Goal: Communication & Community: Answer question/provide support

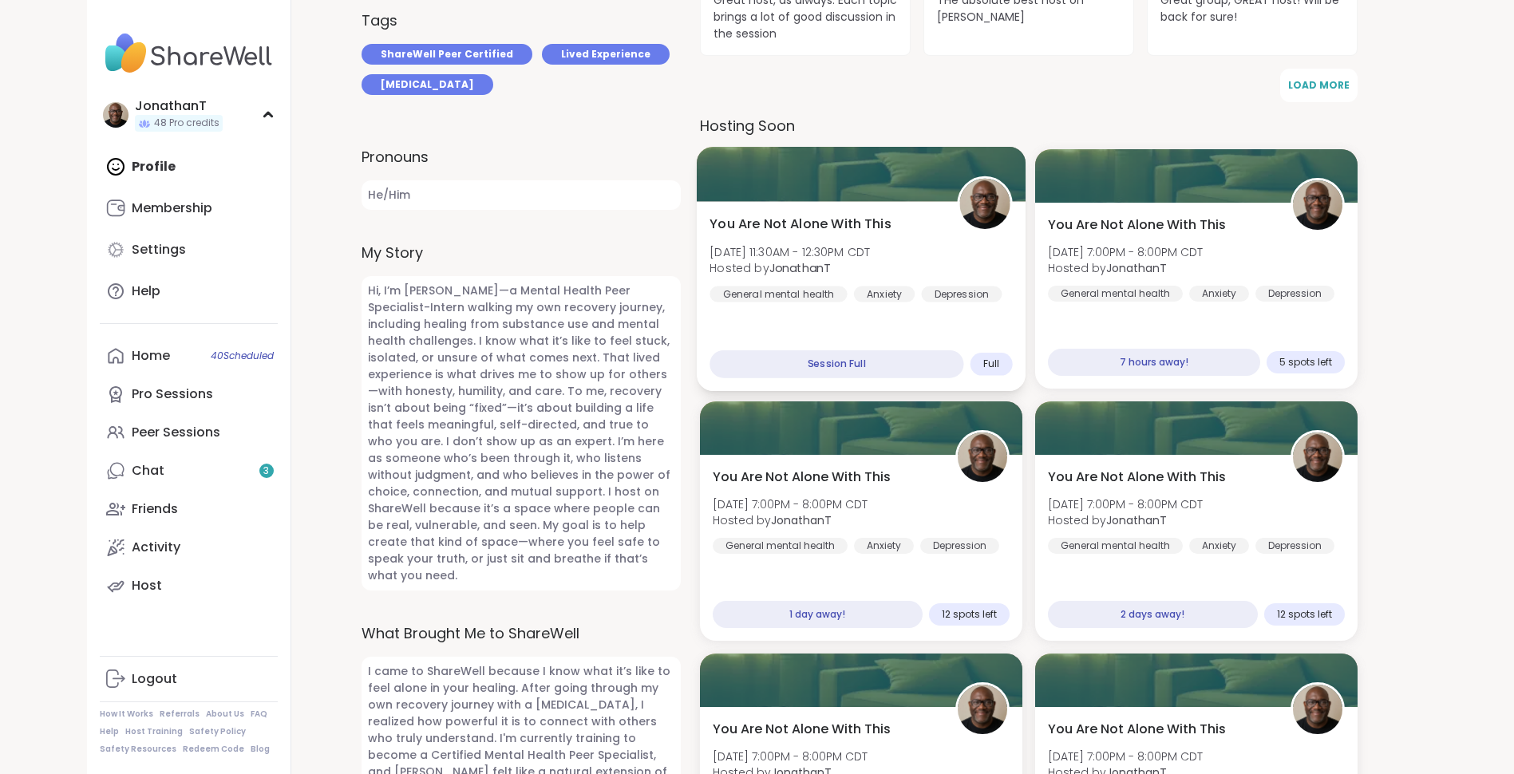
click at [874, 215] on span "You Are Not Alone With This" at bounding box center [799, 224] width 181 height 19
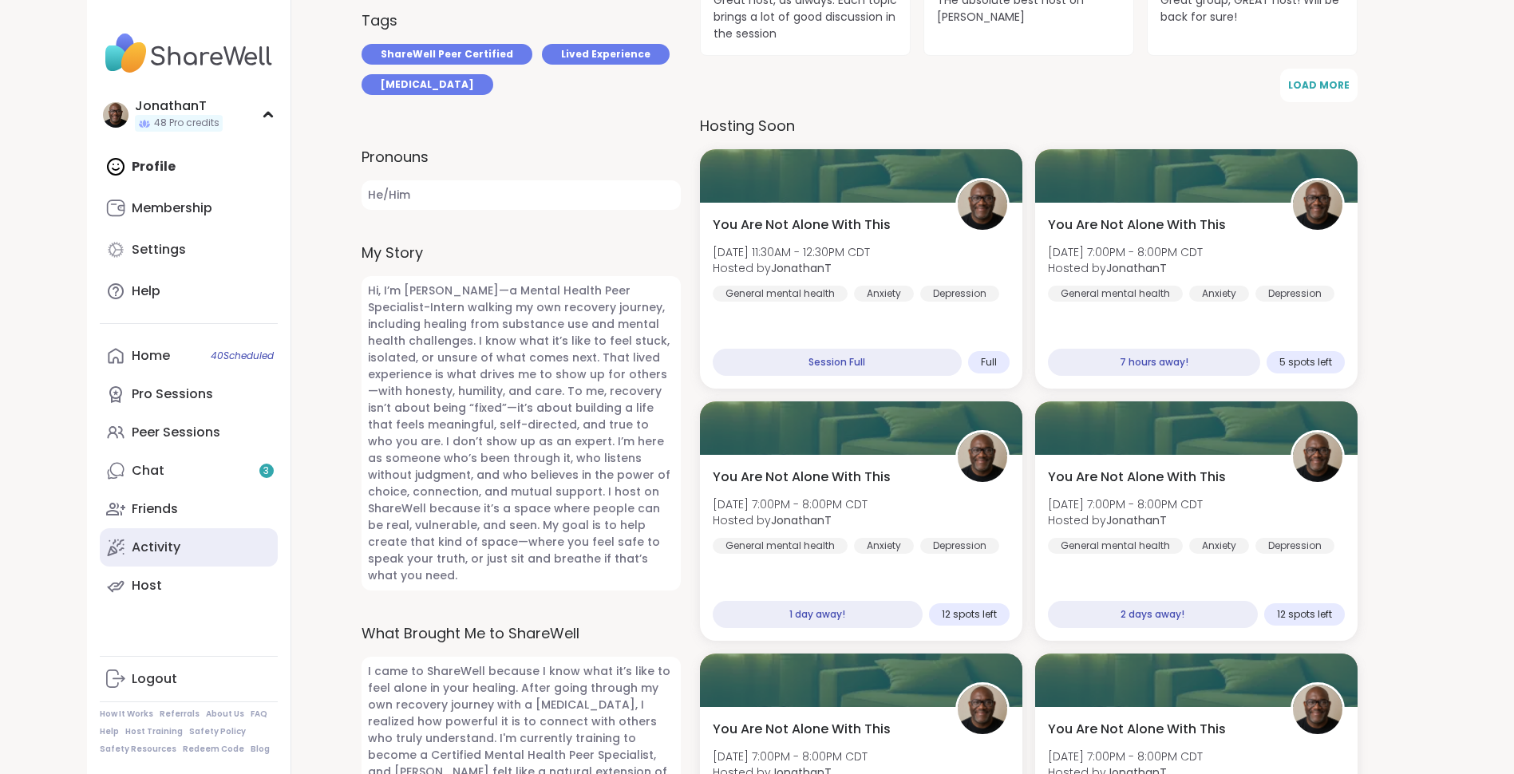
click at [201, 550] on link "Activity" at bounding box center [189, 547] width 178 height 38
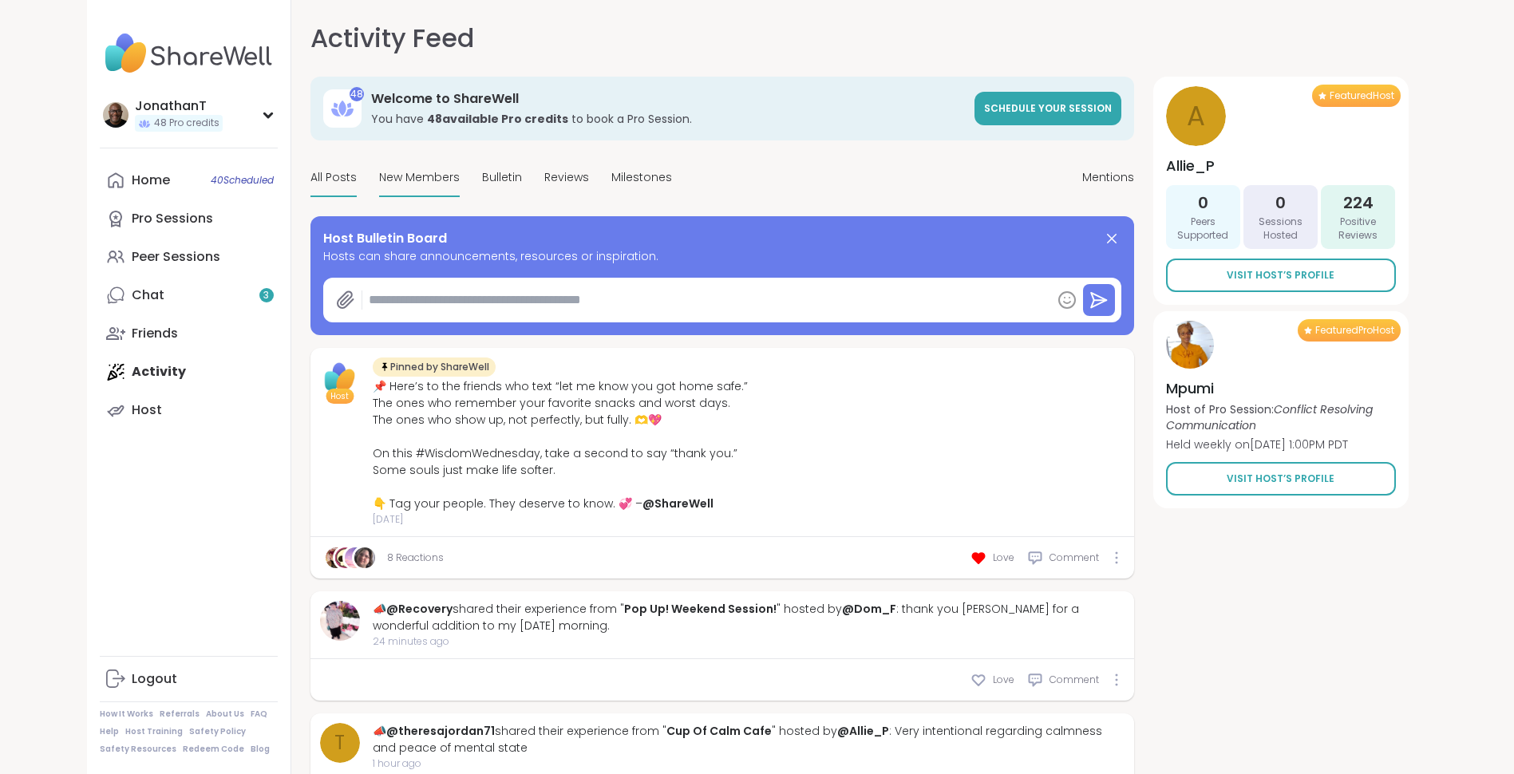
click at [416, 177] on span "New Members" at bounding box center [419, 177] width 81 height 17
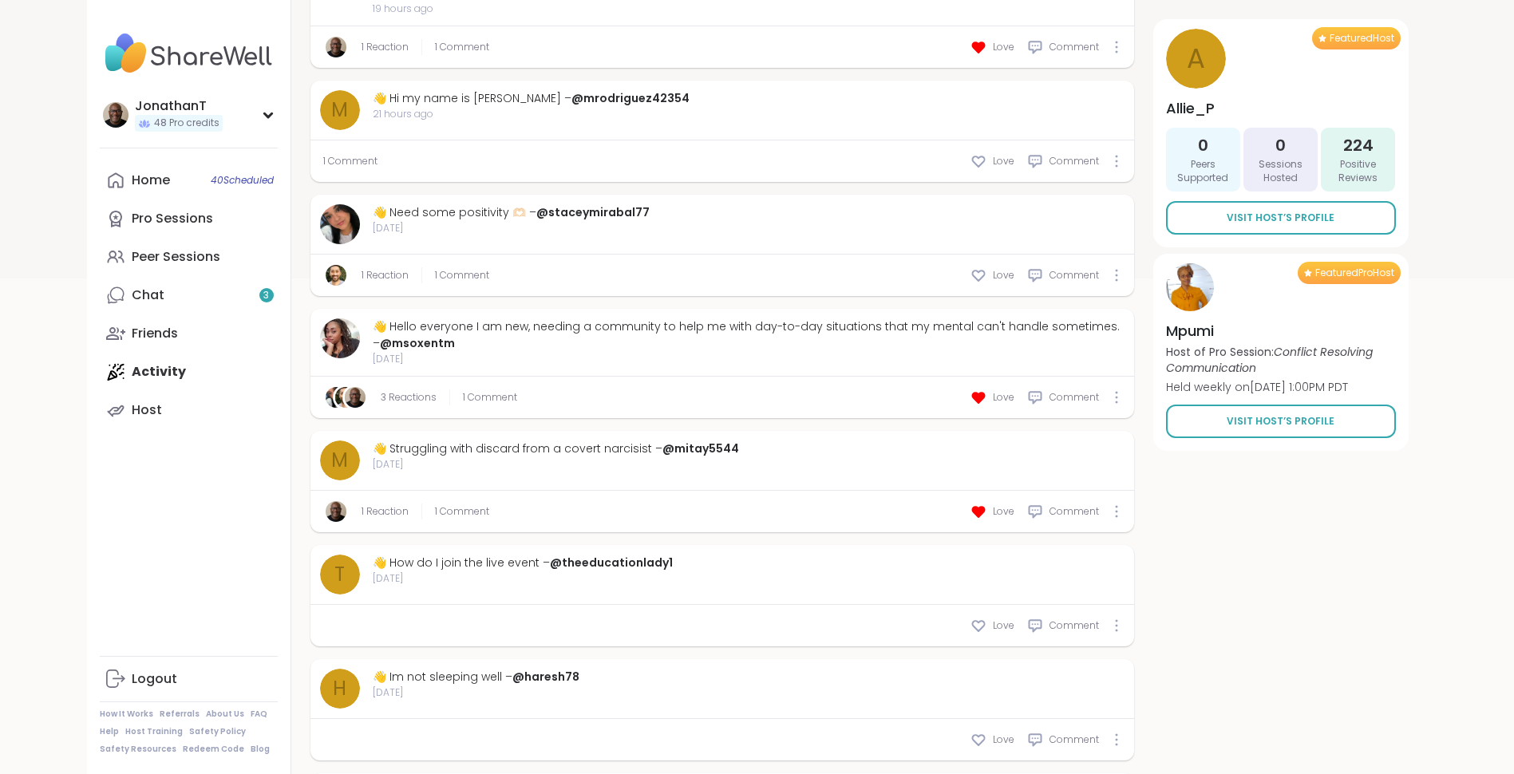
scroll to position [535, 0]
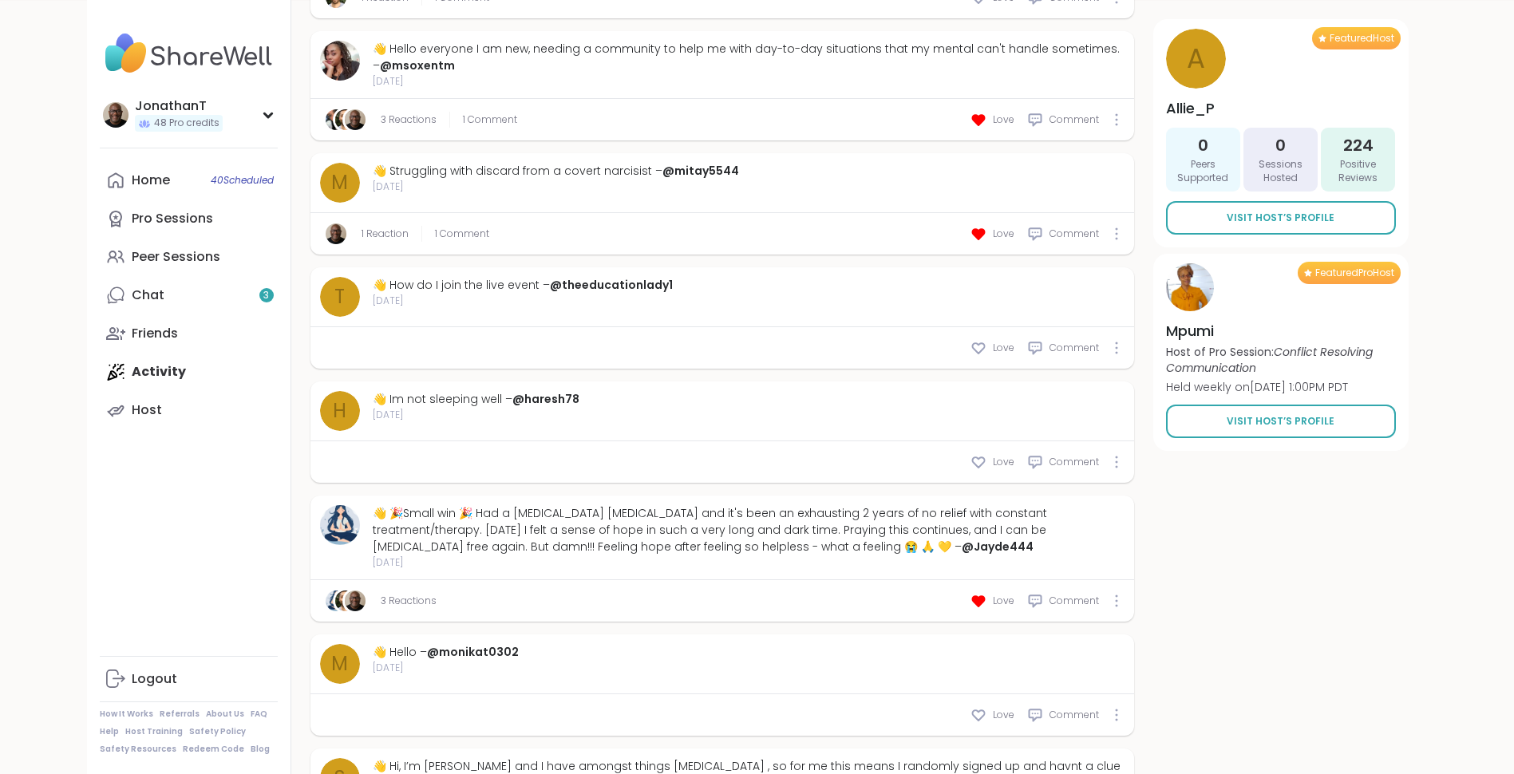
scroll to position [836, 0]
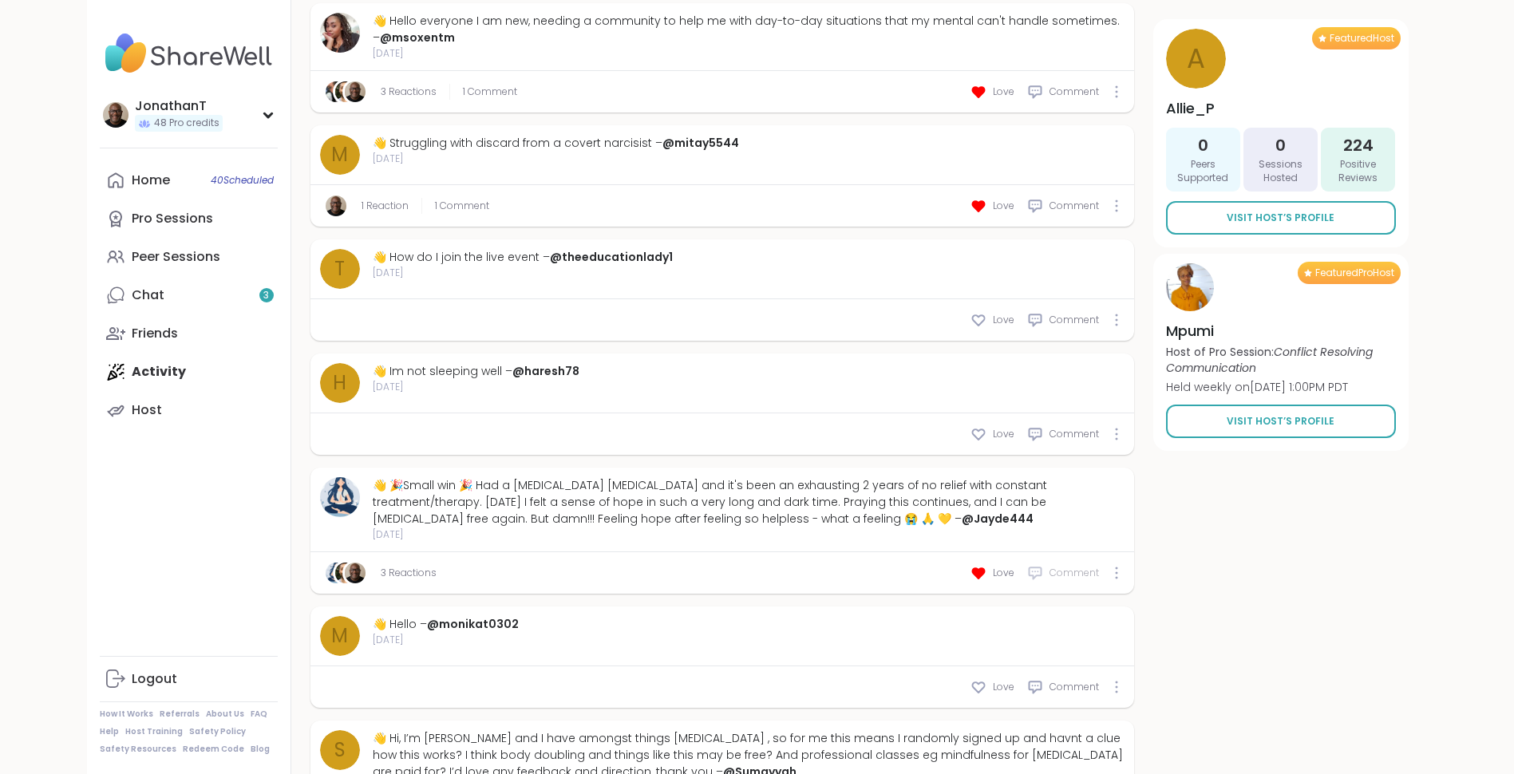
click at [1058, 577] on span "Comment" at bounding box center [1073, 573] width 49 height 14
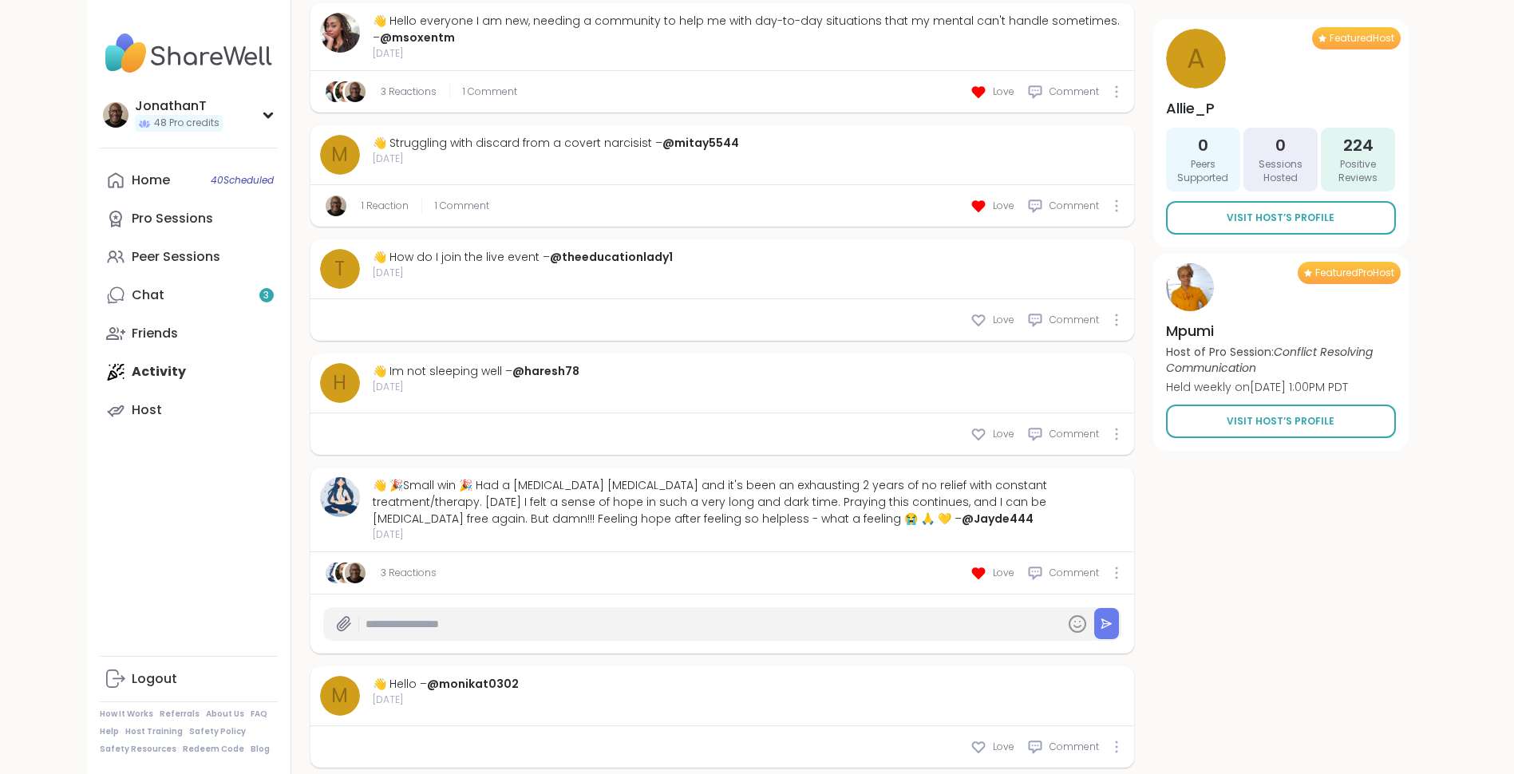
click at [679, 622] on input "text" at bounding box center [711, 624] width 693 height 28
paste input "**********"
type input "**********"
click at [1108, 629] on icon at bounding box center [1106, 624] width 12 height 12
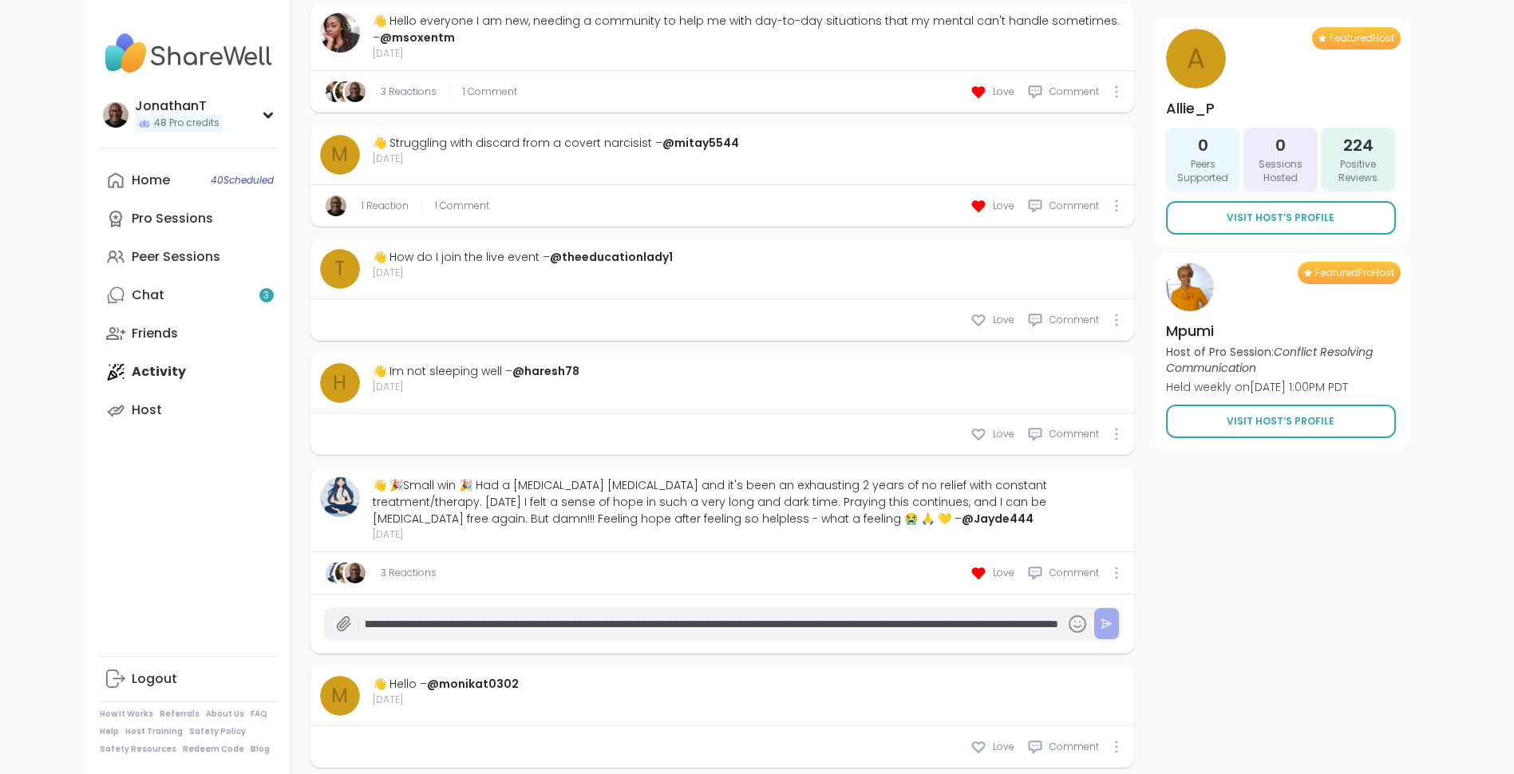
scroll to position [0, 0]
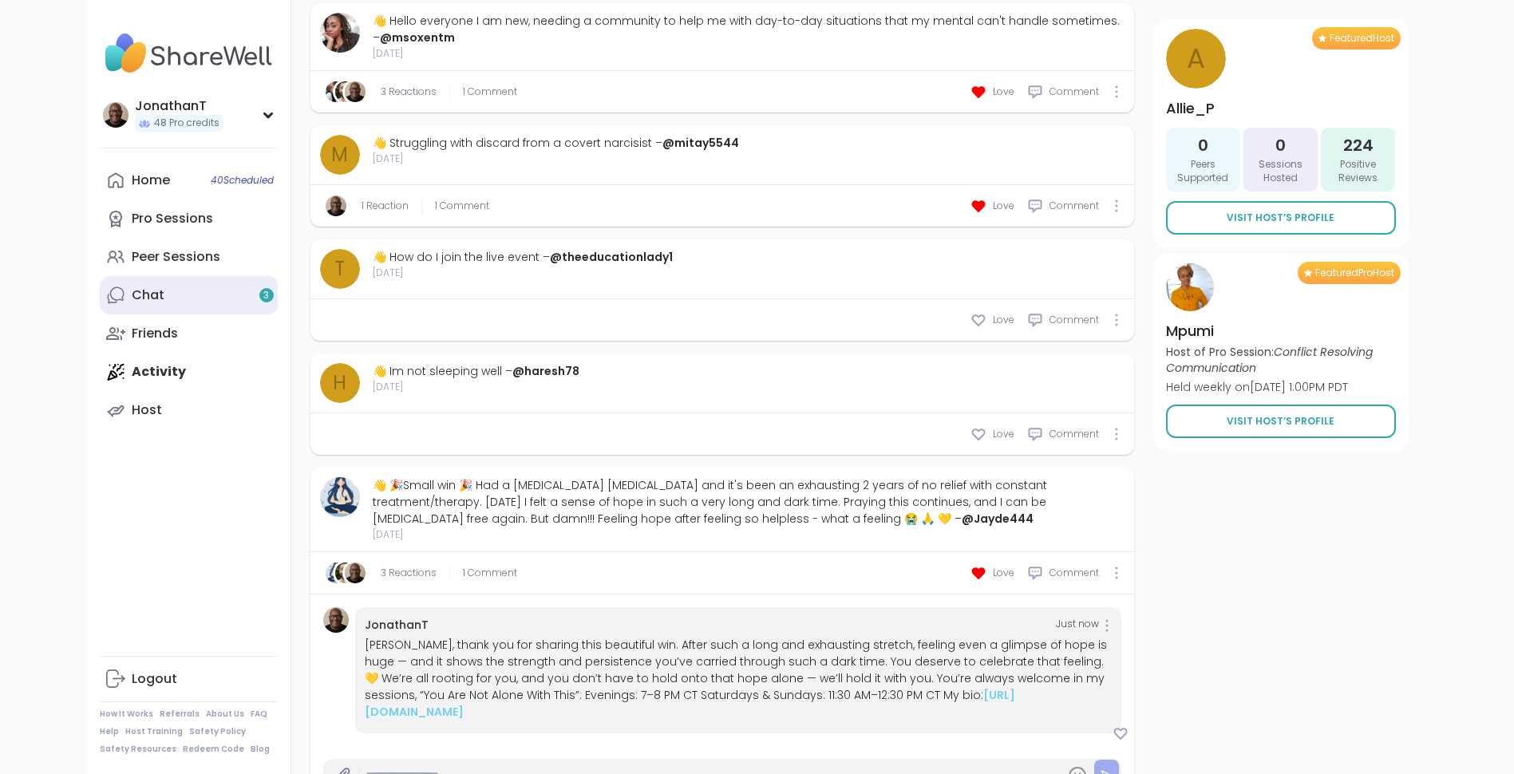
click at [193, 292] on link "Chat 3" at bounding box center [189, 295] width 178 height 38
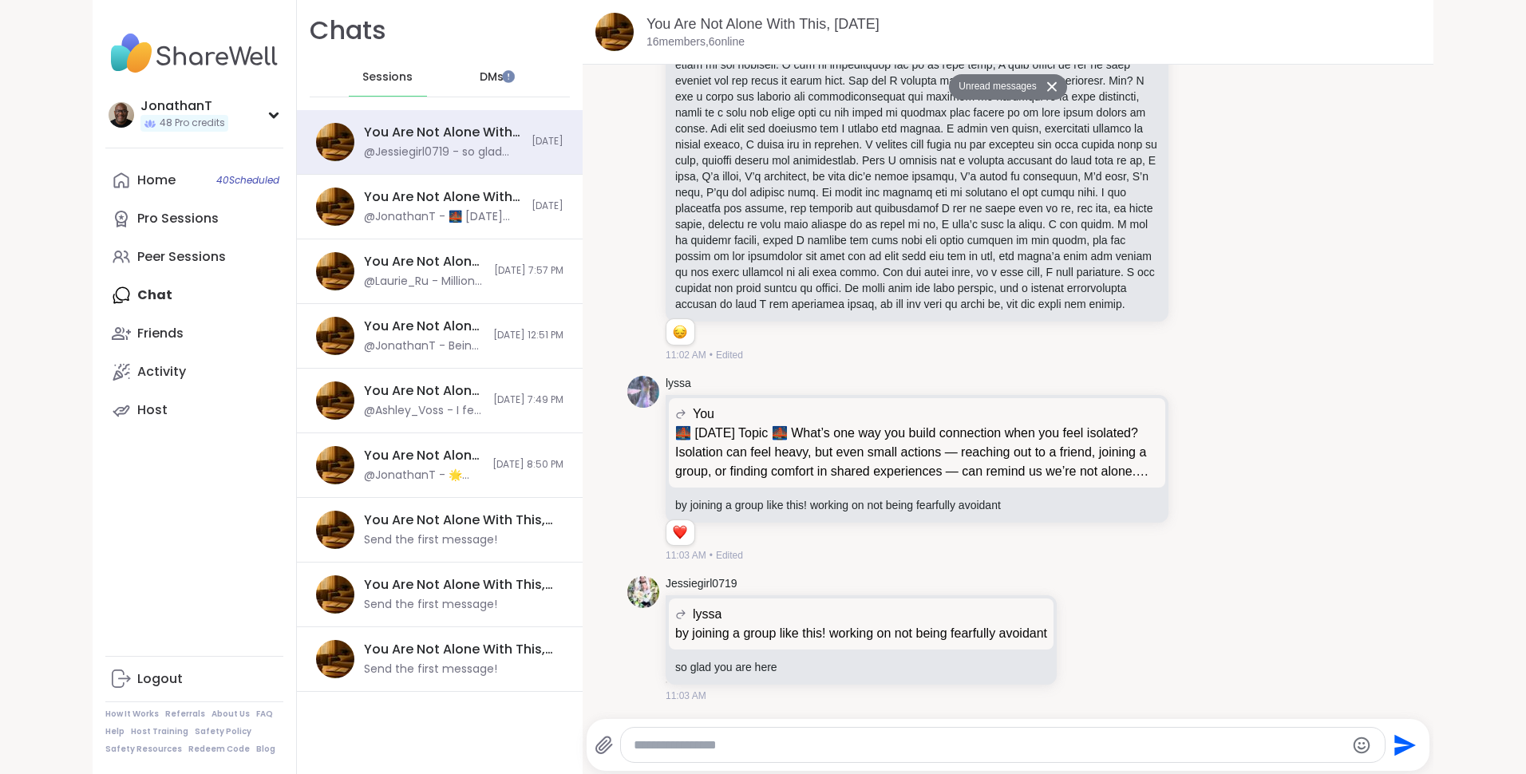
click at [992, 86] on button "Unread messages" at bounding box center [995, 87] width 92 height 26
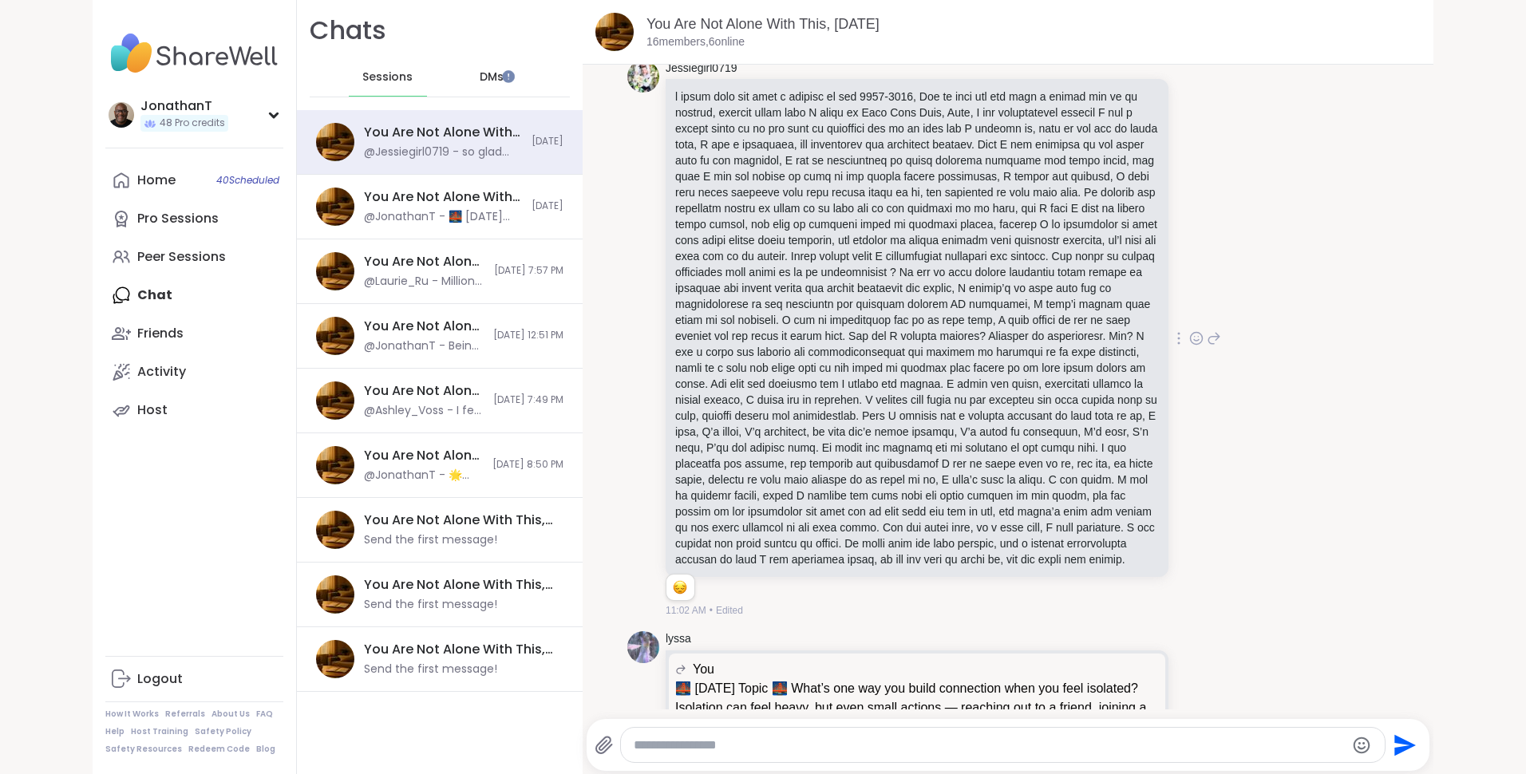
click at [1189, 346] on icon at bounding box center [1196, 338] width 14 height 16
click at [1097, 320] on div "Select Reaction: Sad" at bounding box center [1104, 313] width 14 height 14
click at [1250, 188] on div "Jessiegirl0719 2 2 2 11:15 AM • Edited" at bounding box center [1007, 339] width 761 height 571
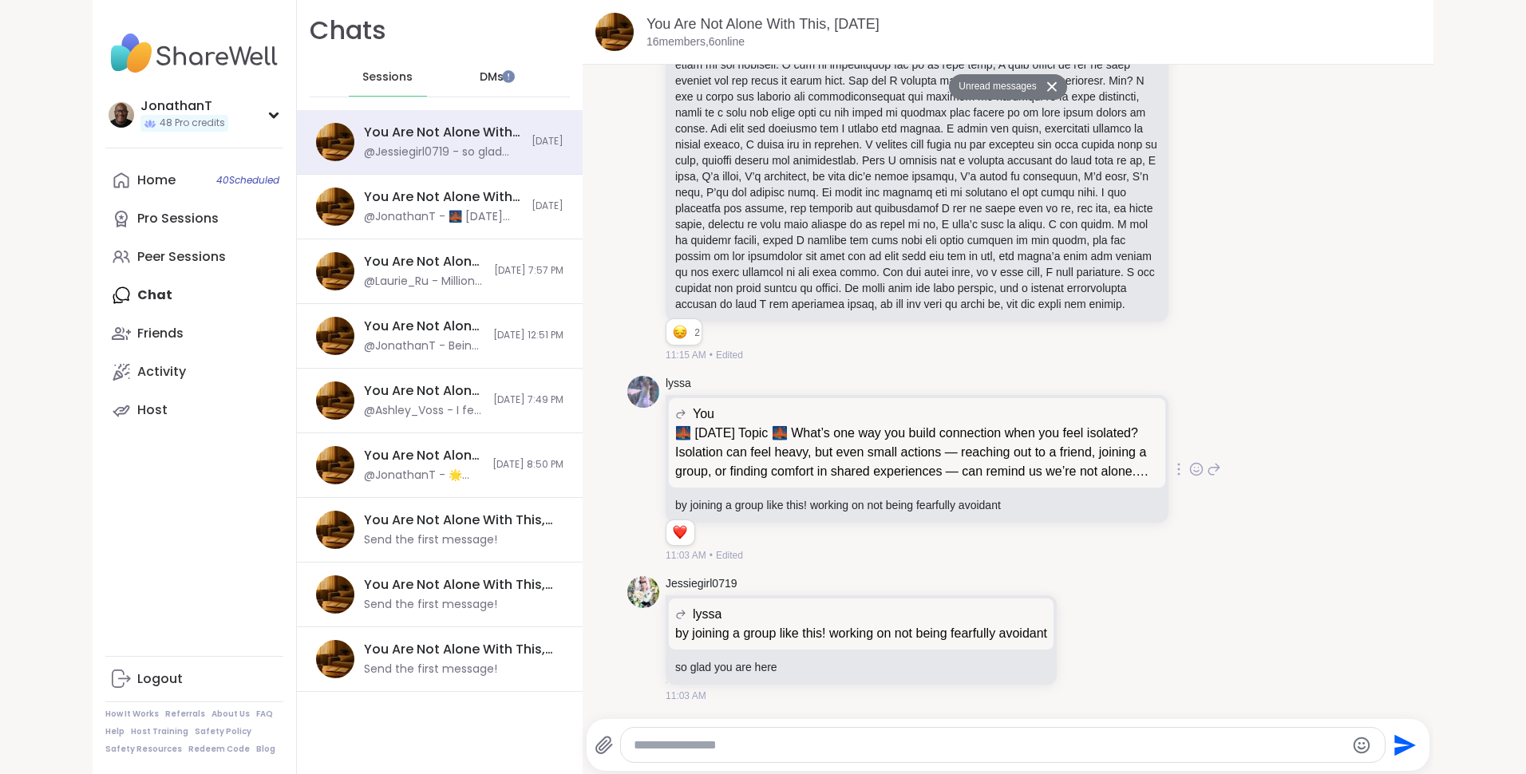
click at [1191, 463] on icon at bounding box center [1197, 469] width 12 height 12
click at [1062, 444] on div "Select Reaction: Heart" at bounding box center [1069, 444] width 14 height 14
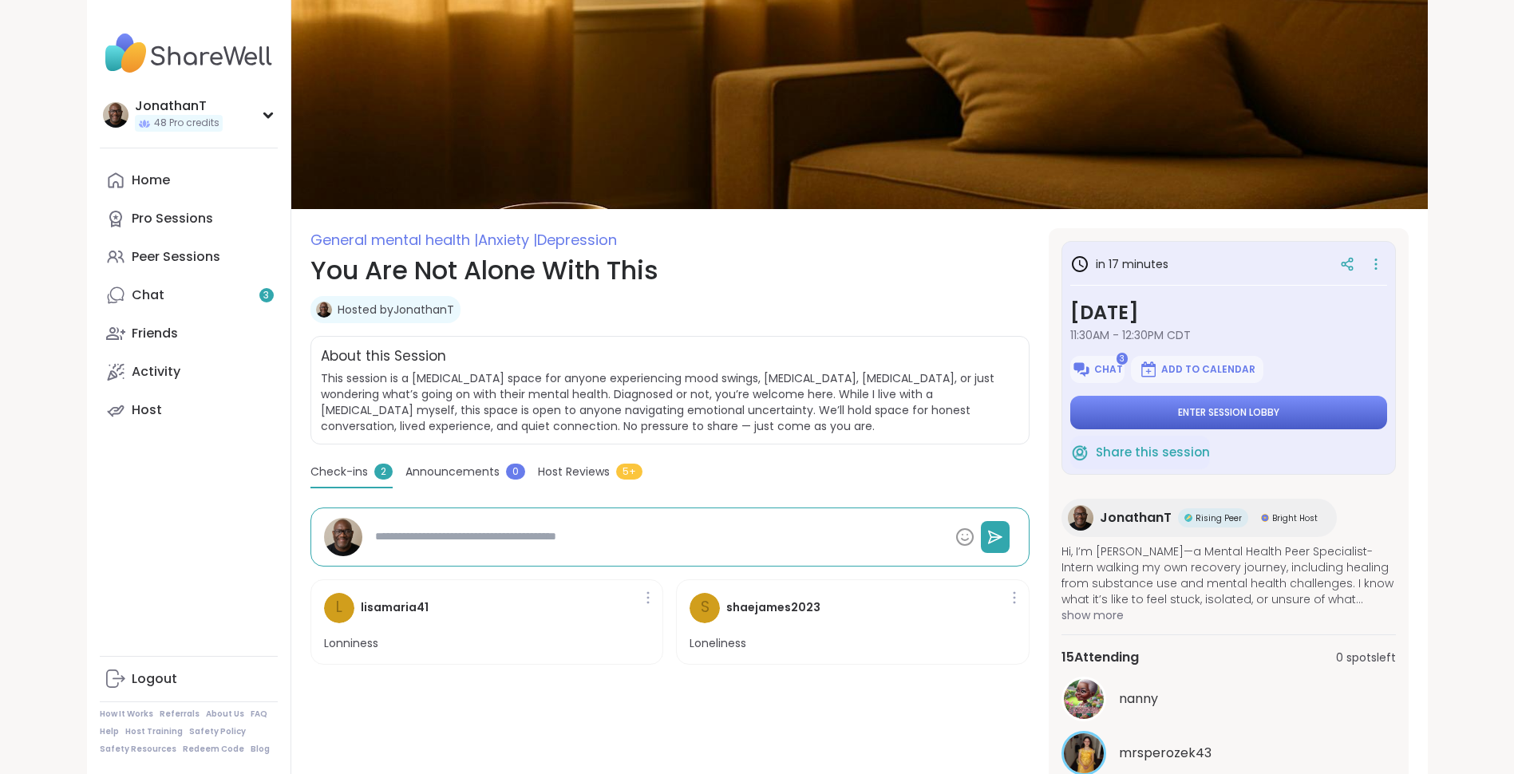
click at [1200, 410] on span "Enter session lobby" at bounding box center [1228, 412] width 101 height 13
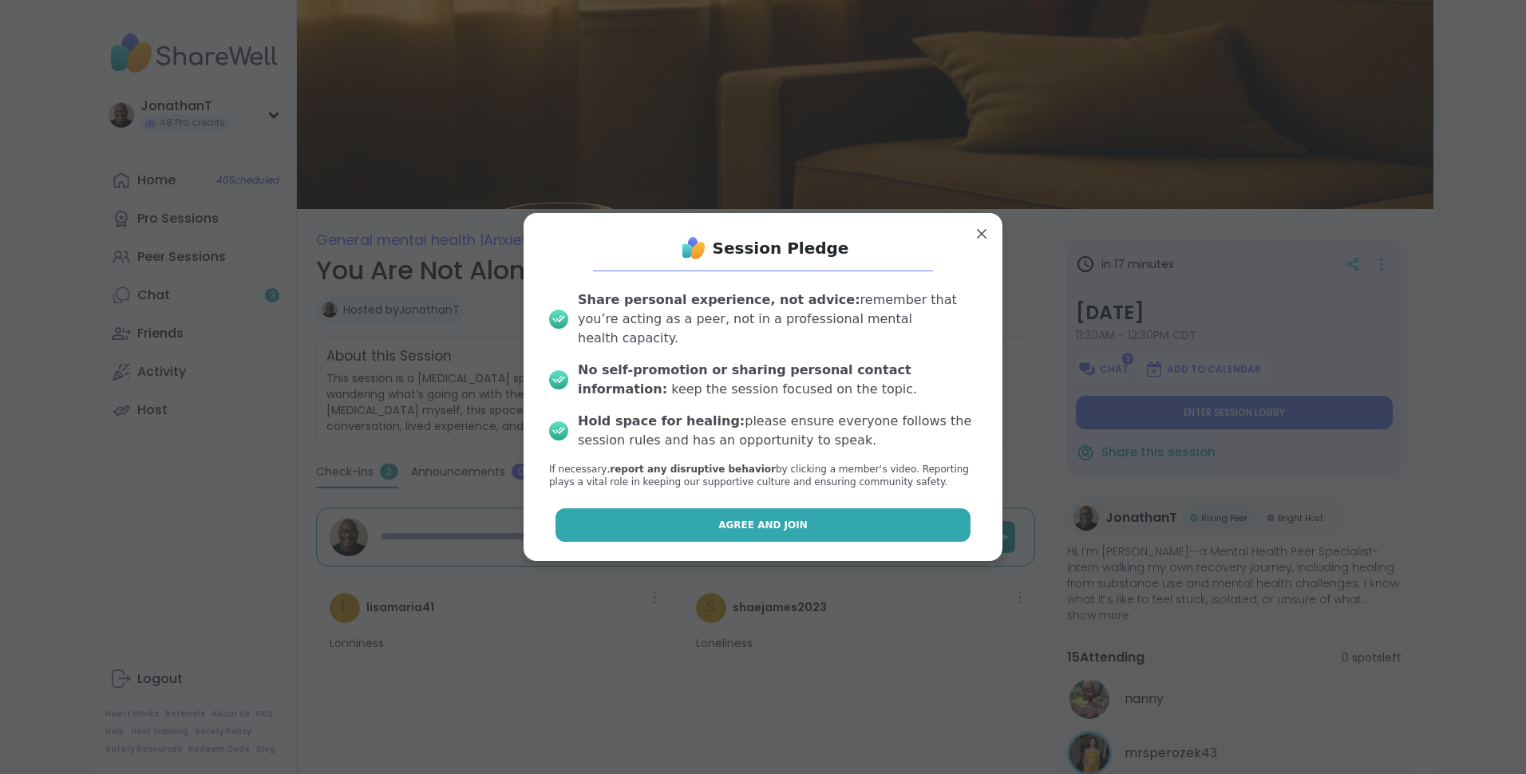
click at [755, 518] on span "Agree and Join" at bounding box center [762, 525] width 89 height 14
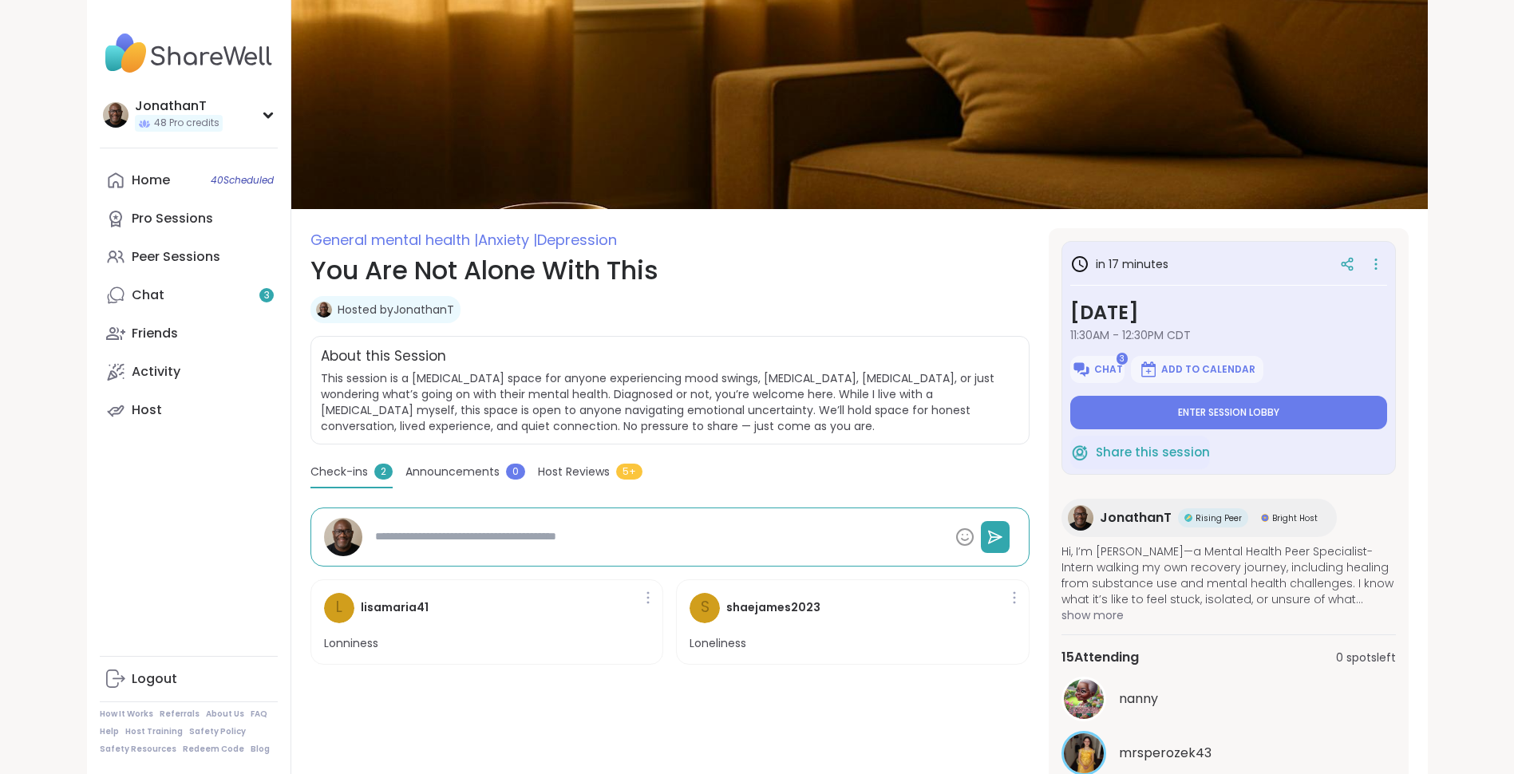
type textarea "*"
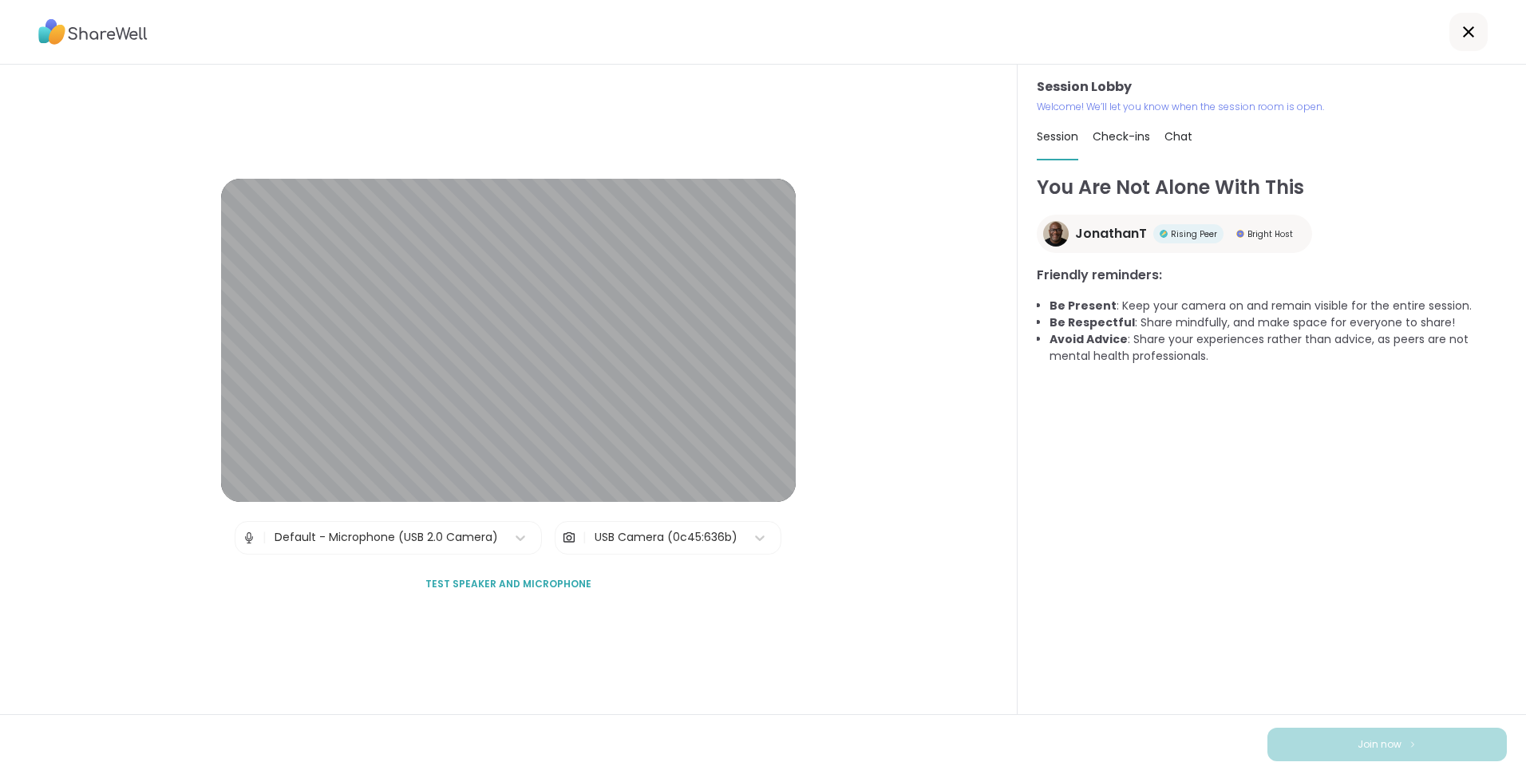
click at [655, 536] on div "USB Camera (0c45:636b)" at bounding box center [666, 537] width 143 height 17
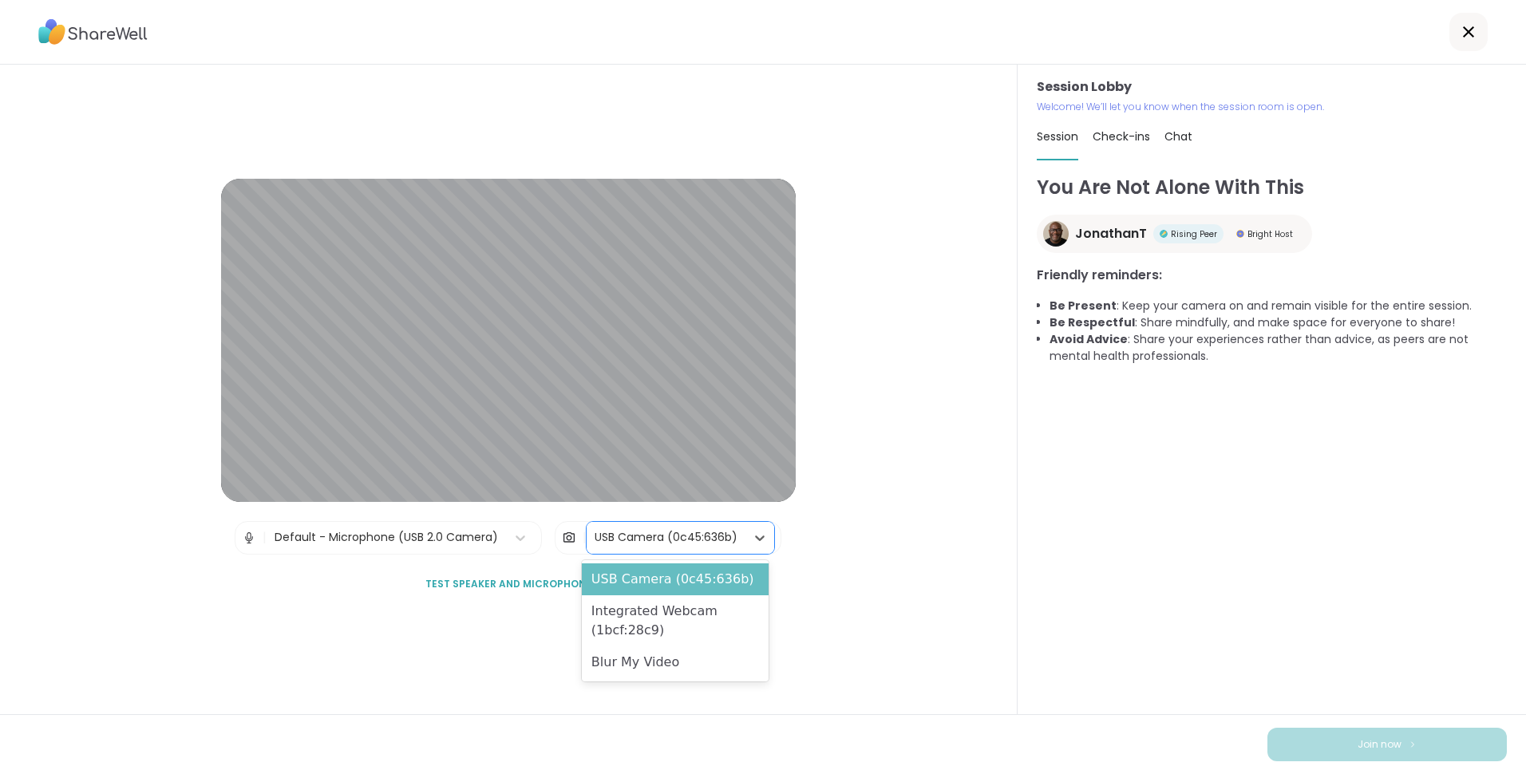
click at [648, 579] on div "USB Camera (0c45:636b)" at bounding box center [675, 579] width 187 height 32
click at [662, 533] on div "USB Camera (0c45:636b)" at bounding box center [666, 537] width 143 height 17
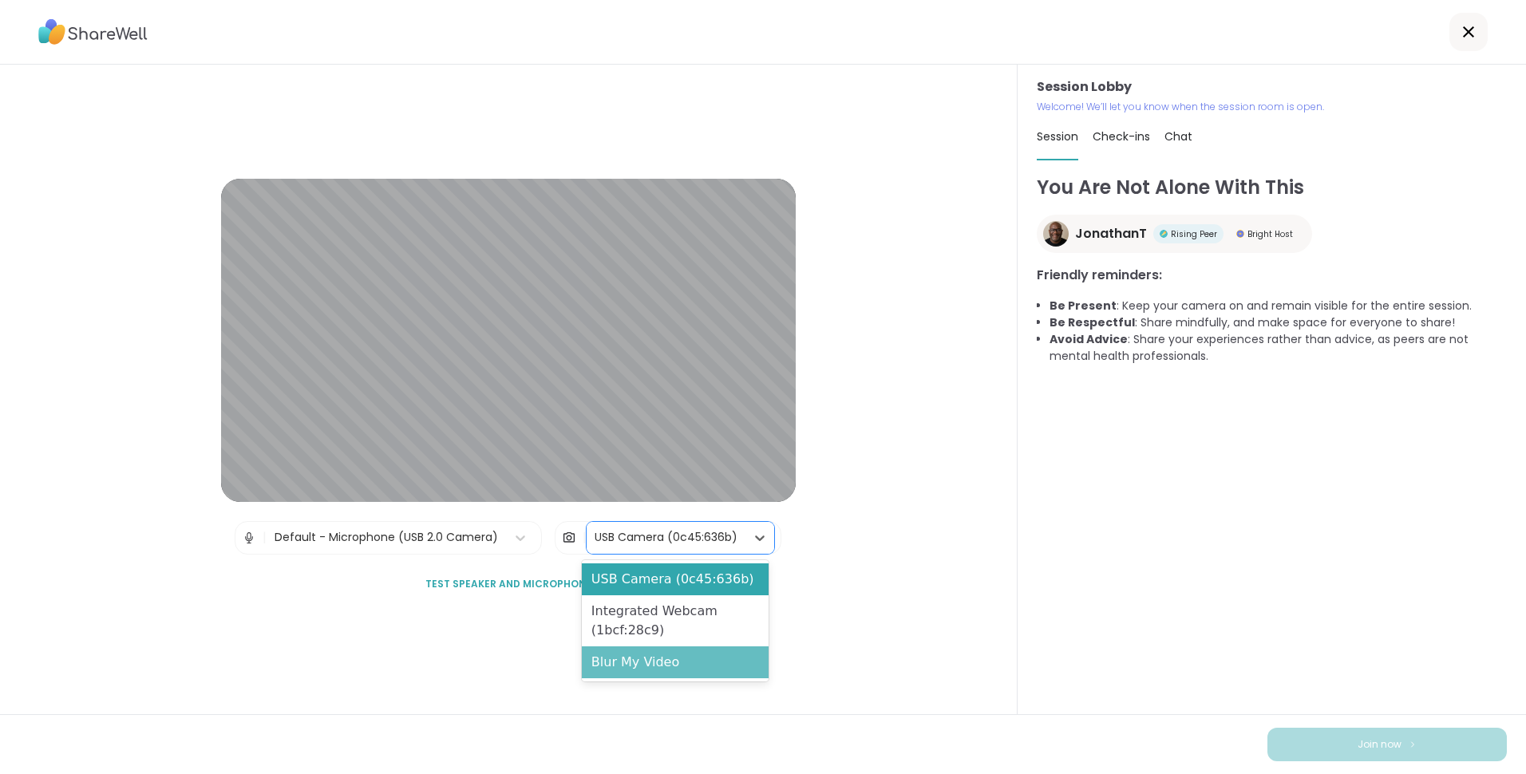
click at [634, 667] on div "Blur My Video" at bounding box center [675, 662] width 187 height 32
click at [653, 542] on div "USB Camera (0c45:636b)" at bounding box center [666, 537] width 143 height 17
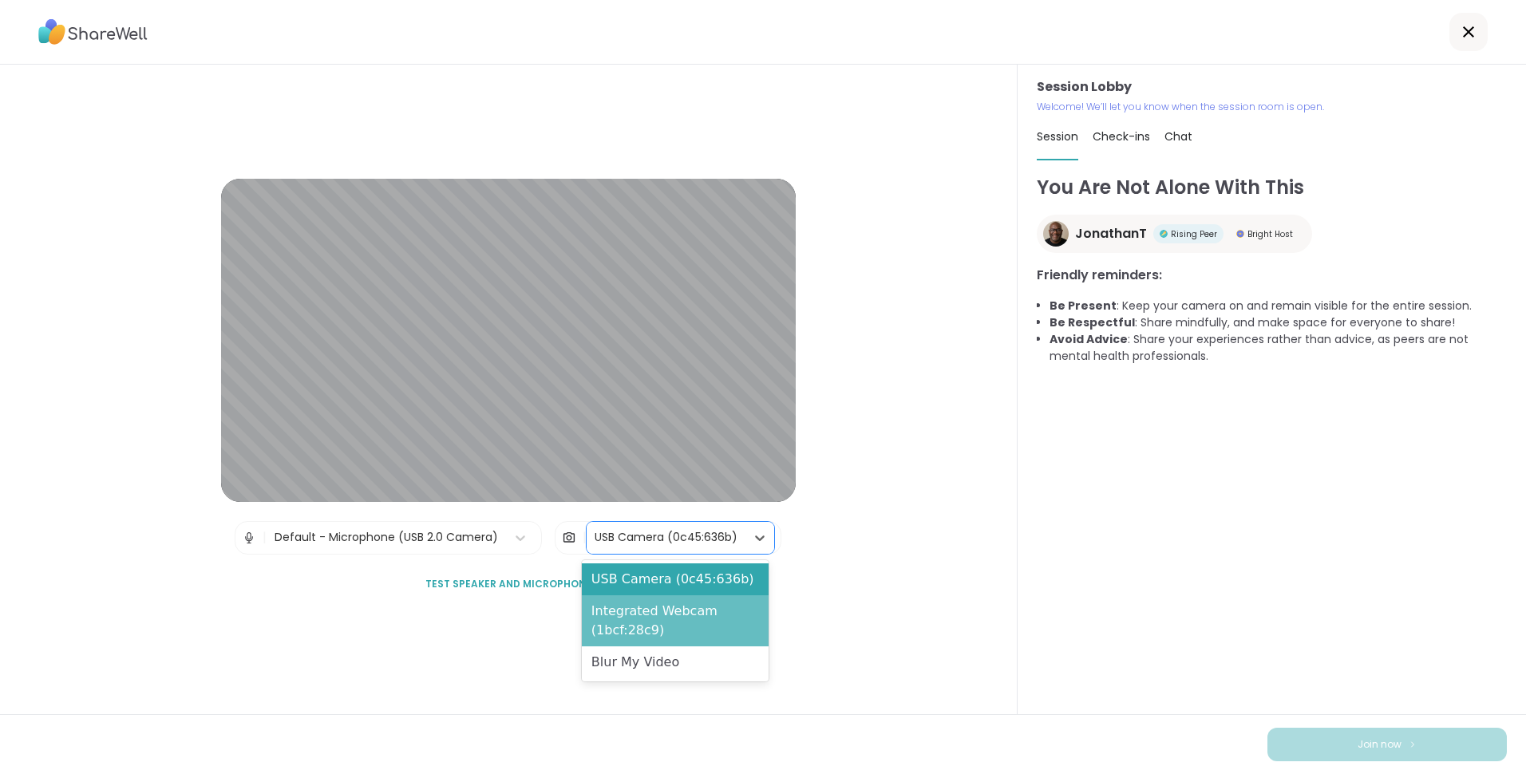
click at [638, 617] on div "Integrated Webcam (1bcf:28c9)" at bounding box center [675, 620] width 187 height 51
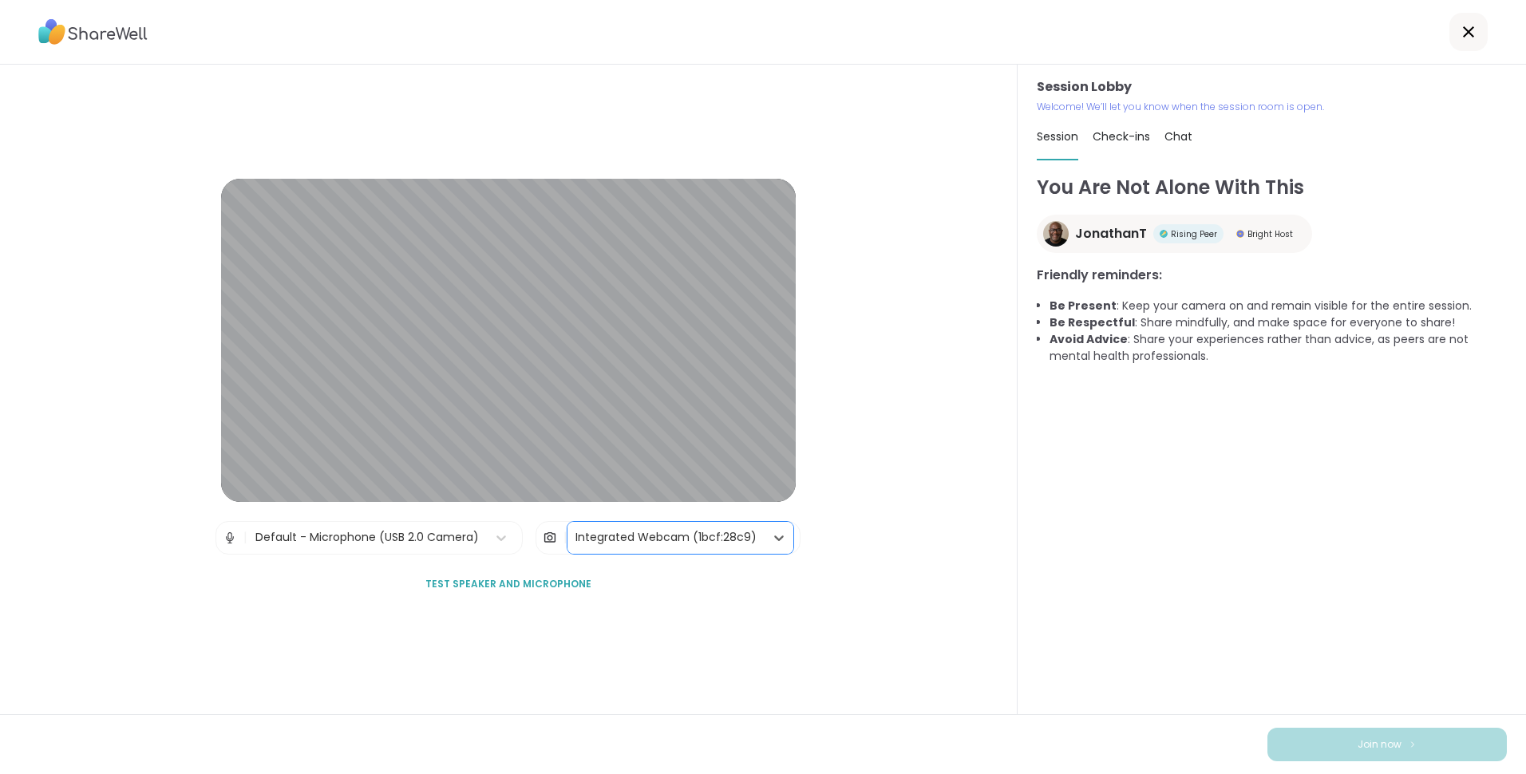
click at [649, 548] on div "Integrated Webcam (1bcf:28c9)" at bounding box center [665, 538] width 197 height 32
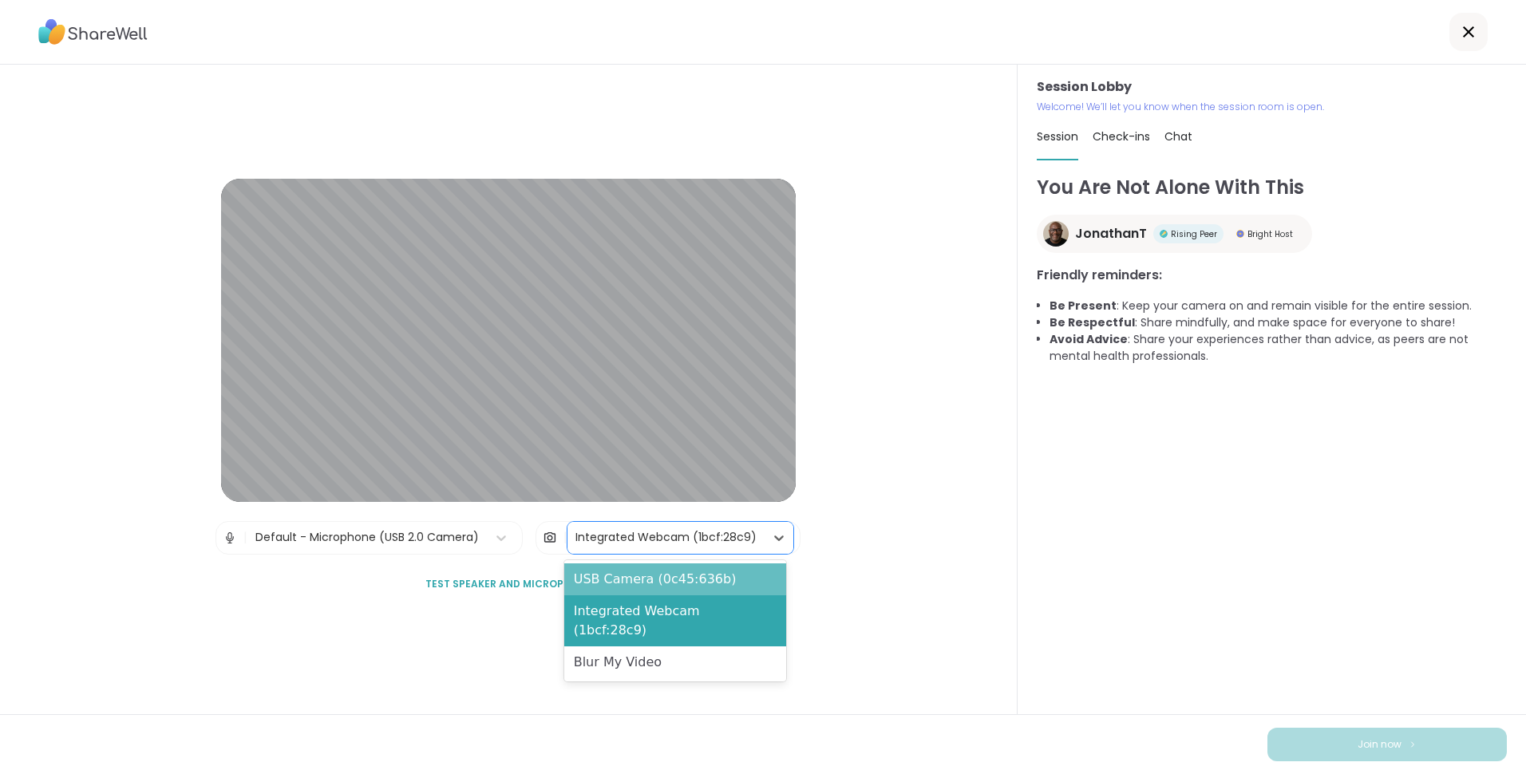
click at [641, 575] on div "USB Camera (0c45:636b)" at bounding box center [675, 579] width 222 height 32
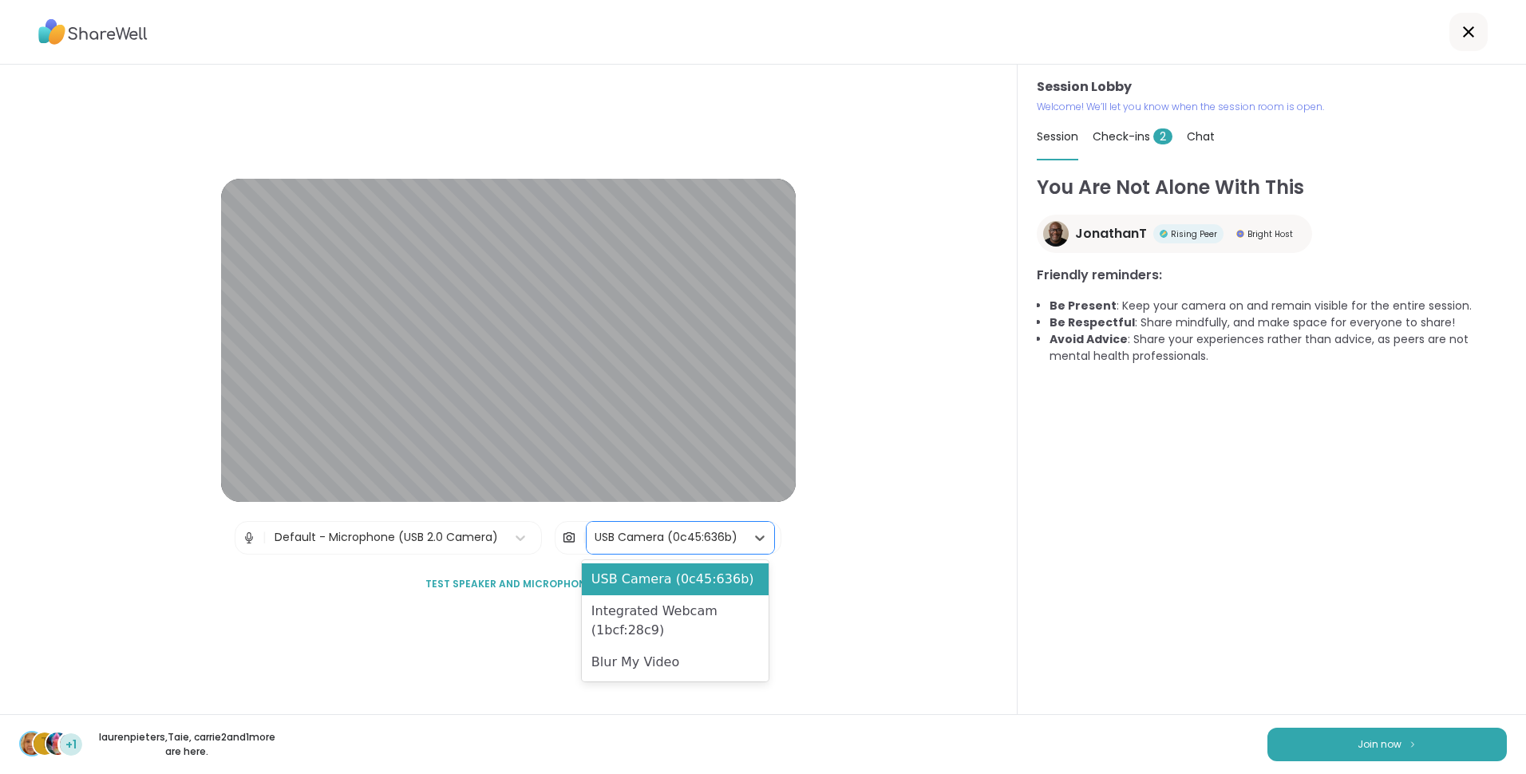
click at [911, 408] on div "Session Lobby | Default - Microphone (USB 2.0 Camera) | option USB Camera (0c45…" at bounding box center [508, 390] width 1017 height 650
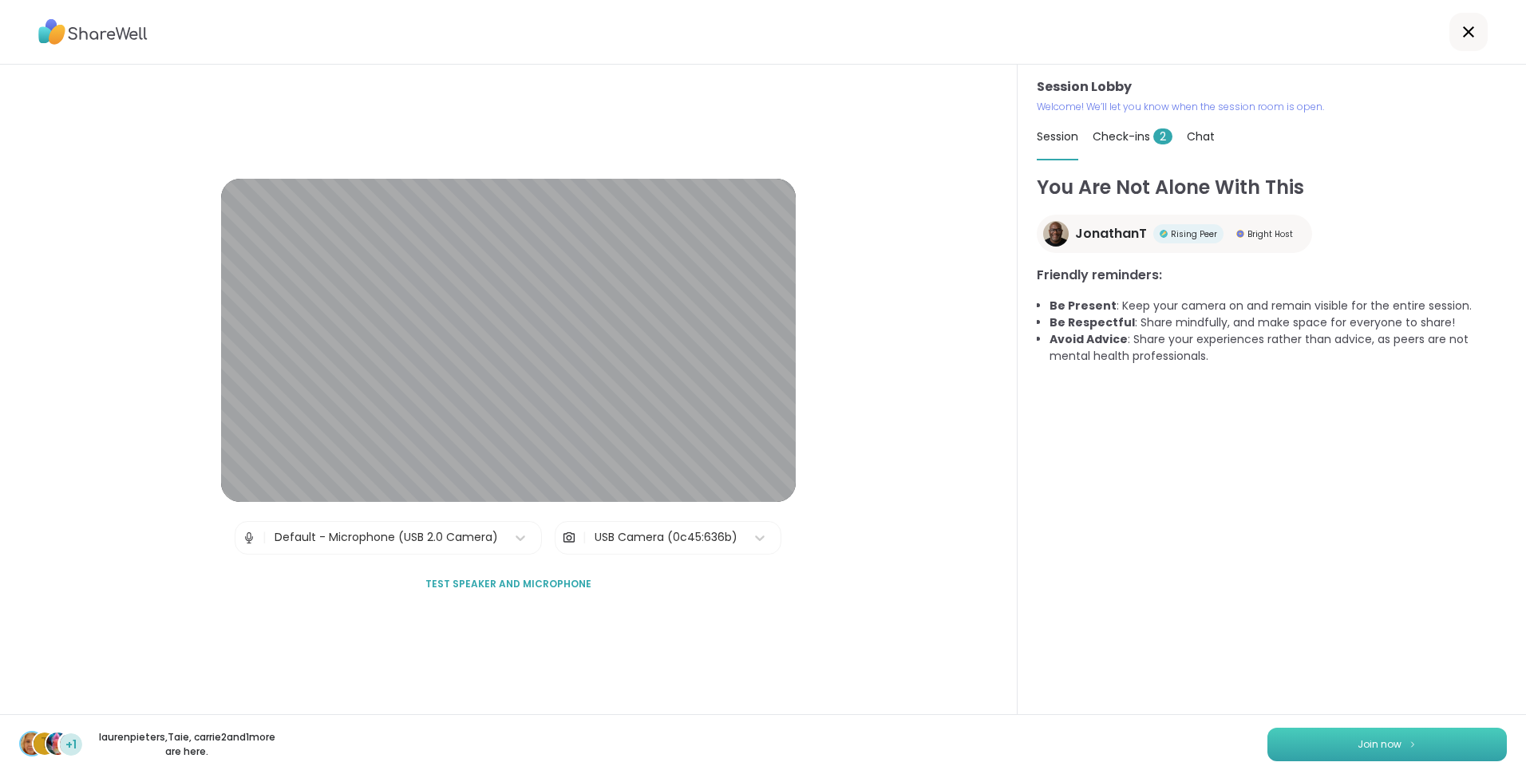
click at [1391, 745] on button "Join now" at bounding box center [1386, 745] width 239 height 34
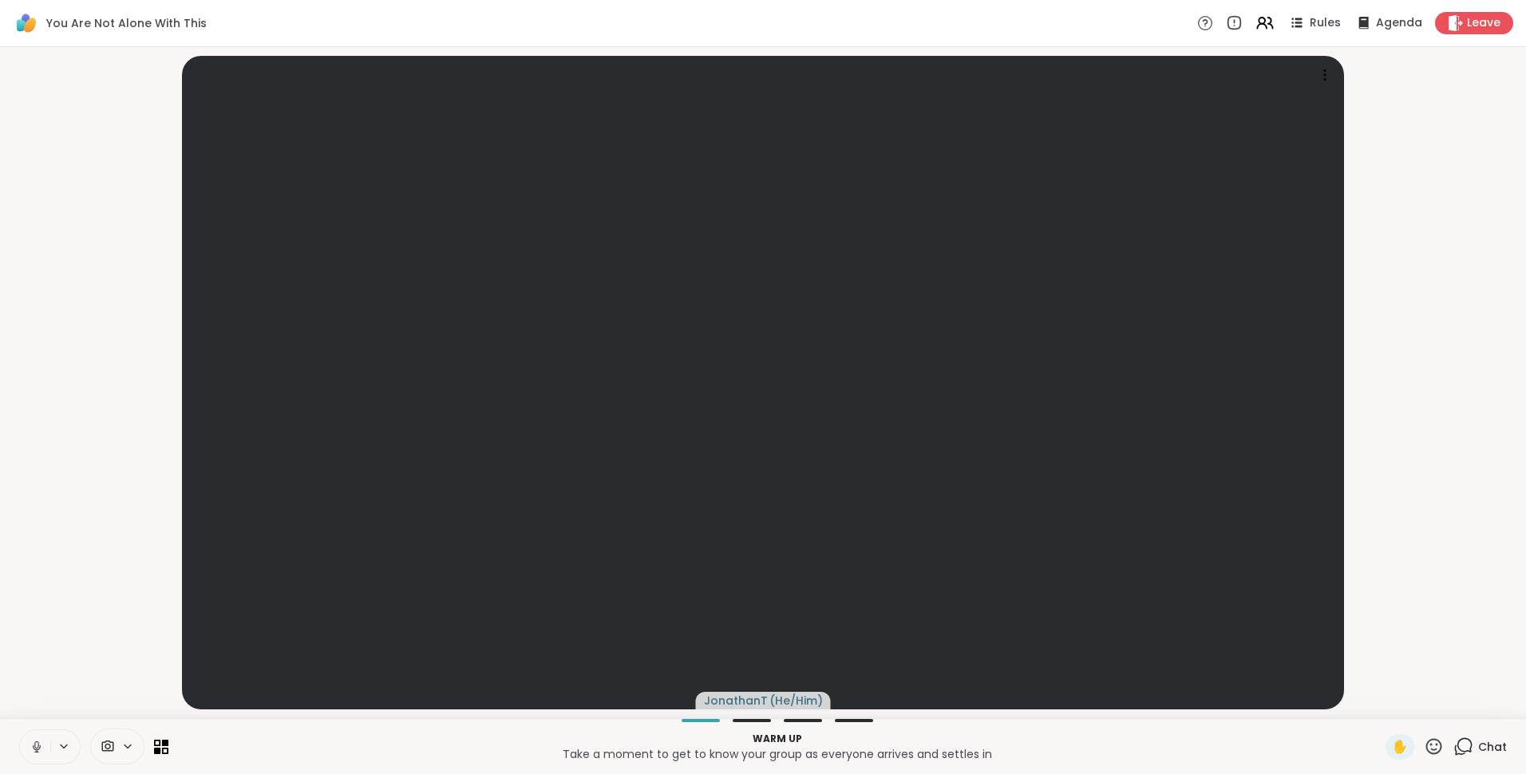
click at [124, 739] on div at bounding box center [117, 747] width 54 height 36
click at [148, 678] on div at bounding box center [150, 689] width 27 height 27
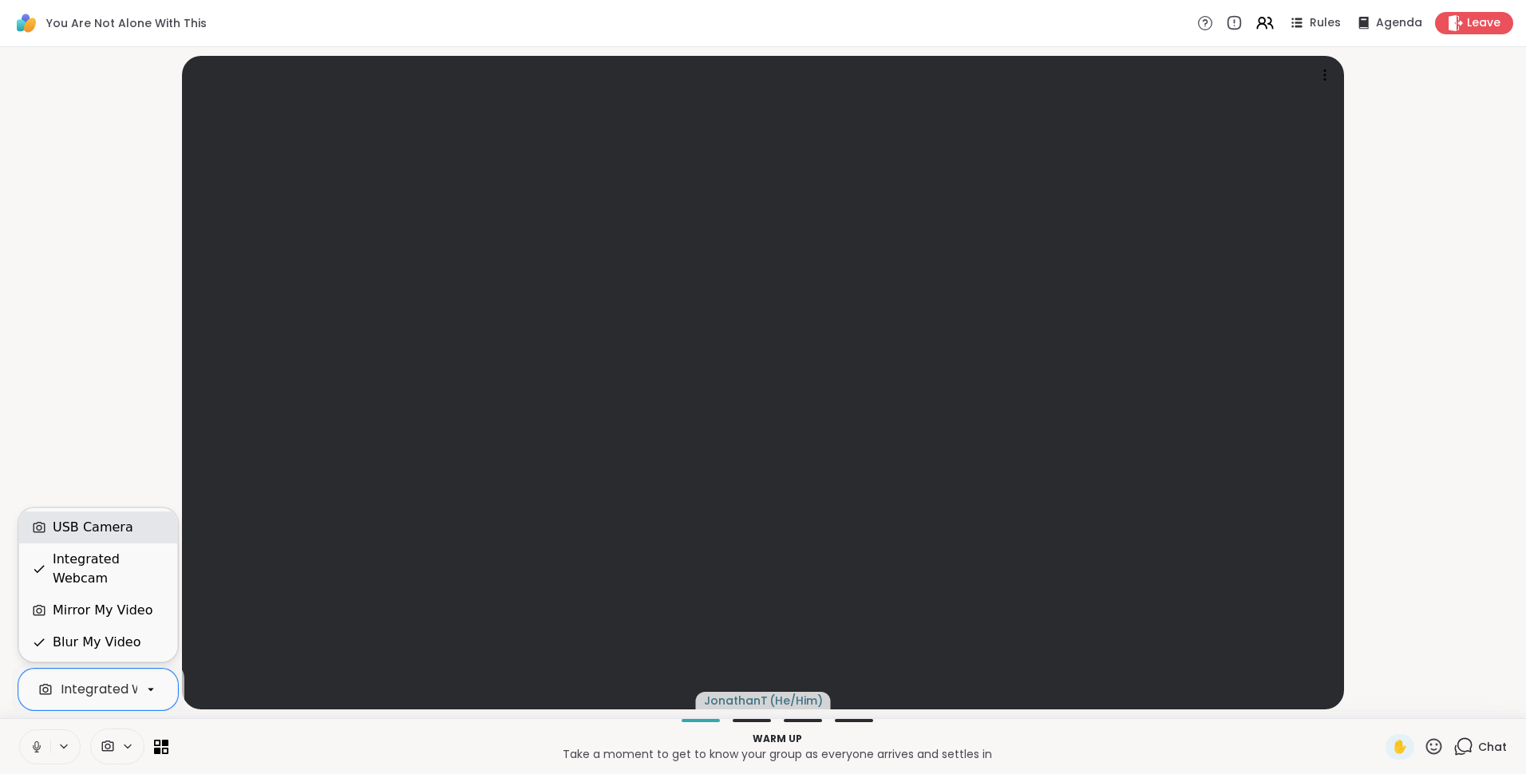
click at [112, 537] on div "USB Camera" at bounding box center [93, 527] width 81 height 19
click at [163, 749] on icon at bounding box center [165, 750] width 7 height 7
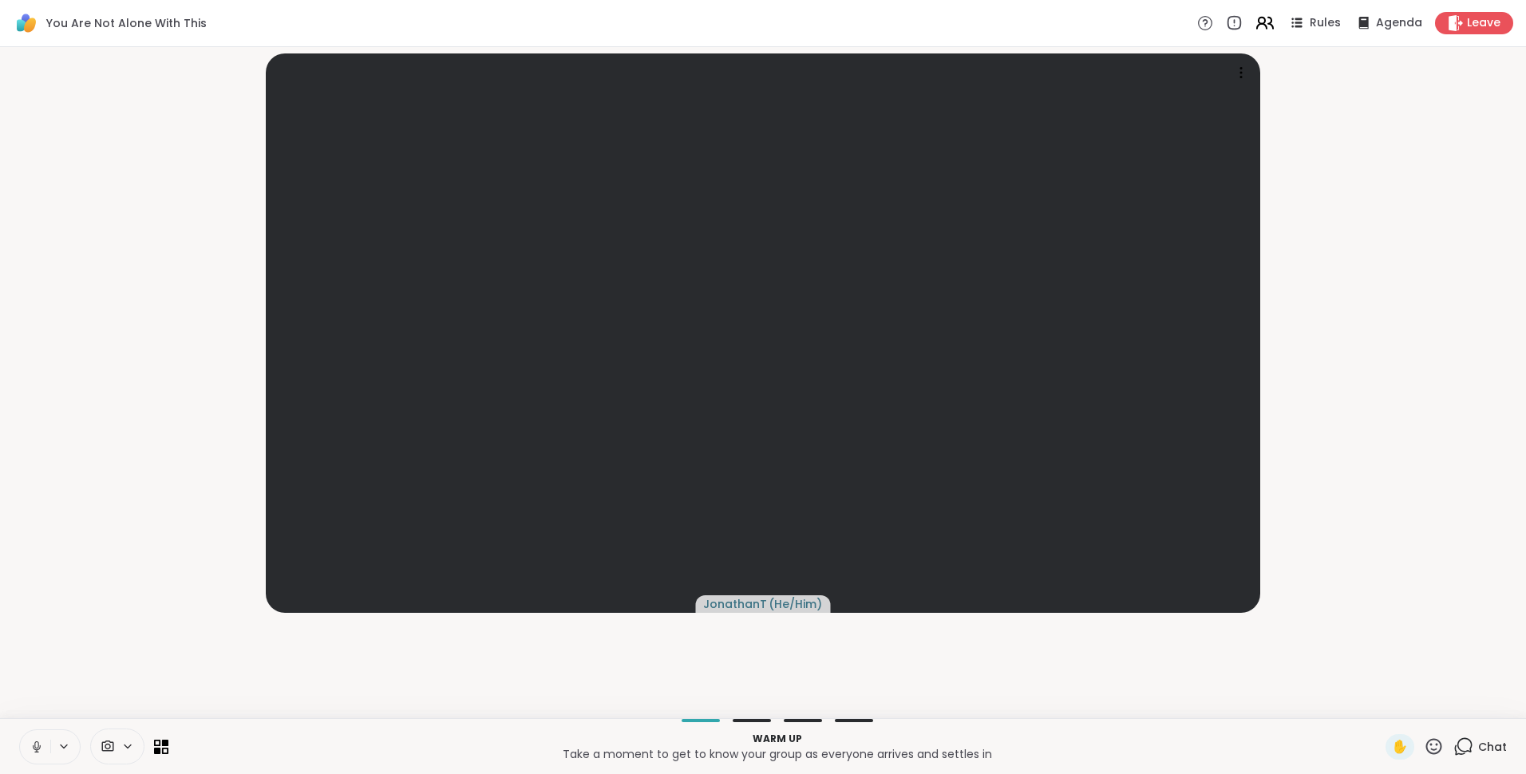
click at [1257, 25] on icon at bounding box center [1262, 26] width 10 height 5
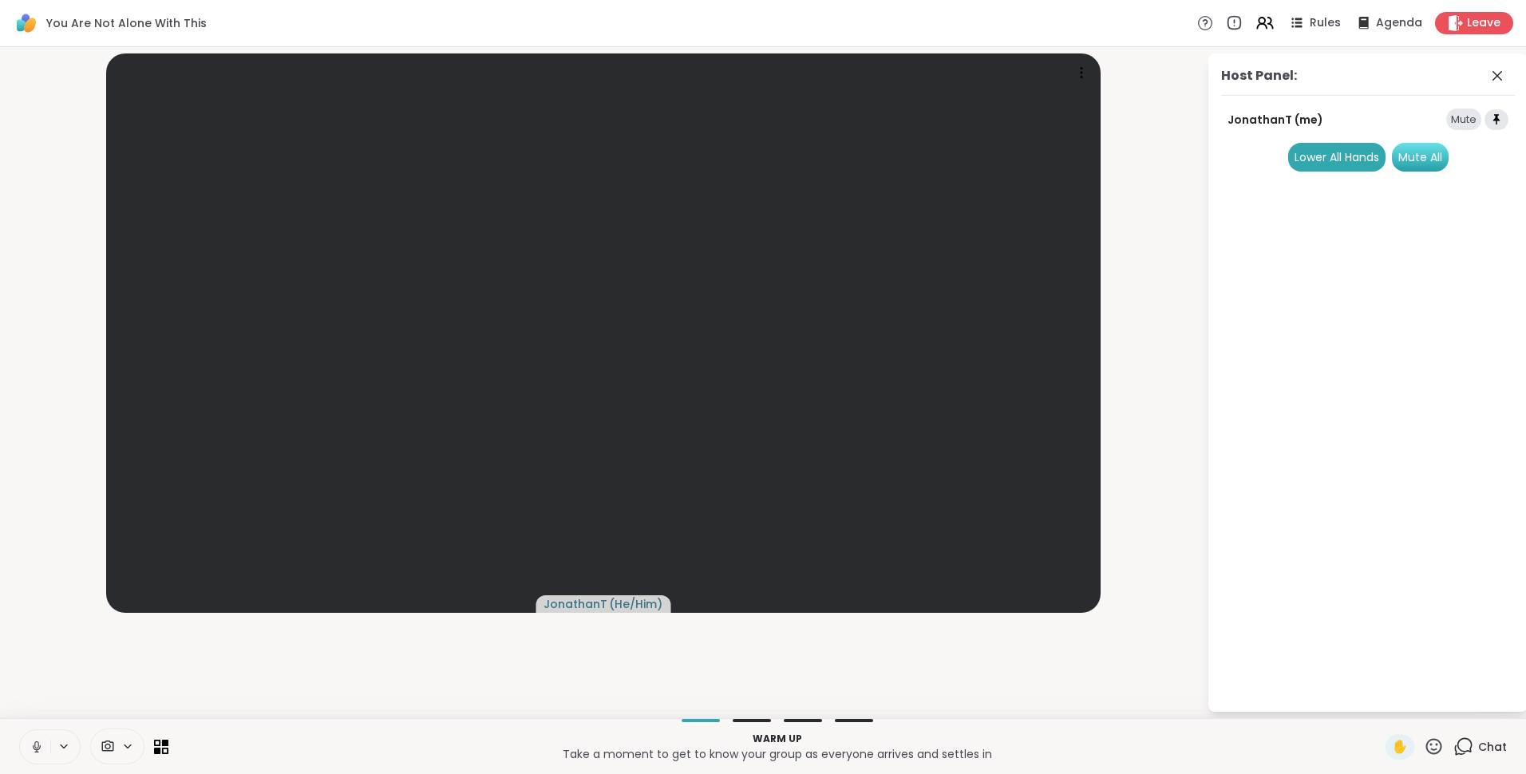
click at [1420, 154] on div "Mute All" at bounding box center [1420, 157] width 57 height 29
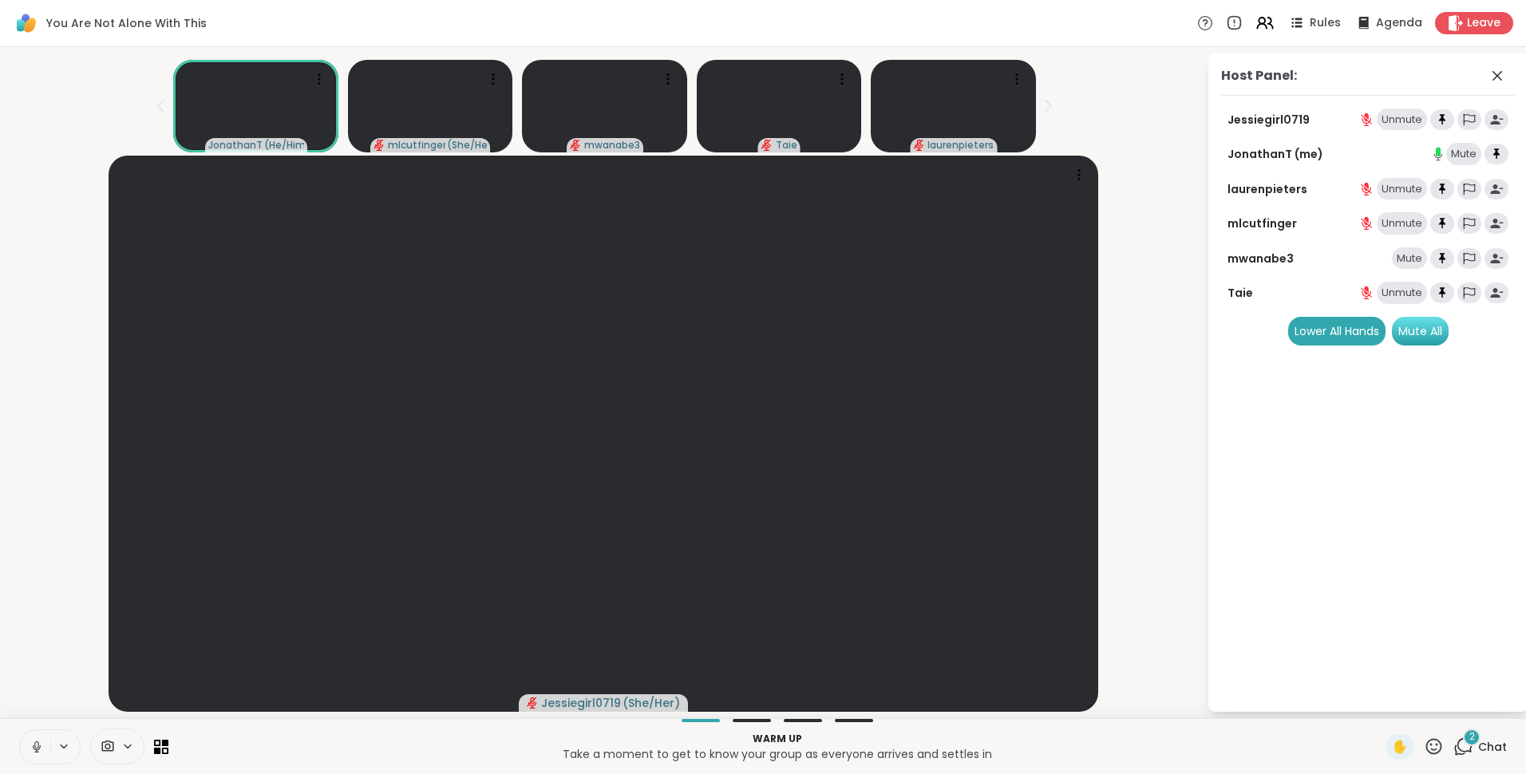
click at [1416, 335] on div "Mute All" at bounding box center [1420, 331] width 57 height 29
click at [1400, 113] on div "Unmute" at bounding box center [1402, 120] width 50 height 22
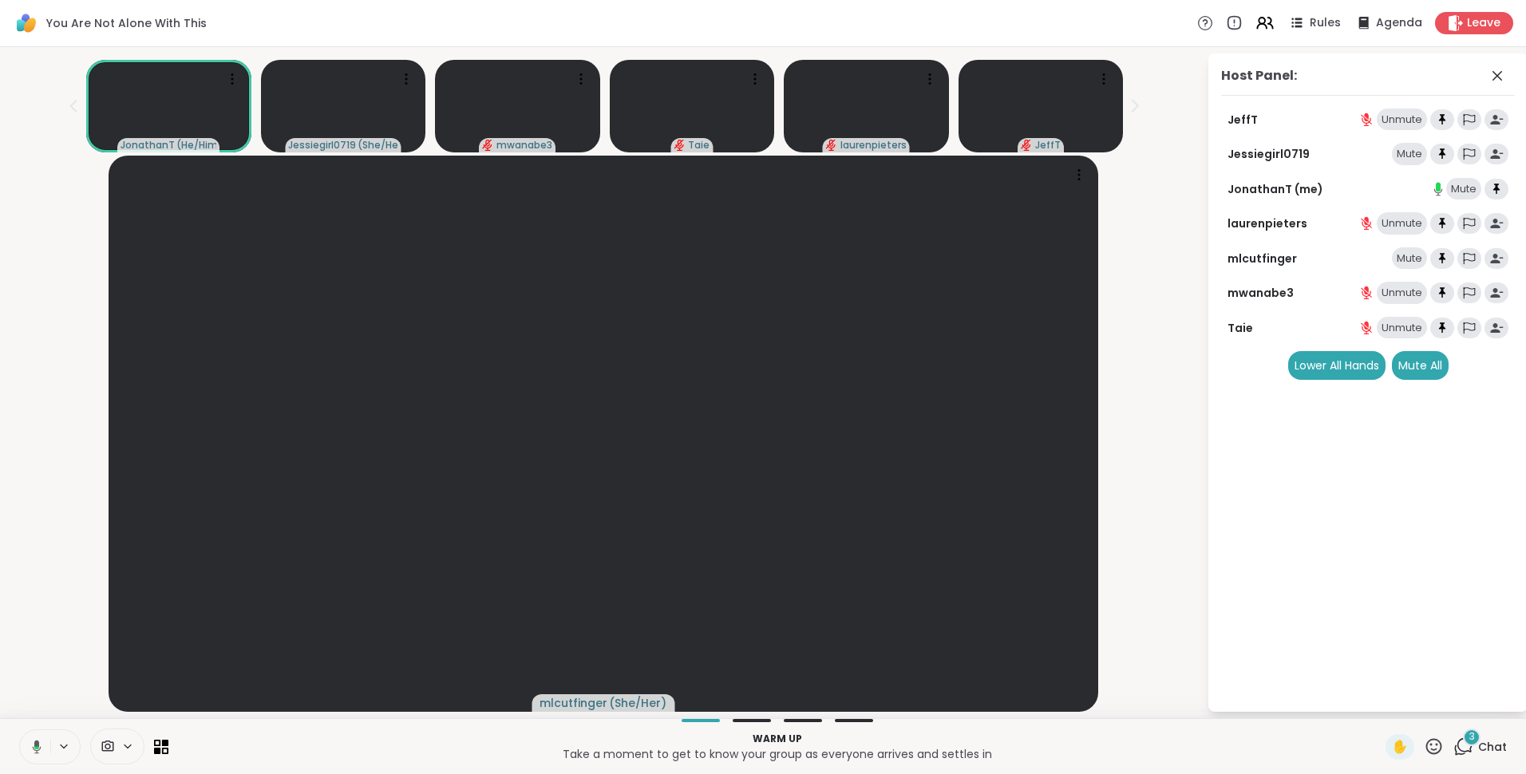
click at [1469, 740] on span "3" at bounding box center [1472, 737] width 6 height 14
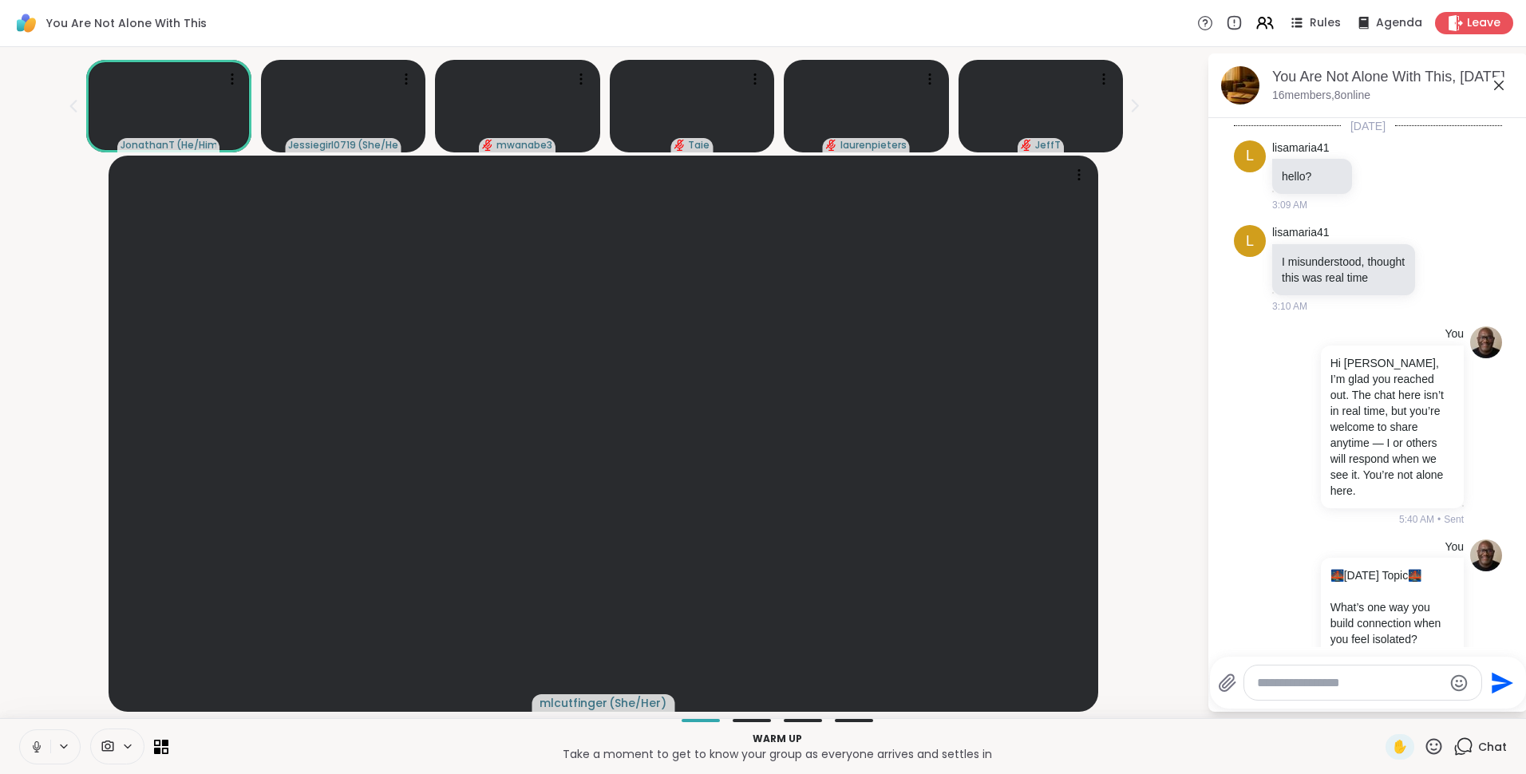
scroll to position [7737, 0]
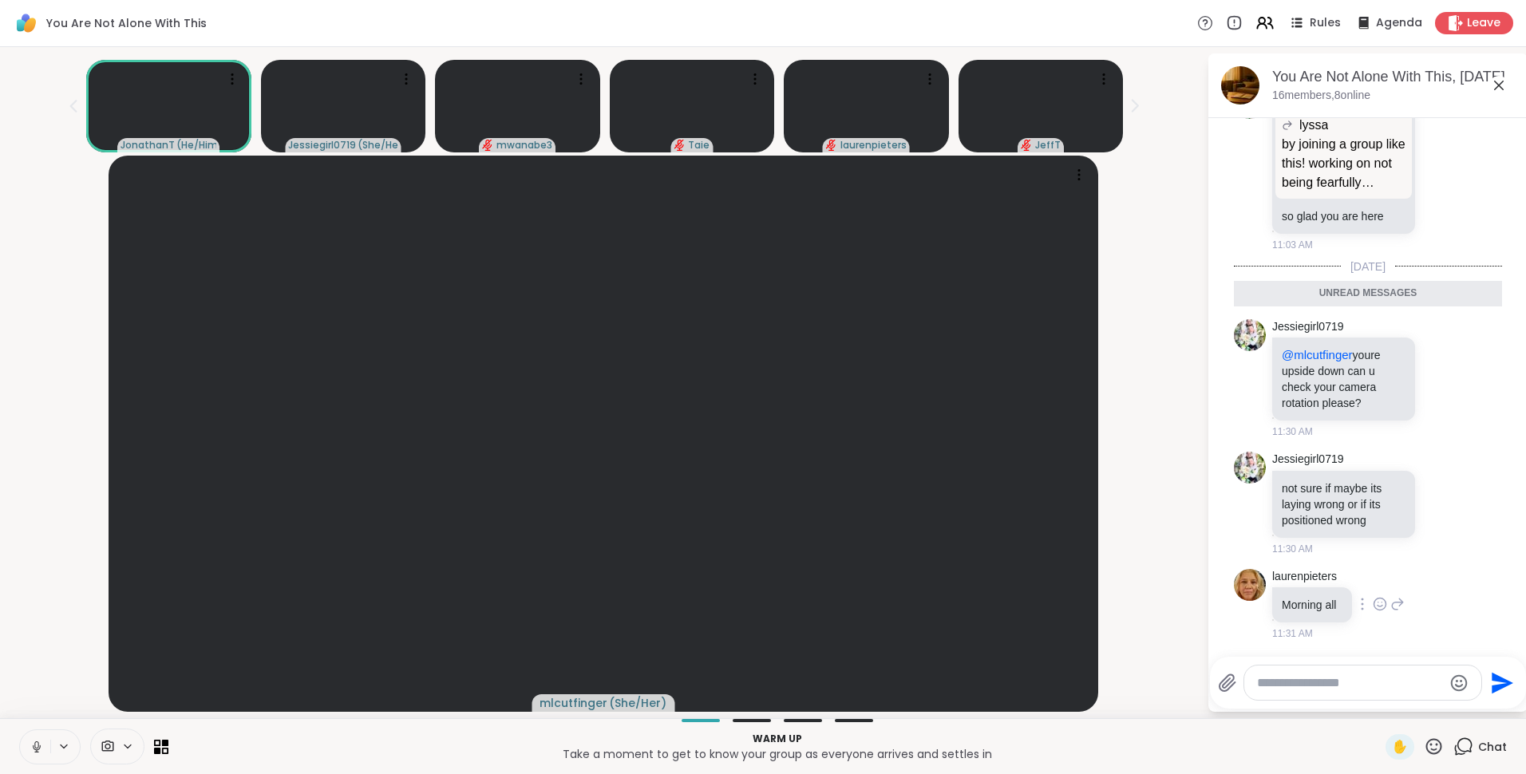
click at [1381, 602] on icon at bounding box center [1381, 602] width 0 height 0
click at [1376, 572] on div "Select Reaction: Heart" at bounding box center [1380, 578] width 14 height 14
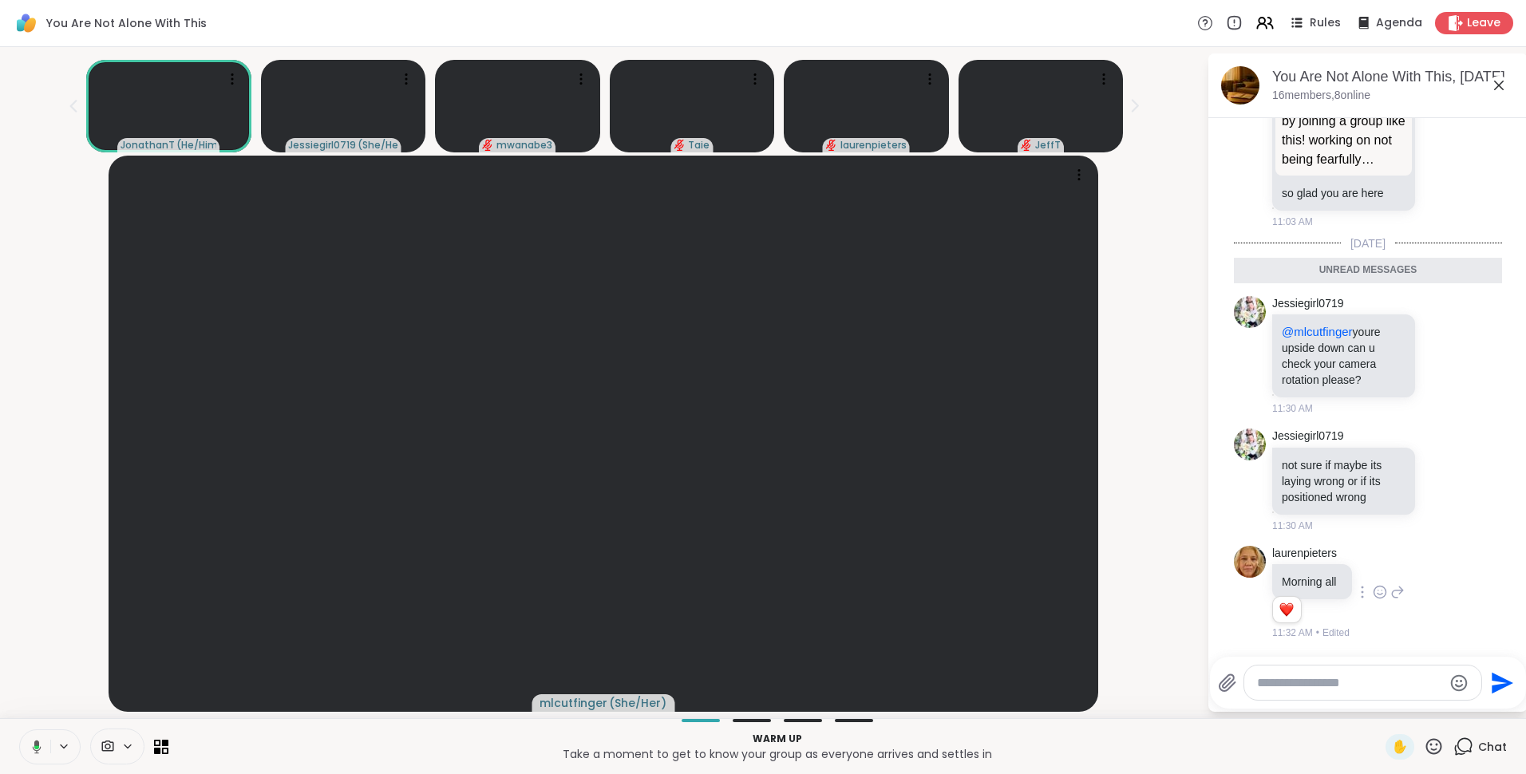
scroll to position [7760, 0]
click at [1436, 480] on icon at bounding box center [1443, 480] width 14 height 16
click at [1427, 445] on button "Select Reaction: Heart" at bounding box center [1443, 454] width 32 height 32
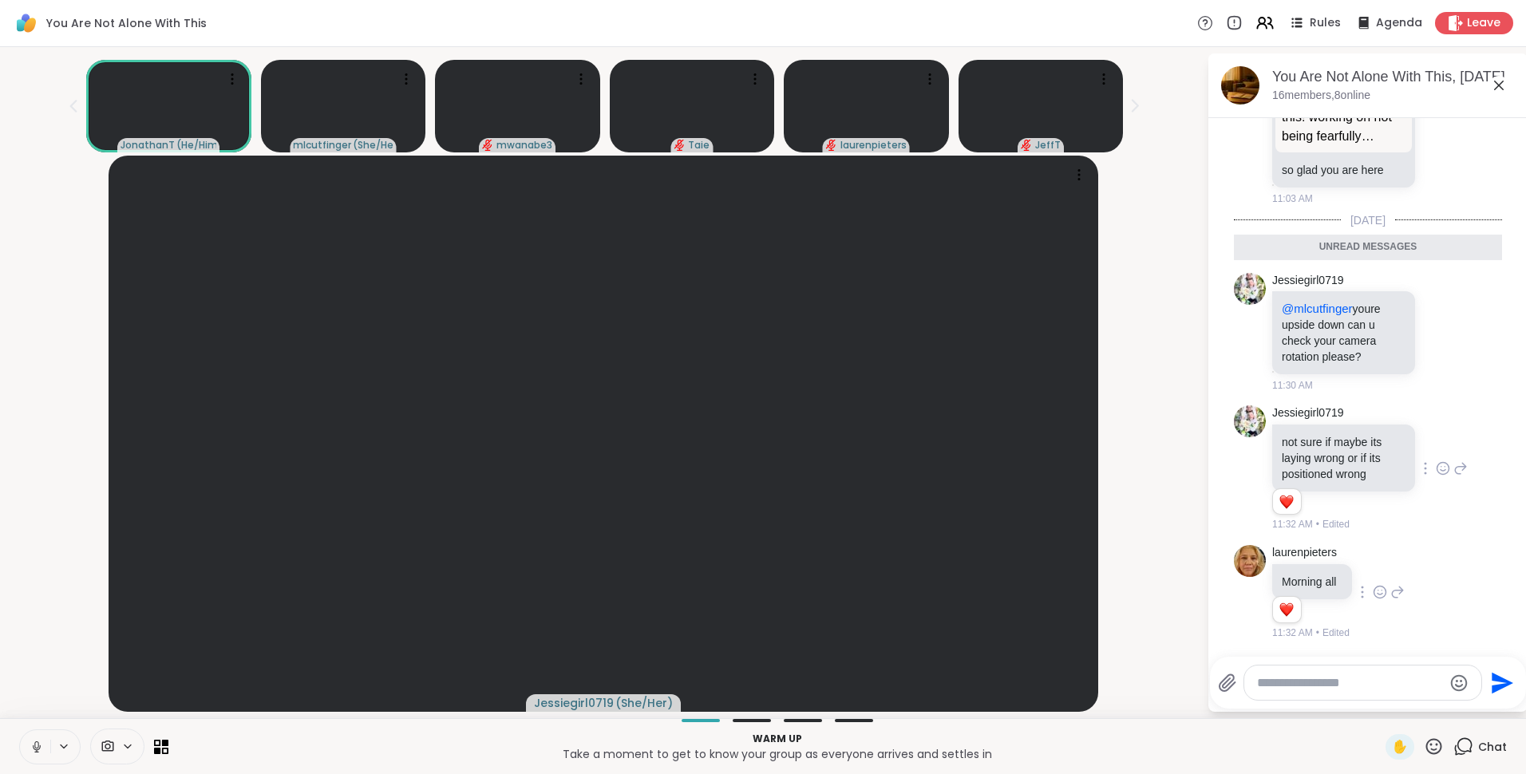
scroll to position [7783, 0]
click at [1498, 84] on icon at bounding box center [1499, 86] width 10 height 10
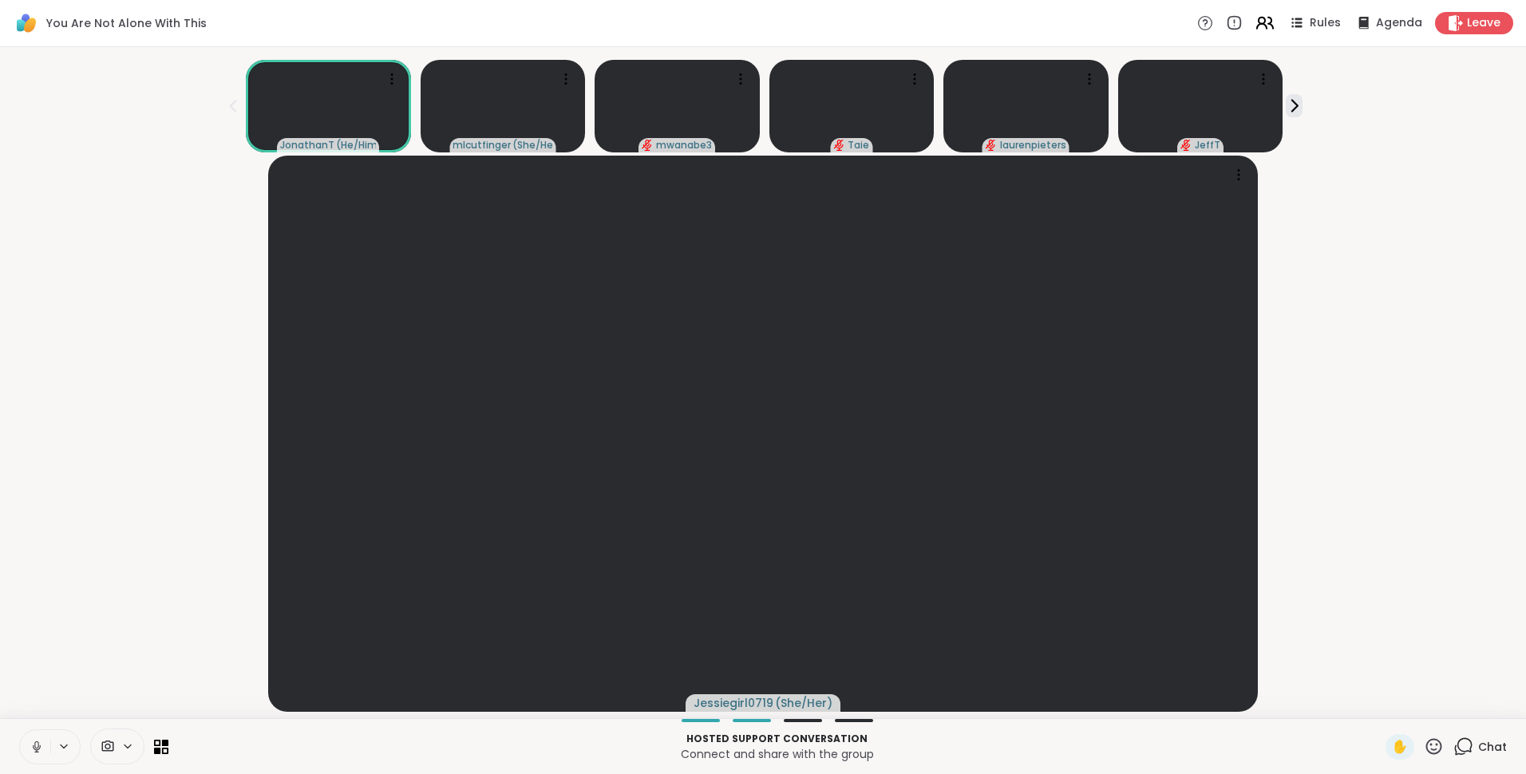
click at [1257, 25] on icon at bounding box center [1262, 26] width 10 height 5
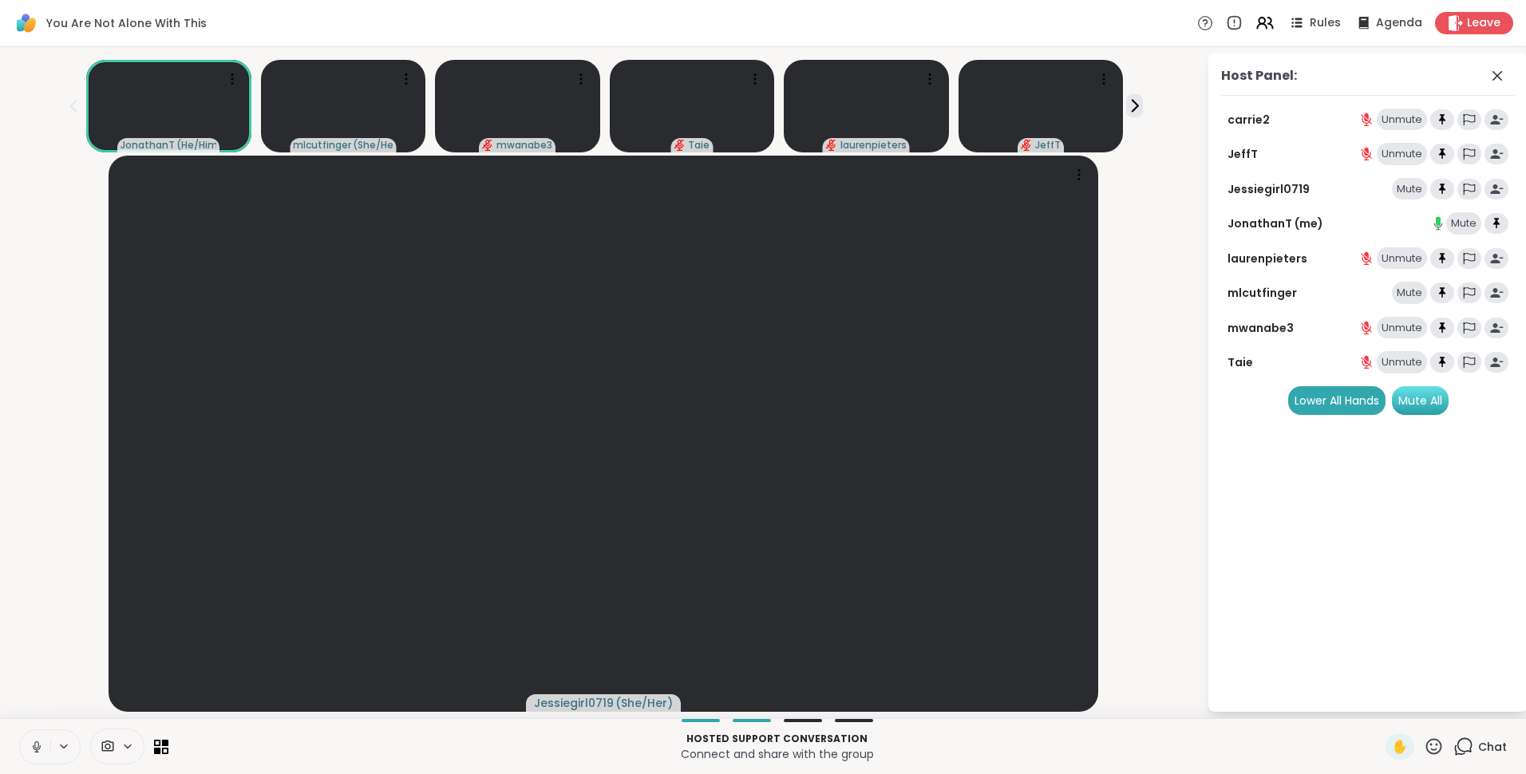
click at [1426, 406] on div "Mute All" at bounding box center [1420, 400] width 57 height 29
click at [1416, 393] on div "Mute All" at bounding box center [1420, 400] width 57 height 29
click at [1503, 76] on icon at bounding box center [1496, 75] width 19 height 19
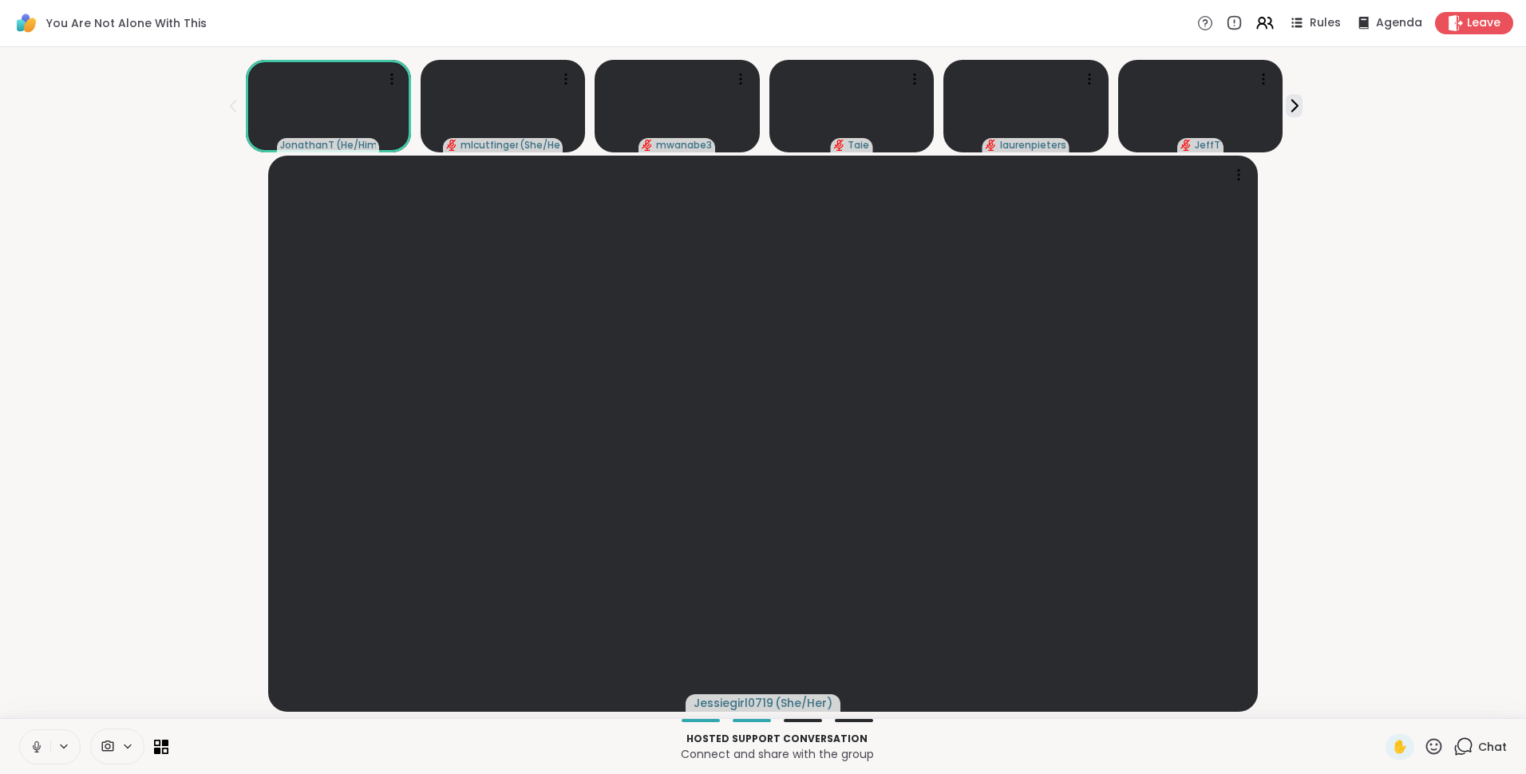
click at [1455, 744] on icon at bounding box center [1463, 747] width 20 height 20
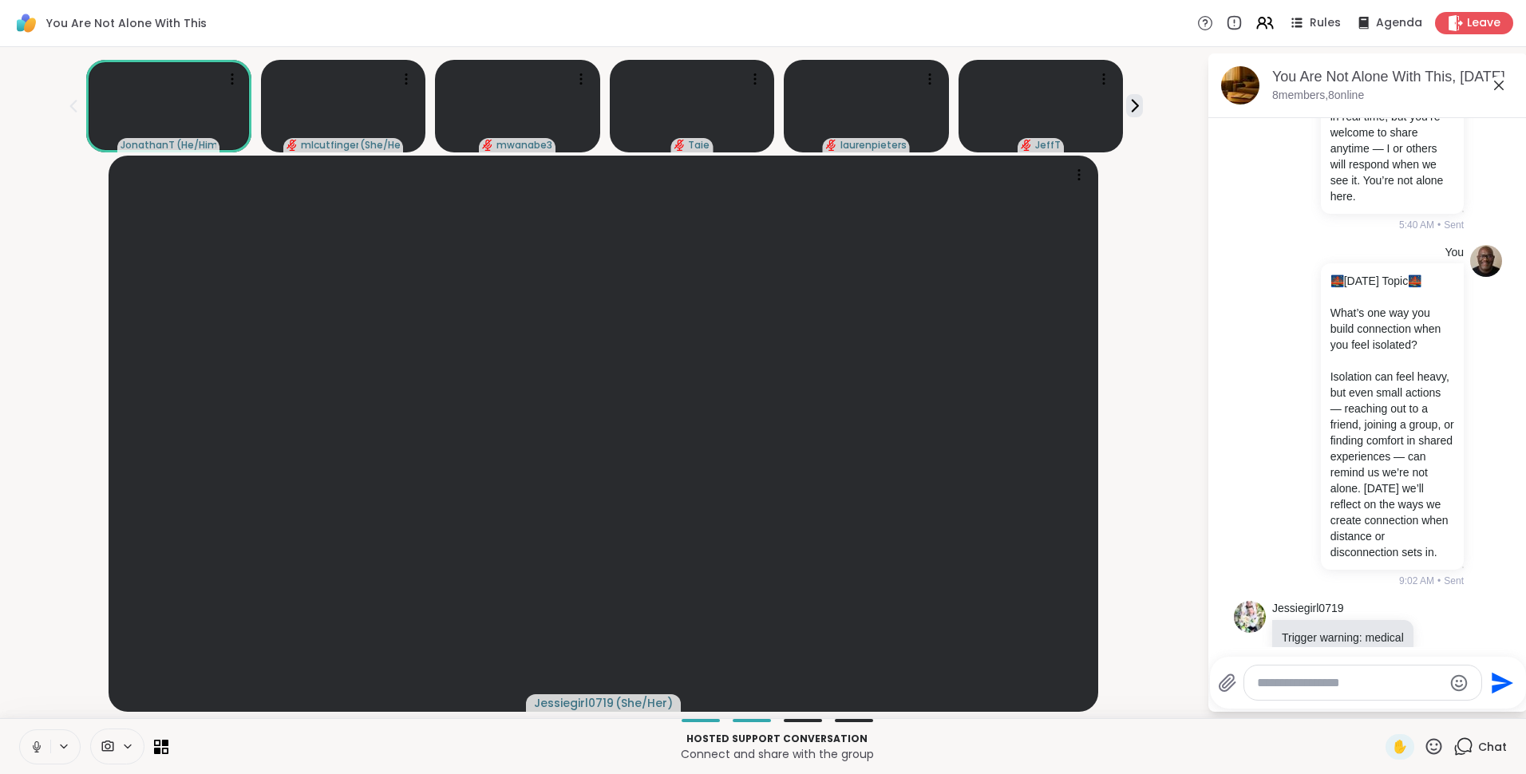
scroll to position [308, 0]
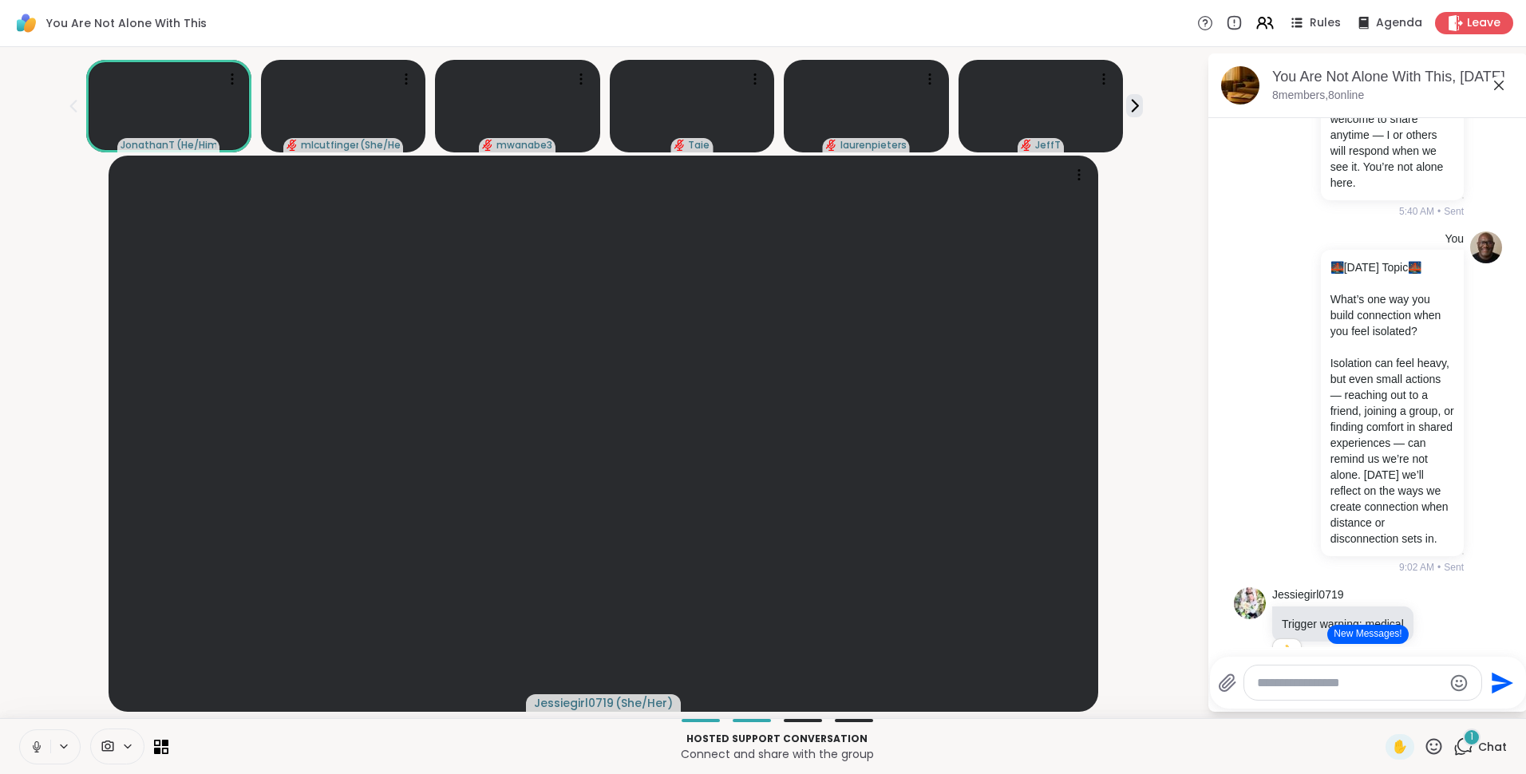
click at [1503, 79] on icon at bounding box center [1498, 85] width 19 height 19
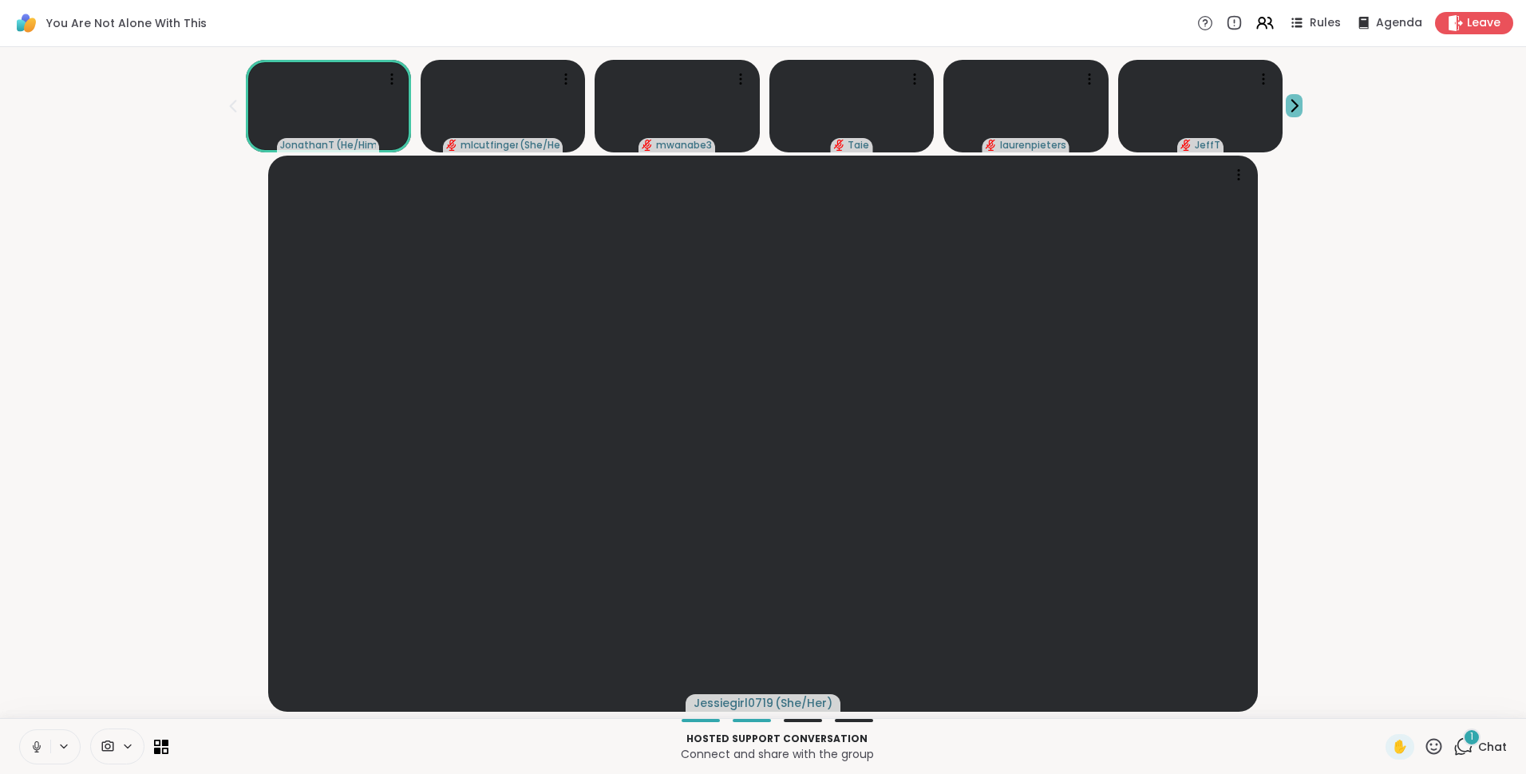
click at [1286, 108] on icon at bounding box center [1294, 105] width 17 height 17
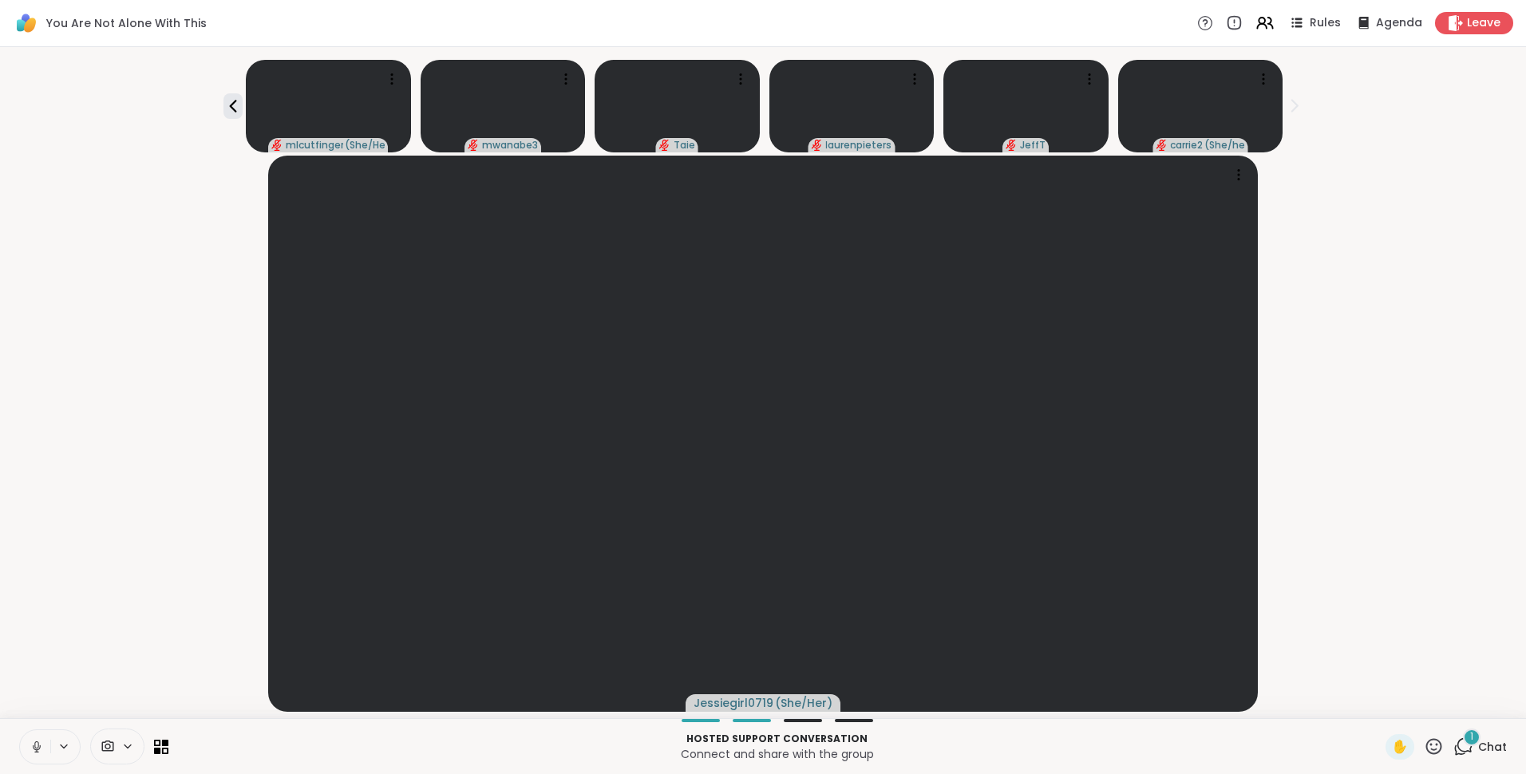
click at [1463, 745] on div "1" at bounding box center [1472, 738] width 18 height 18
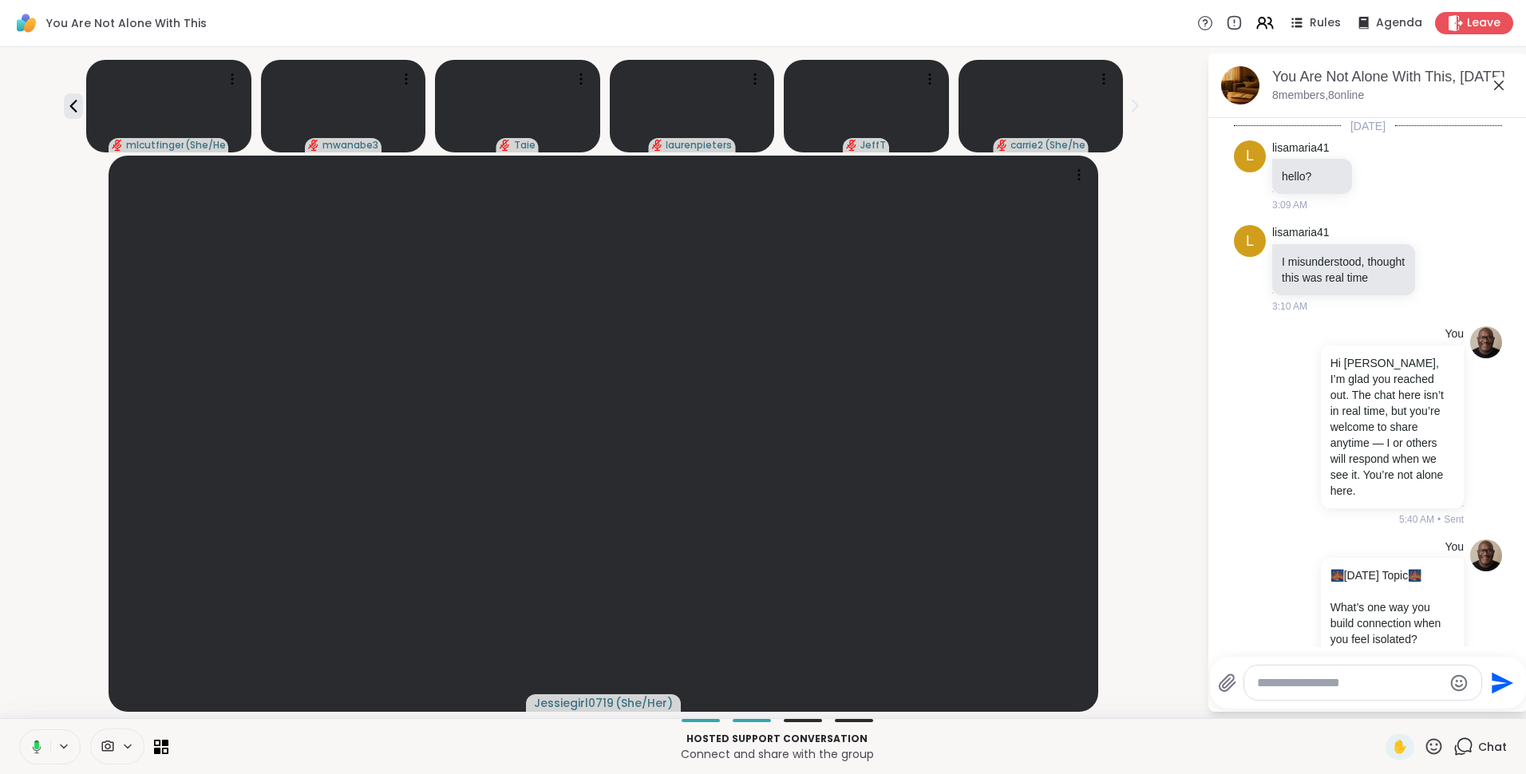
scroll to position [8219, 0]
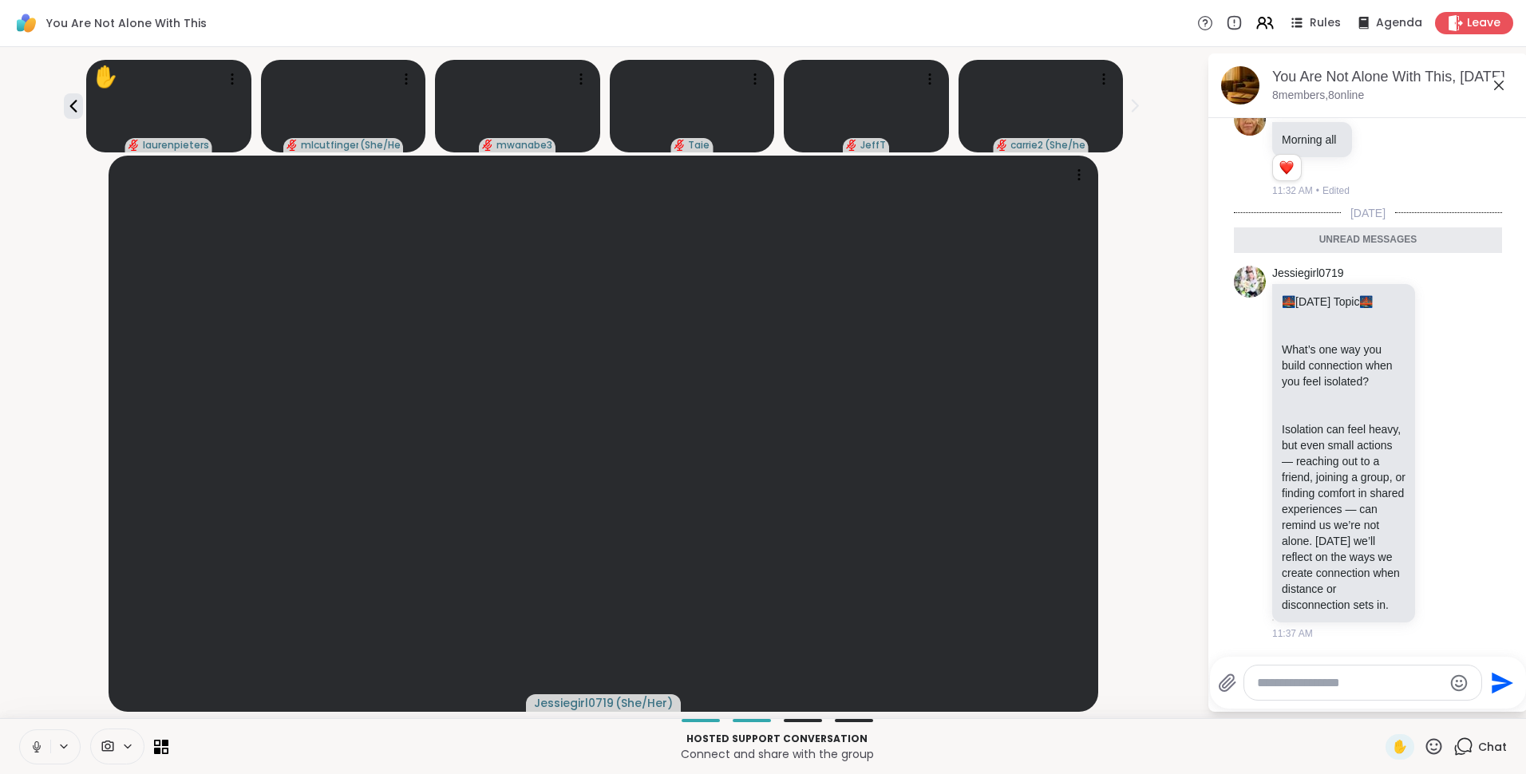
click at [1502, 81] on icon at bounding box center [1498, 85] width 19 height 19
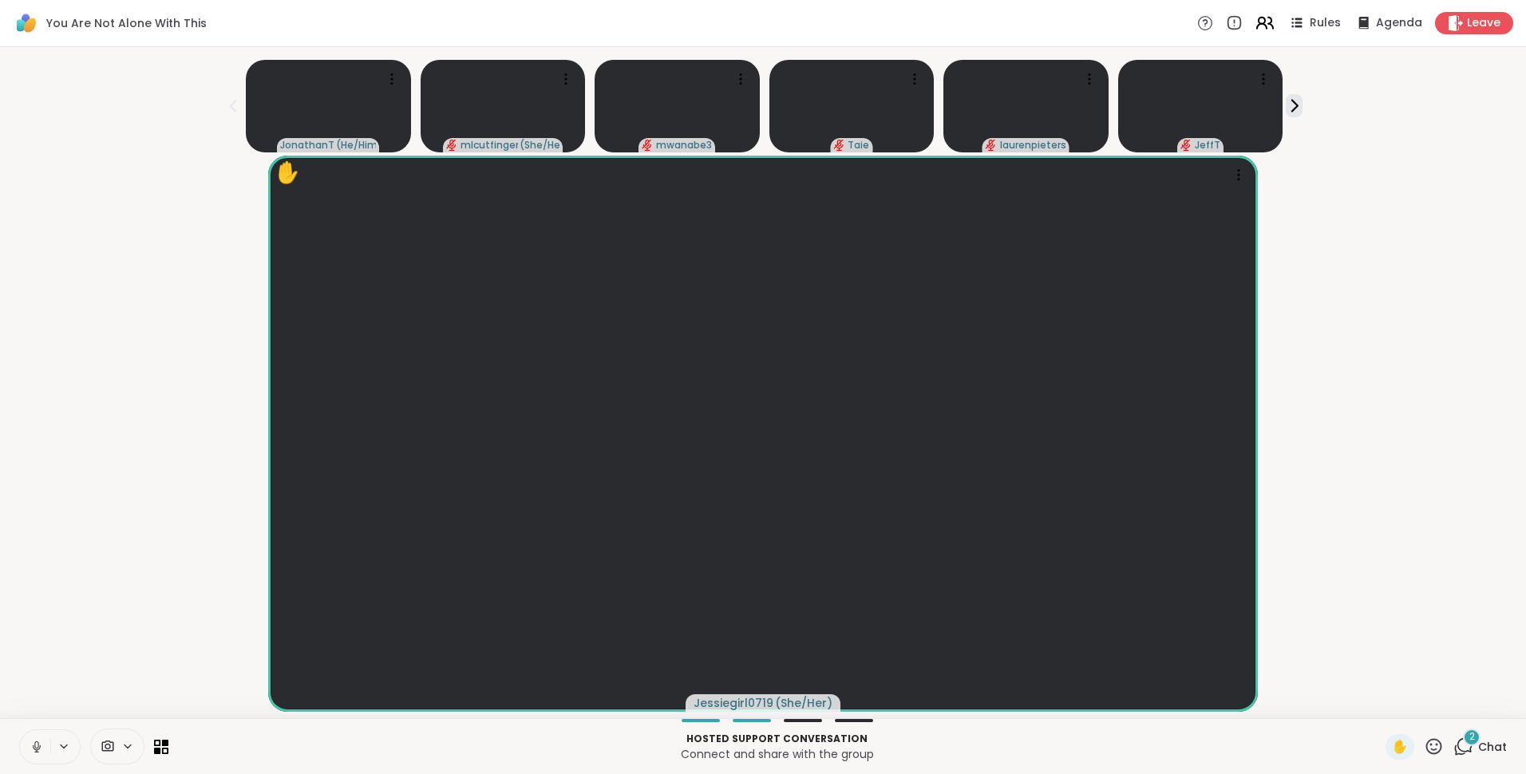
click at [1255, 31] on icon at bounding box center [1264, 23] width 20 height 20
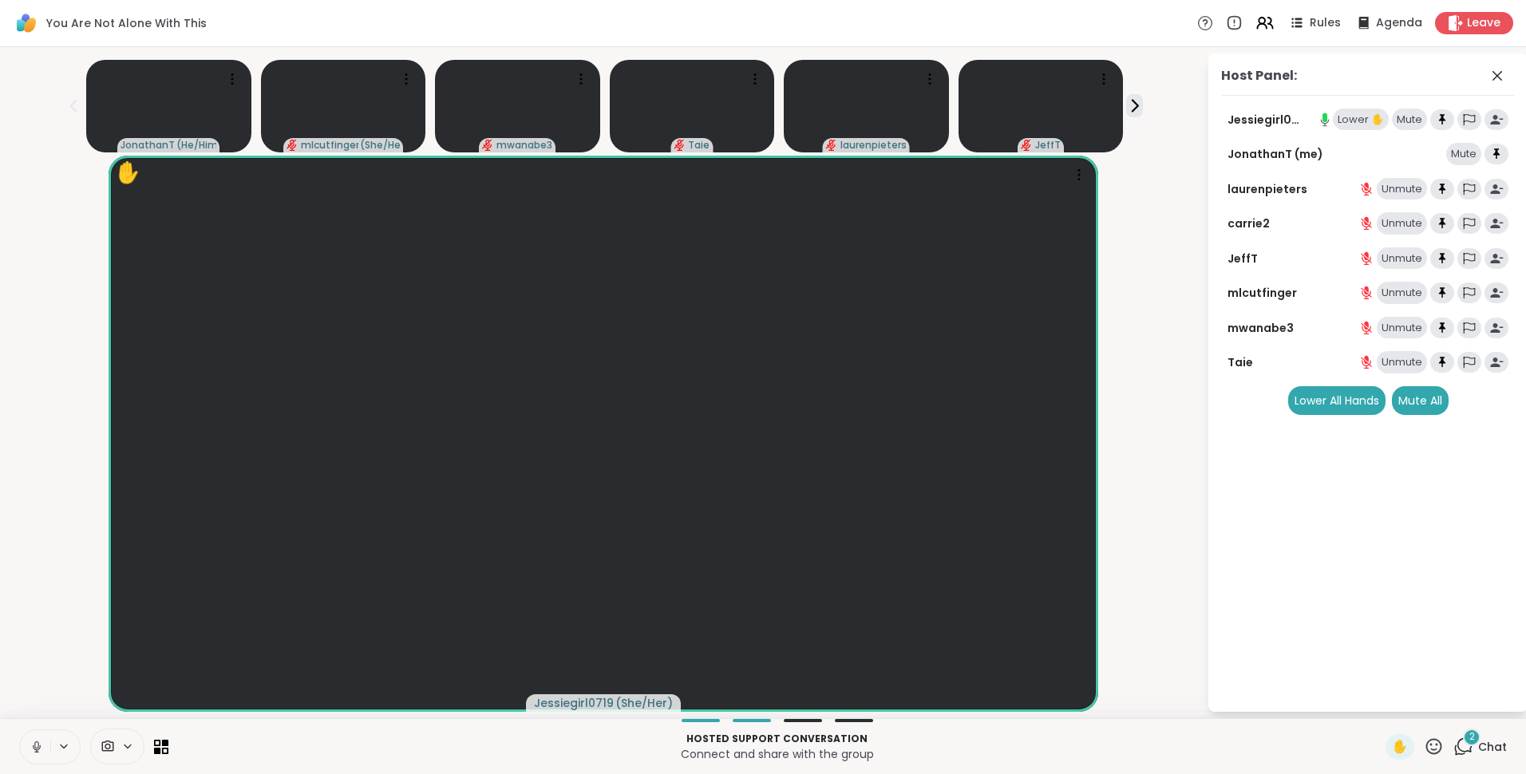
click at [1373, 120] on div "Lower ✋" at bounding box center [1361, 120] width 56 height 22
click at [1457, 747] on icon at bounding box center [1463, 747] width 20 height 20
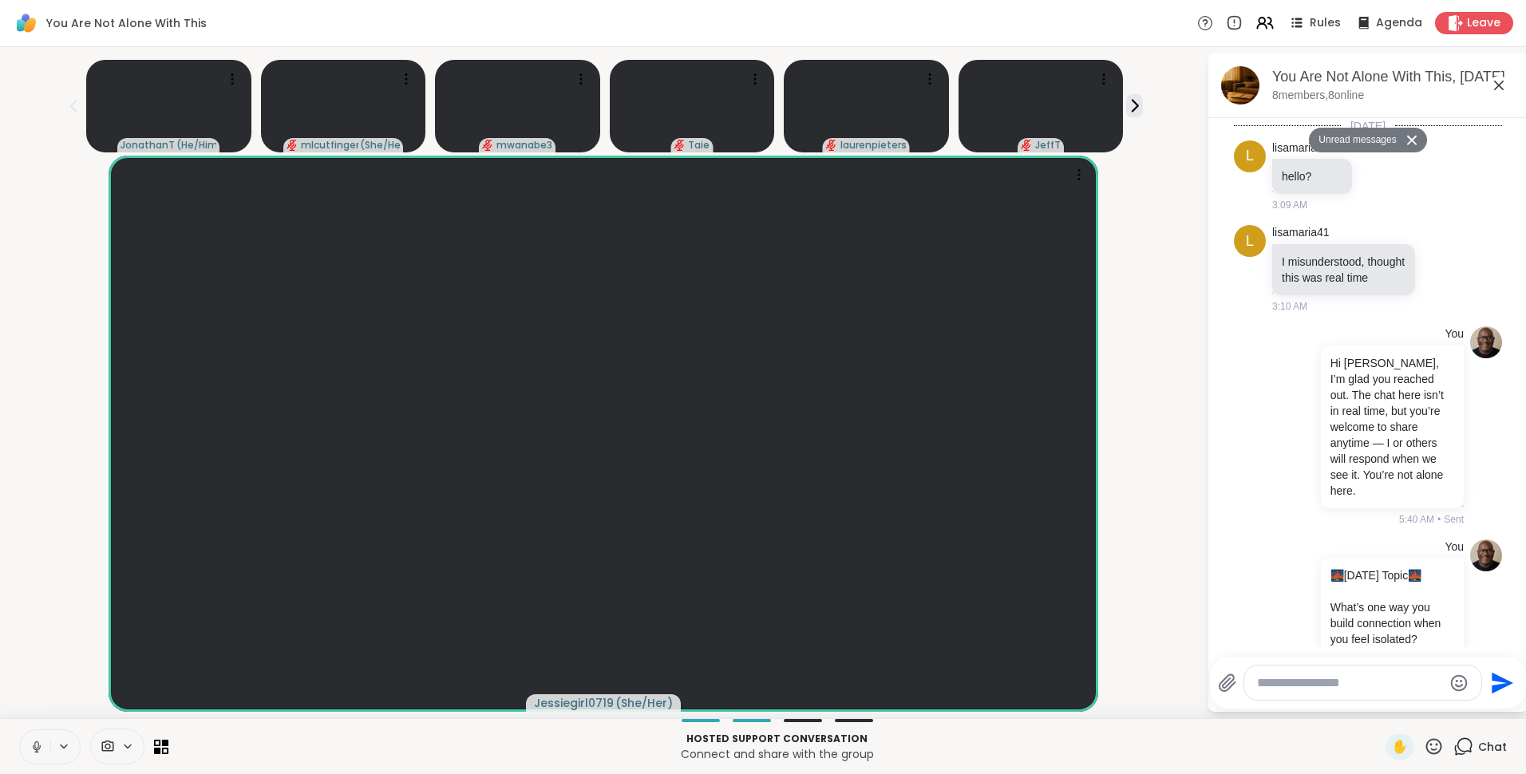
scroll to position [8931, 0]
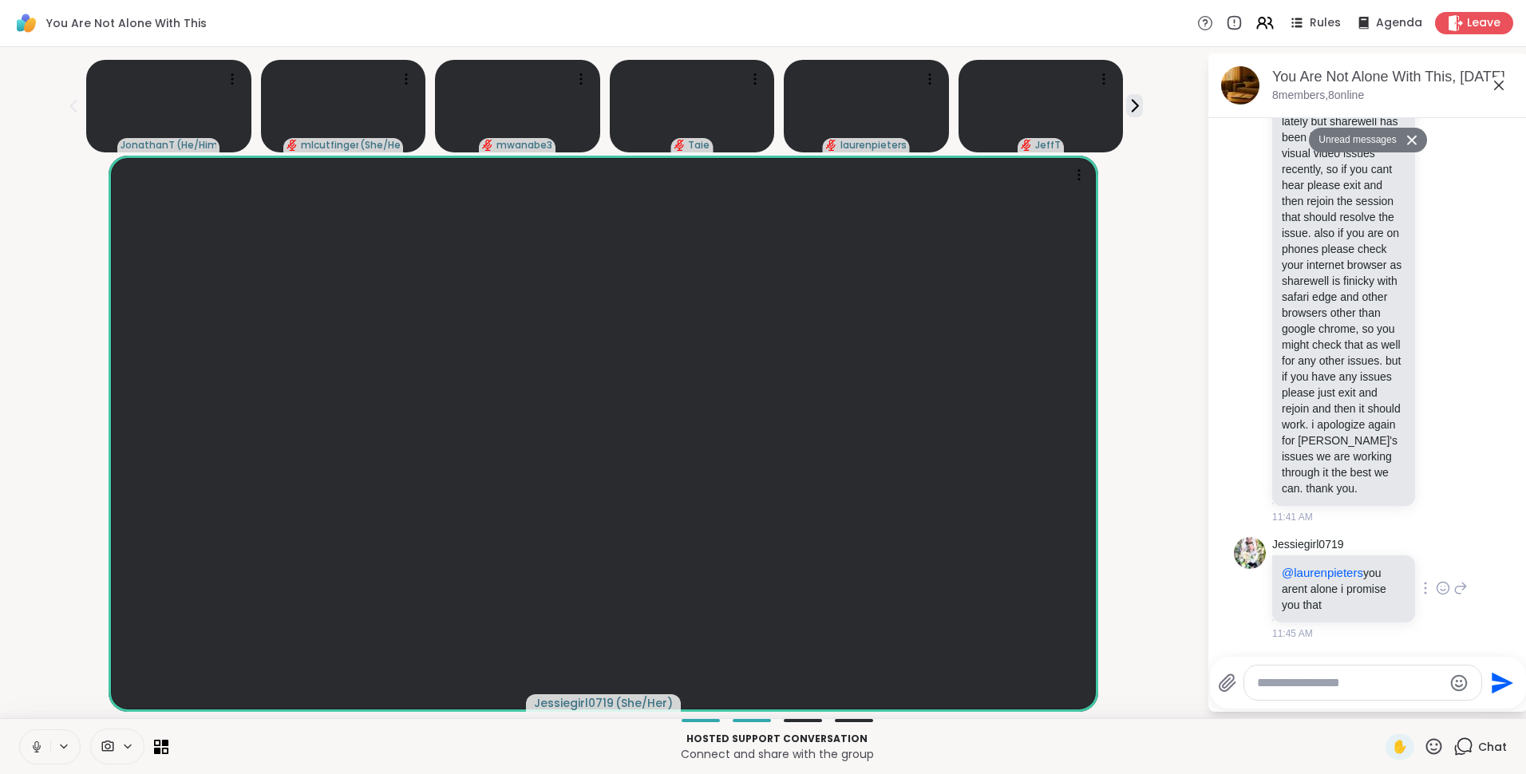
click at [1436, 588] on icon at bounding box center [1443, 588] width 14 height 16
click at [1427, 556] on button "Select Reaction: Heart" at bounding box center [1443, 563] width 32 height 32
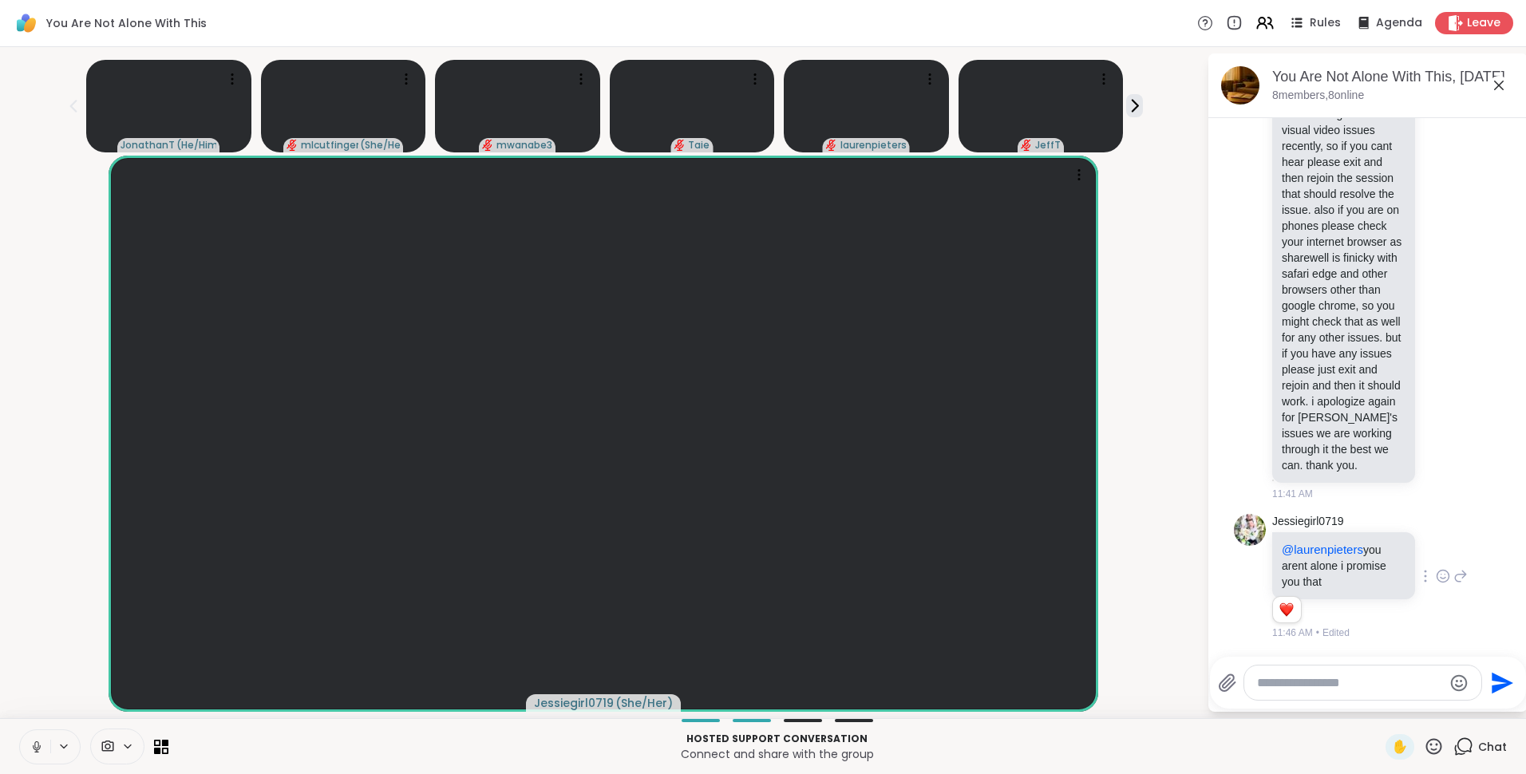
scroll to position [8954, 0]
click at [1287, 693] on div at bounding box center [1362, 683] width 237 height 34
click at [1287, 692] on div at bounding box center [1362, 683] width 237 height 34
click at [1287, 686] on textarea "Type your message" at bounding box center [1350, 683] width 186 height 16
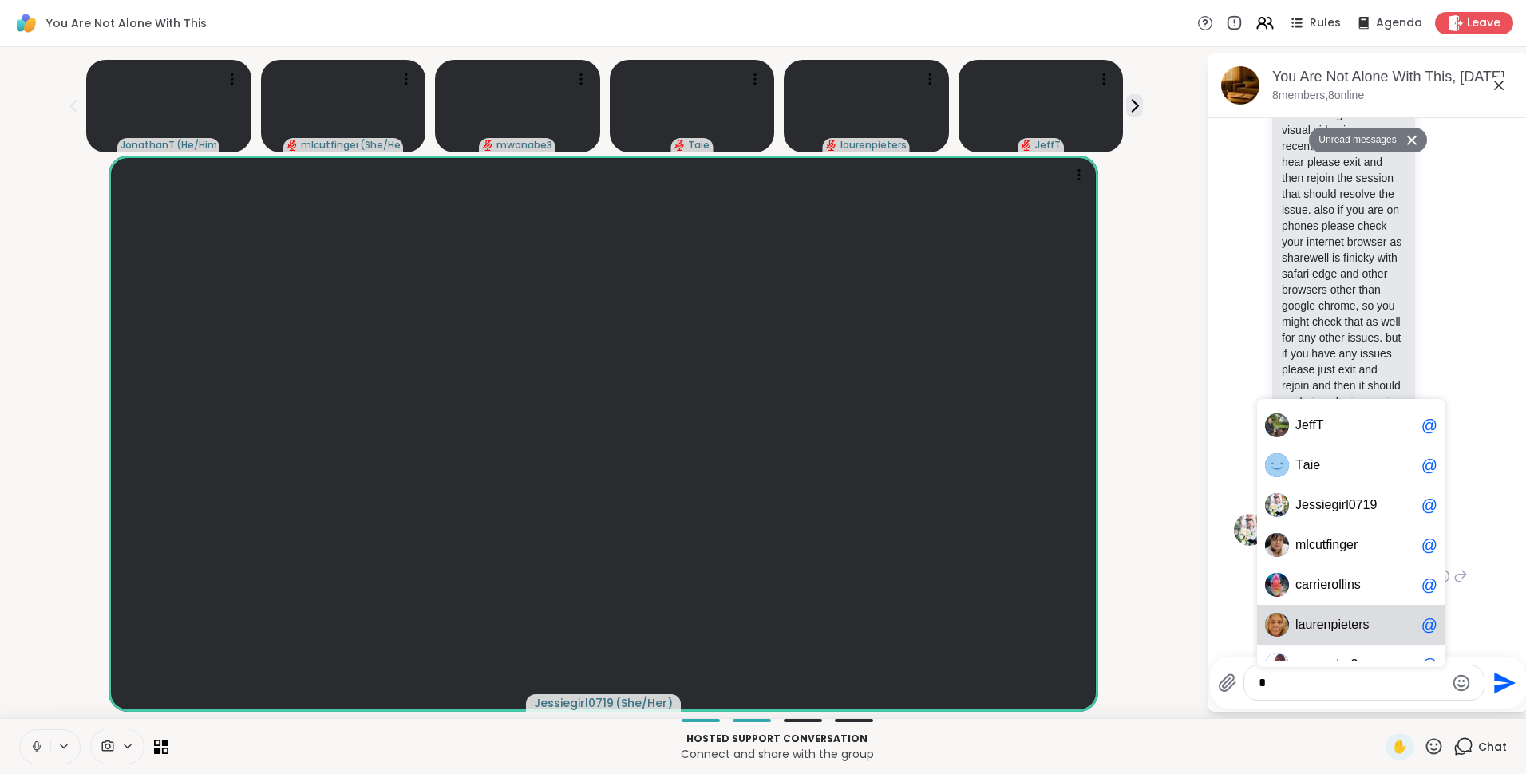
click at [1321, 626] on span "e" at bounding box center [1320, 625] width 7 height 16
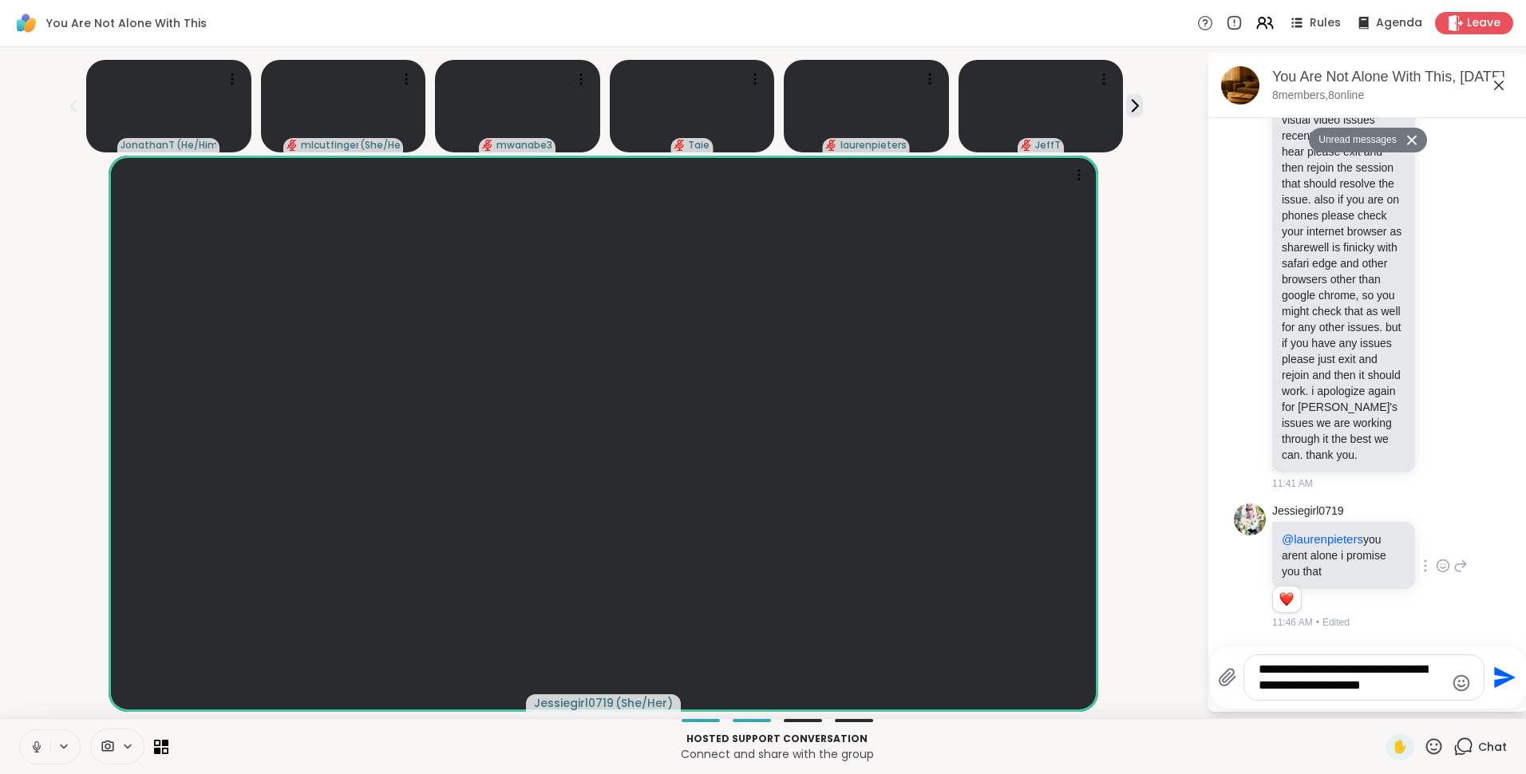
click at [34, 745] on icon at bounding box center [37, 747] width 14 height 14
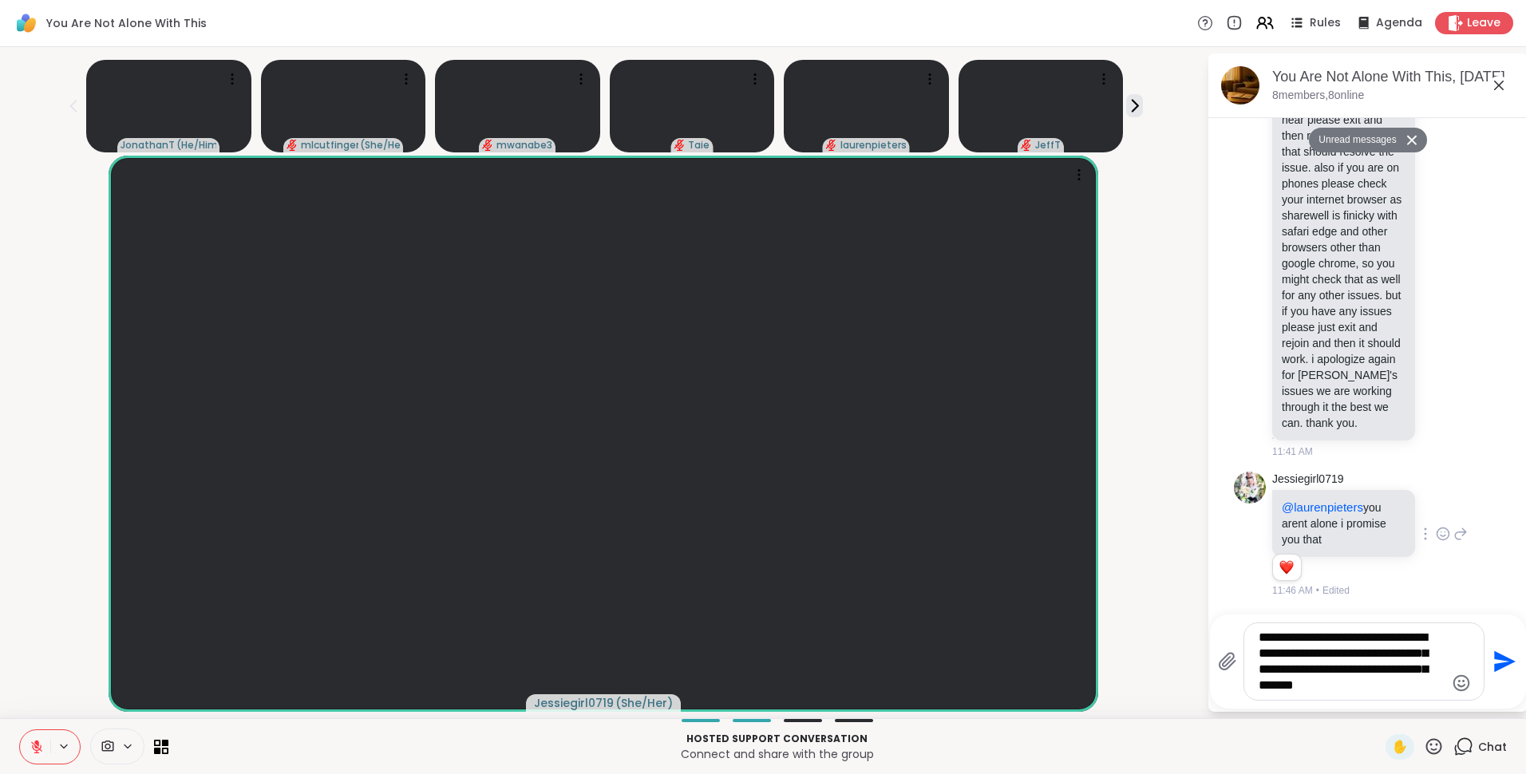
type textarea "**********"
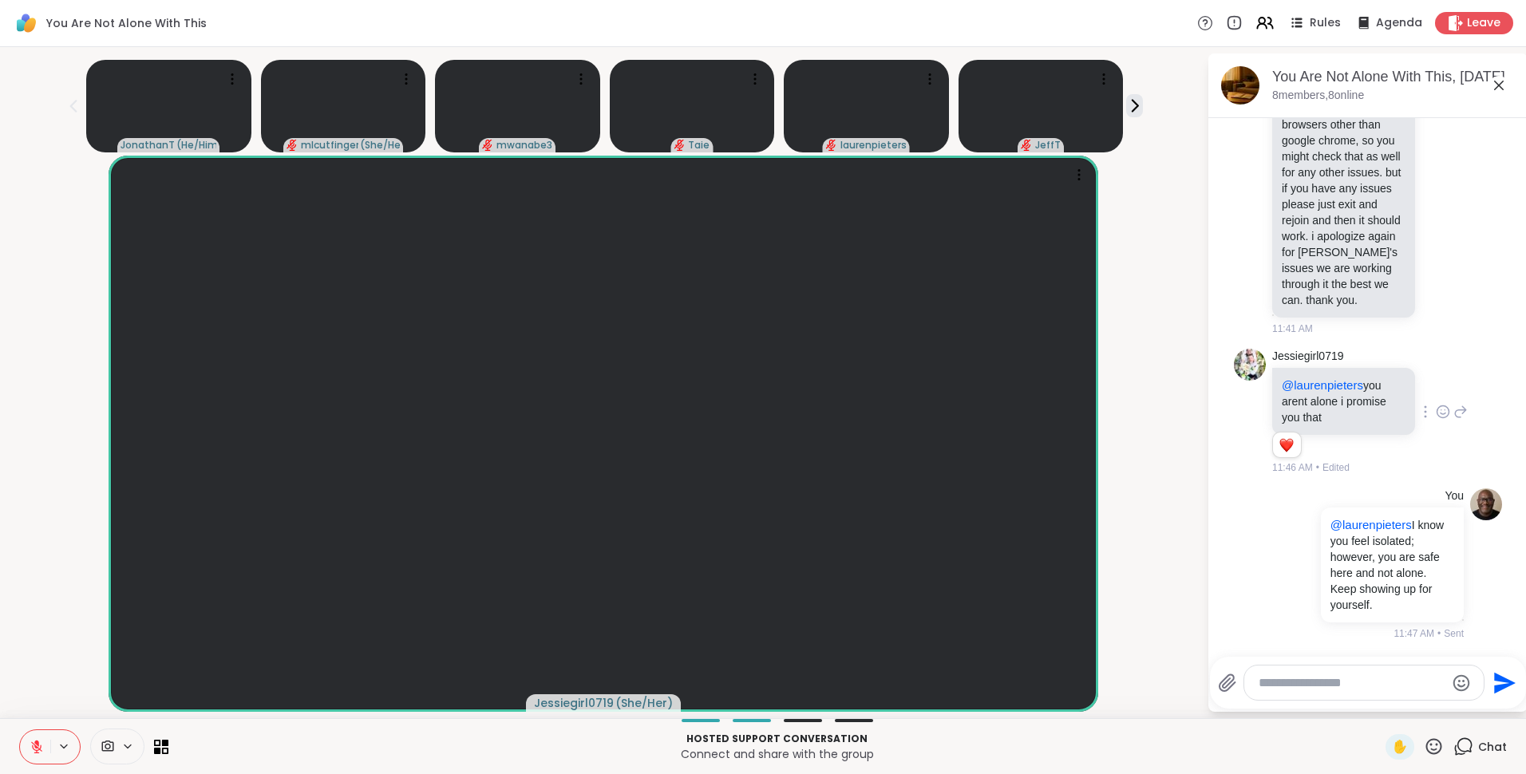
scroll to position [9120, 0]
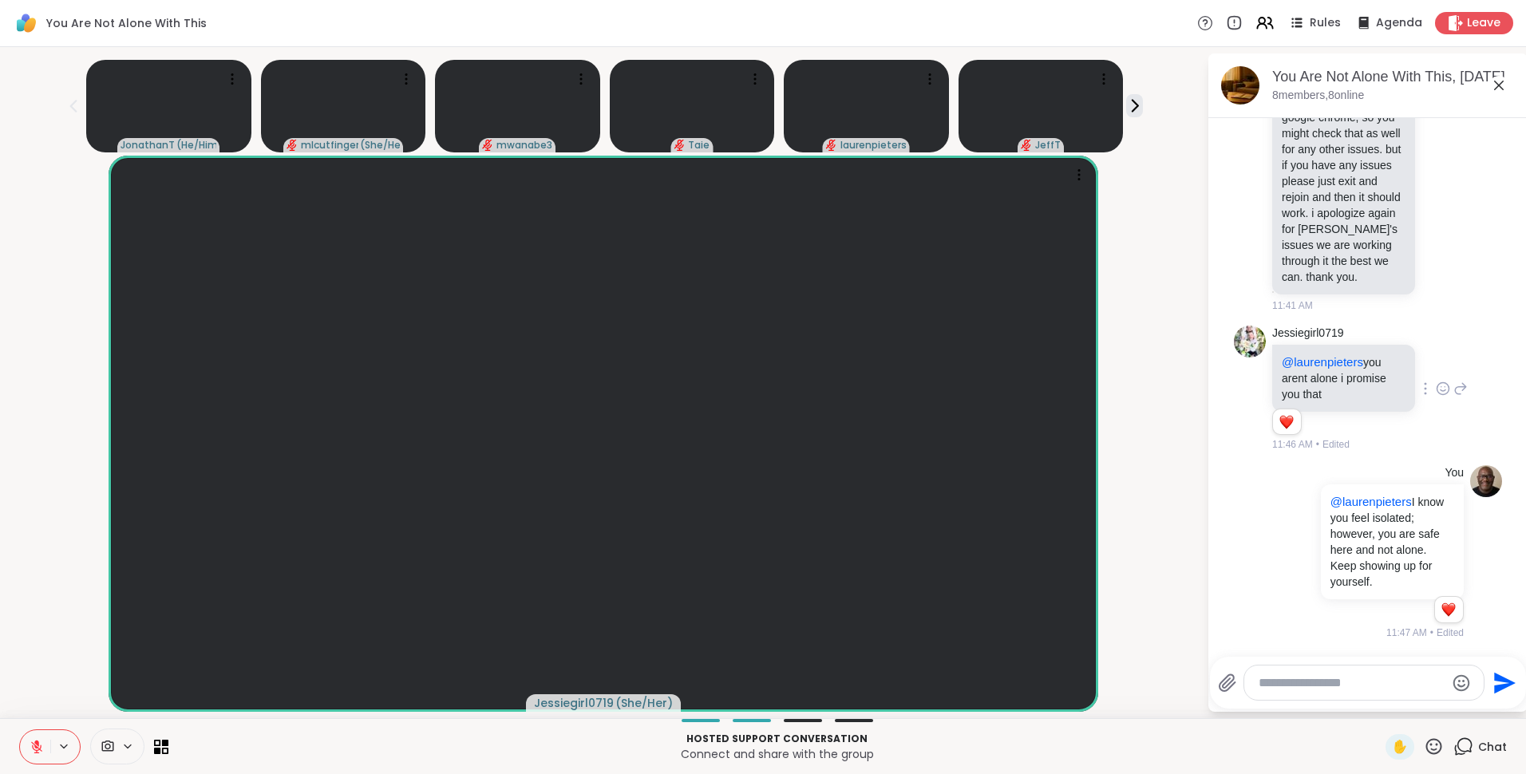
click at [1424, 742] on icon at bounding box center [1434, 747] width 20 height 20
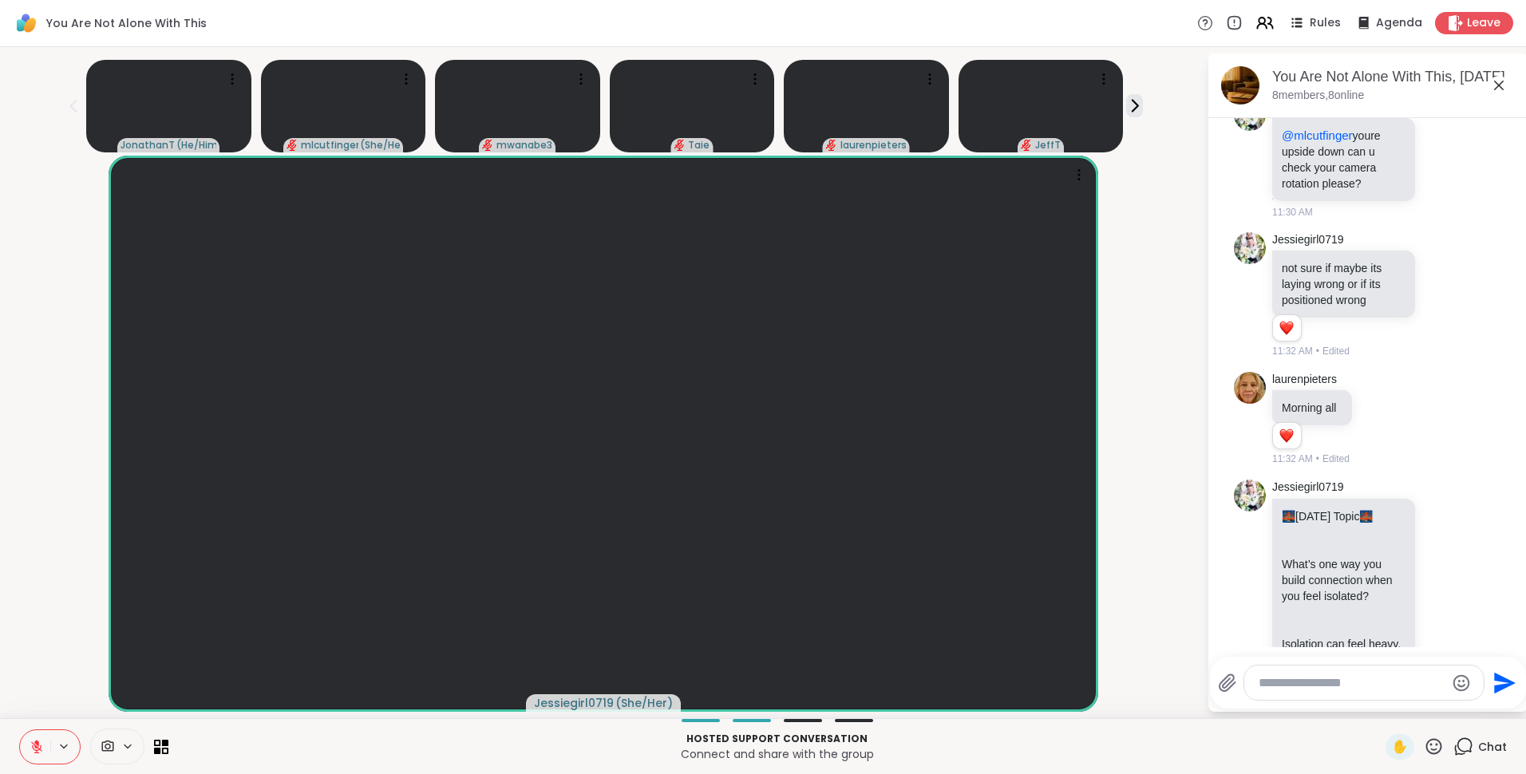
scroll to position [7008, 0]
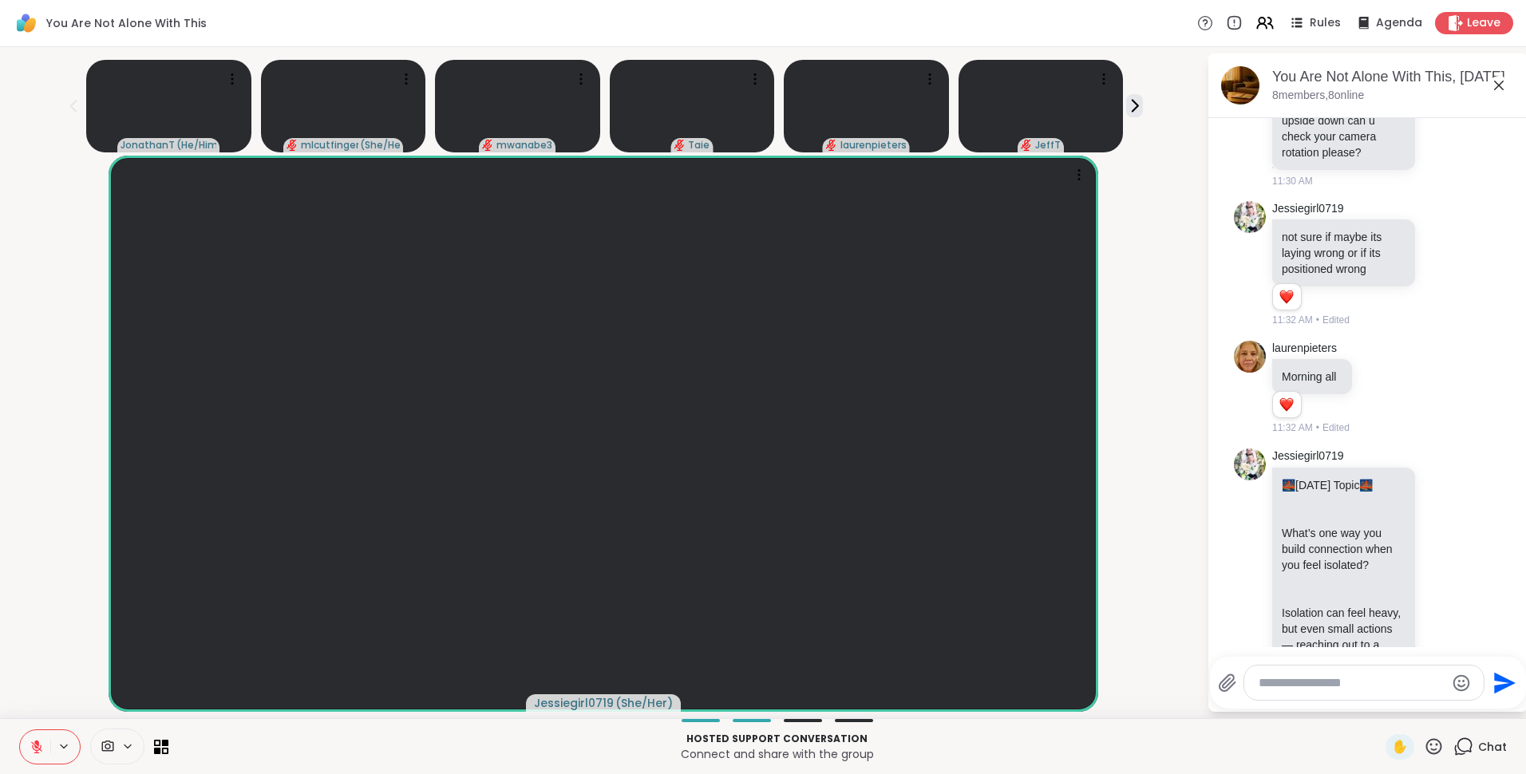
click at [1496, 89] on icon at bounding box center [1498, 85] width 19 height 19
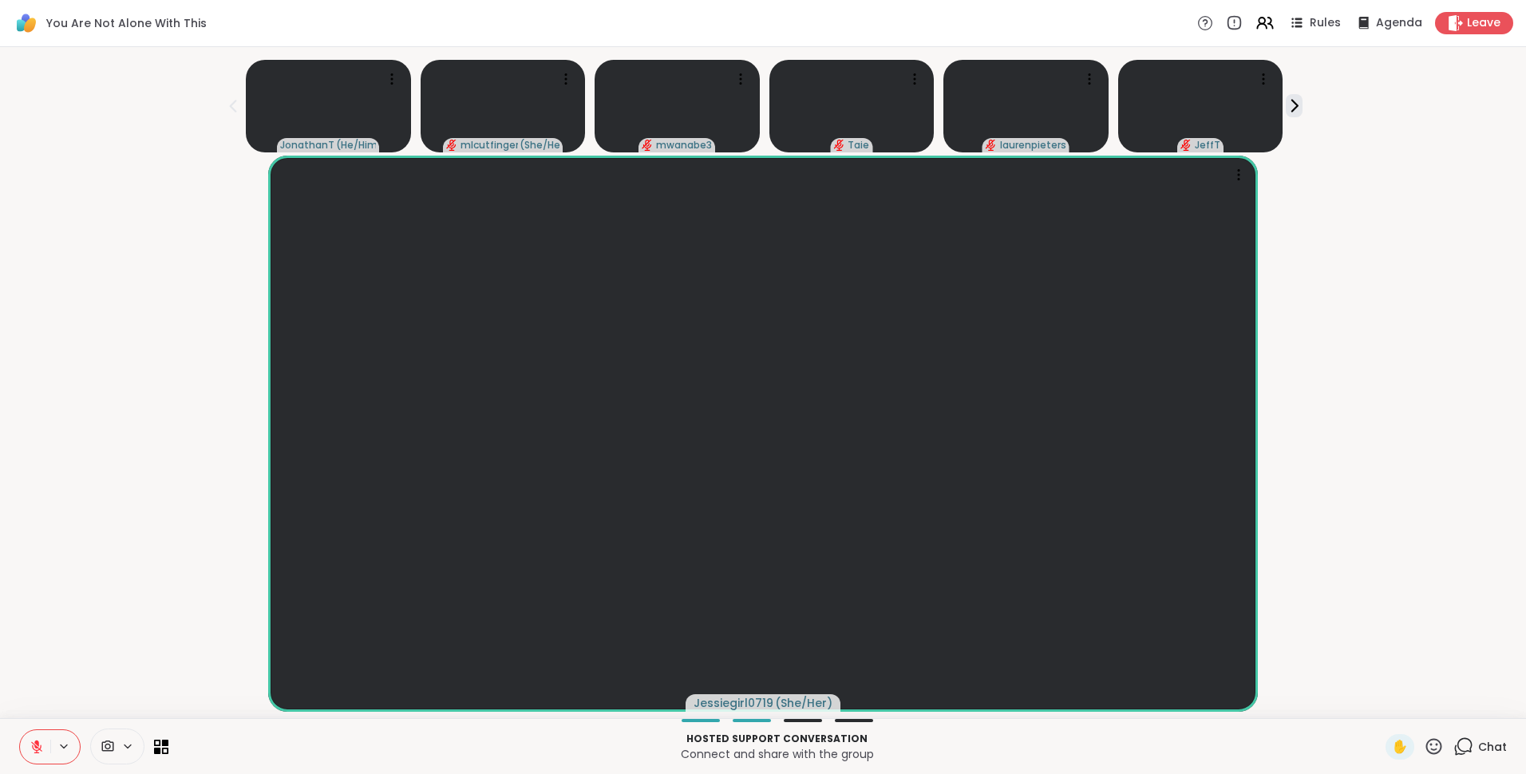
click at [1424, 745] on icon at bounding box center [1434, 747] width 20 height 20
click at [1478, 742] on span "Chat" at bounding box center [1492, 747] width 29 height 16
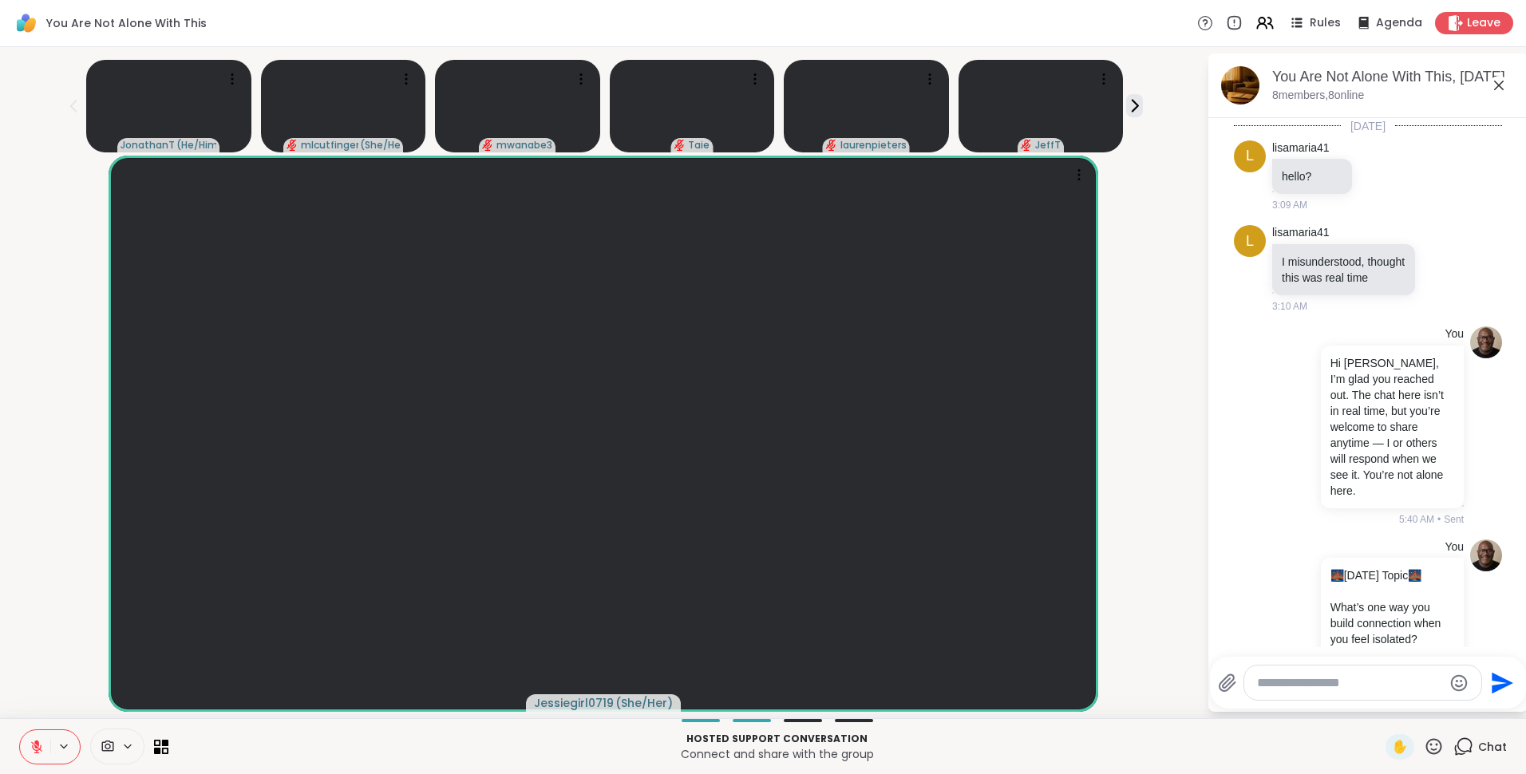
scroll to position [9104, 0]
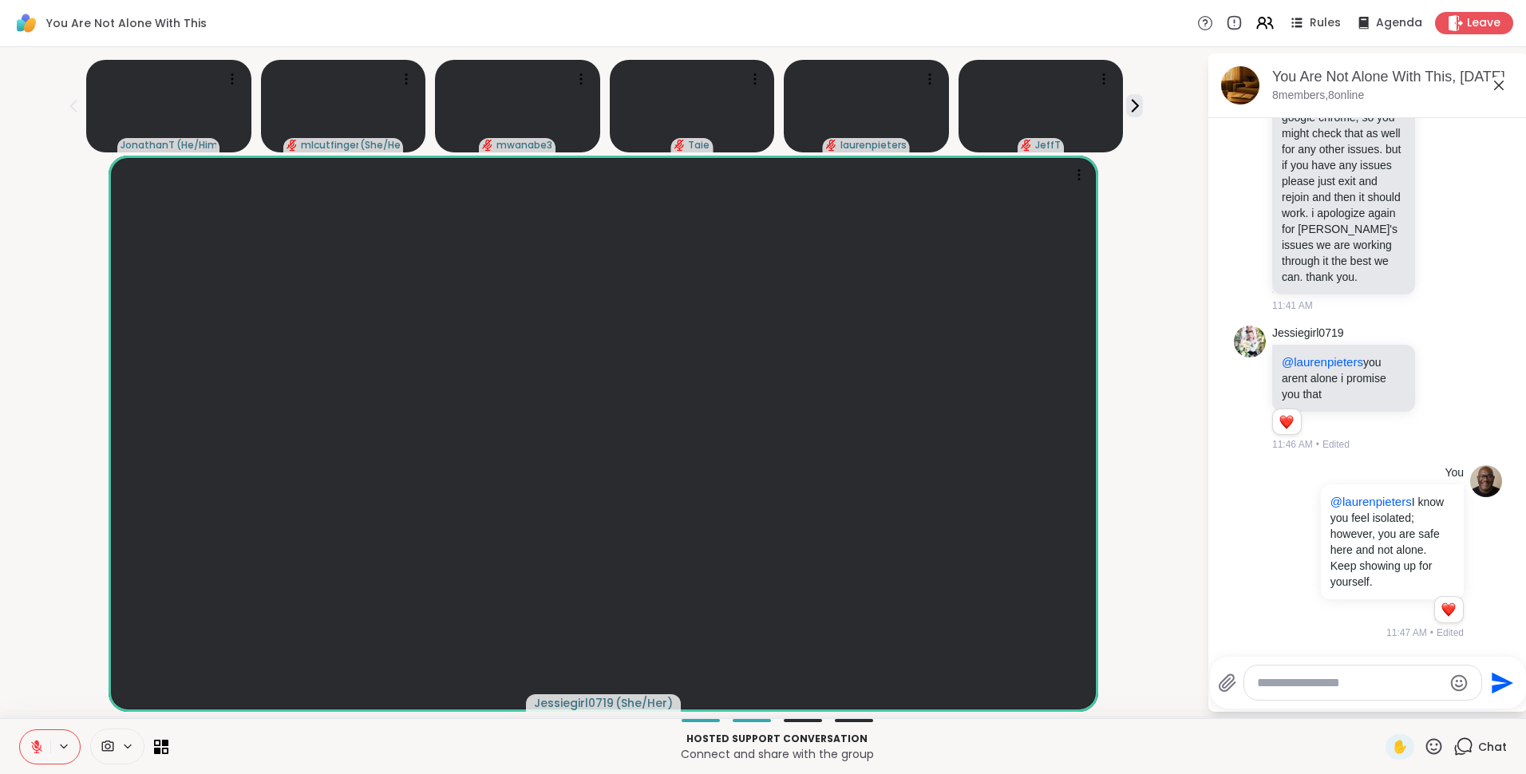
click at [1499, 83] on icon at bounding box center [1498, 85] width 19 height 19
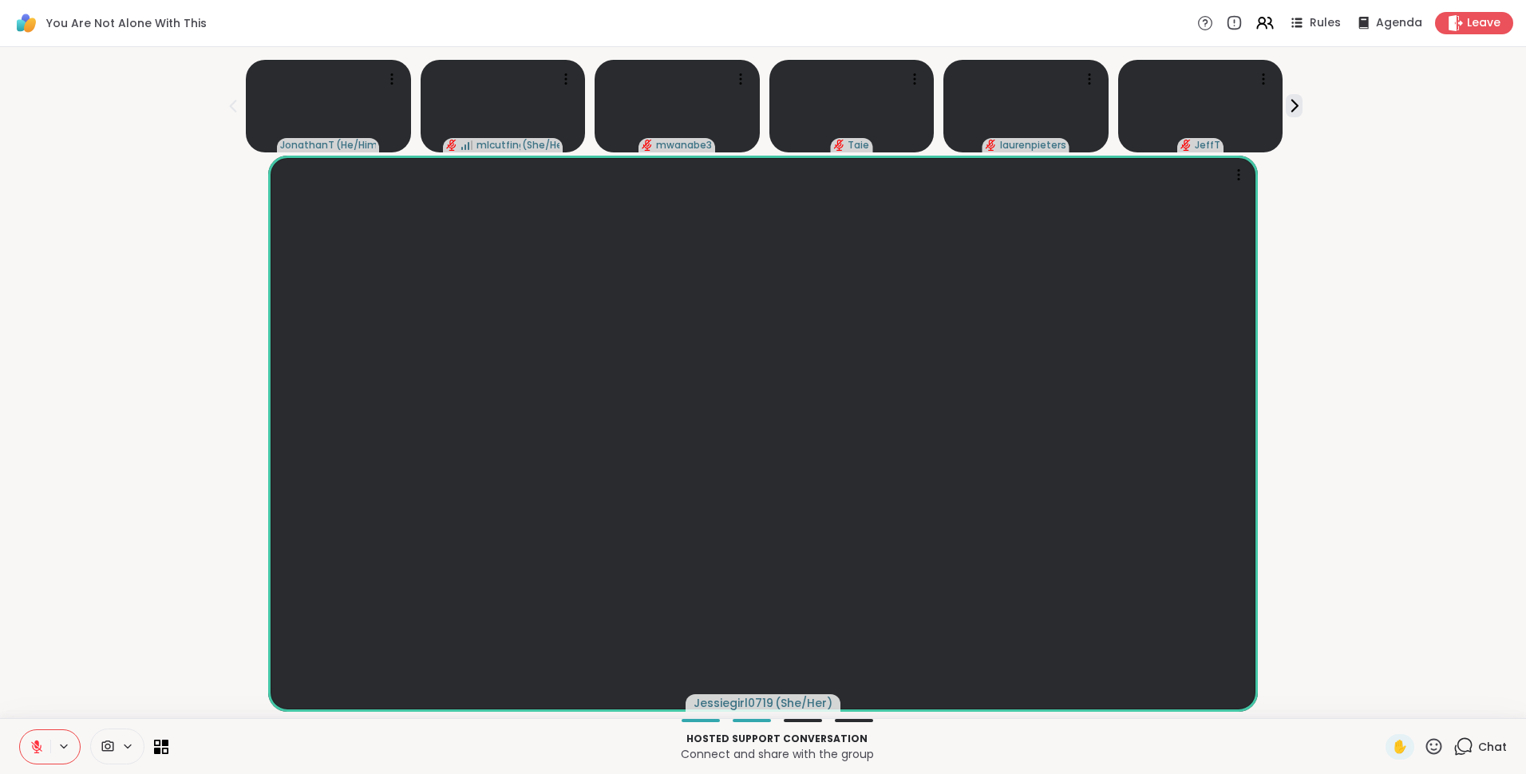
click at [1426, 749] on icon at bounding box center [1434, 746] width 16 height 16
click at [1379, 702] on span "❤️" at bounding box center [1387, 704] width 16 height 19
click at [1426, 749] on icon at bounding box center [1434, 747] width 20 height 20
click at [1379, 709] on span "❤️" at bounding box center [1387, 704] width 16 height 19
click at [1254, 30] on icon at bounding box center [1264, 23] width 20 height 20
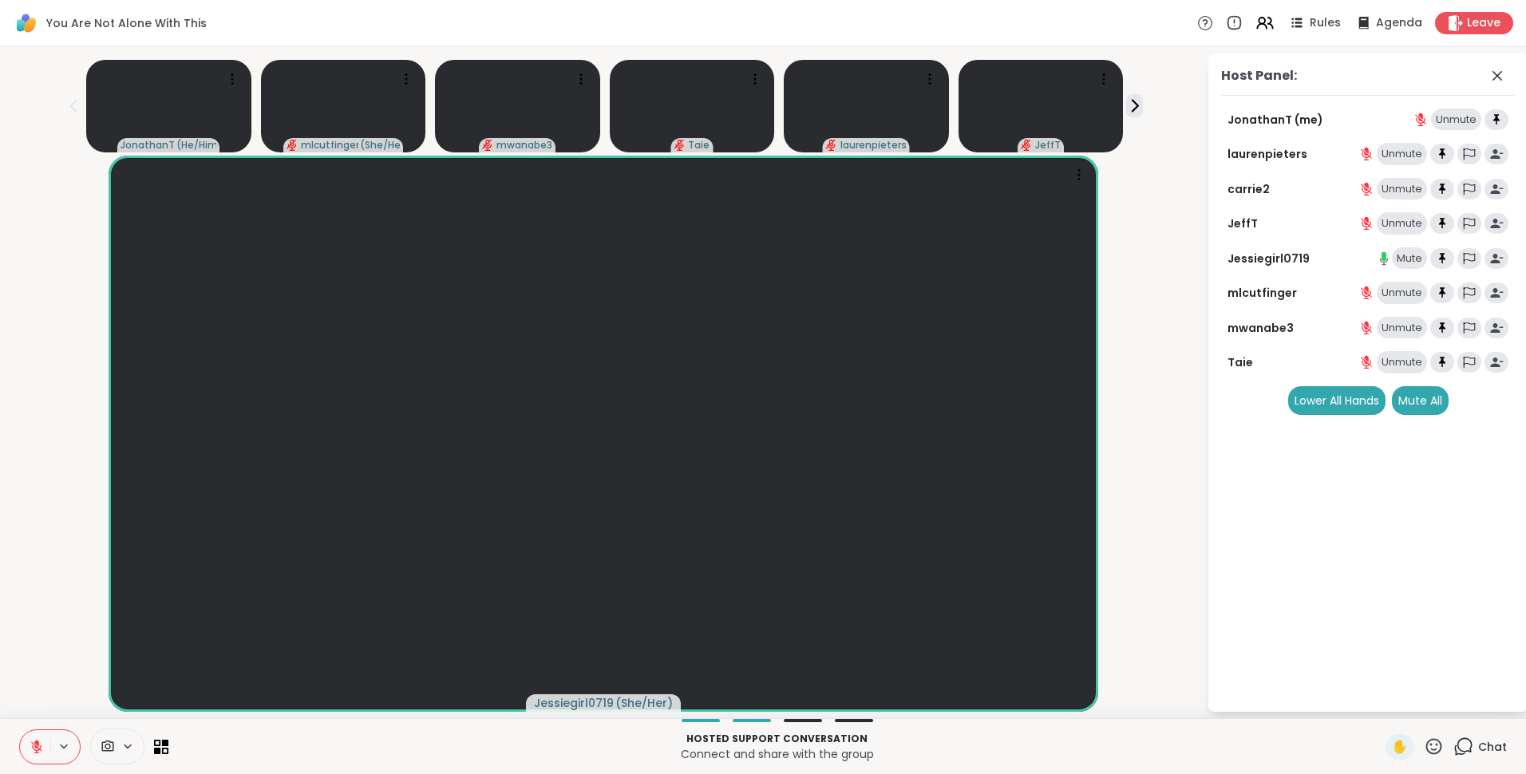
click at [31, 747] on icon at bounding box center [37, 747] width 14 height 14
click at [1126, 105] on icon at bounding box center [1134, 105] width 17 height 17
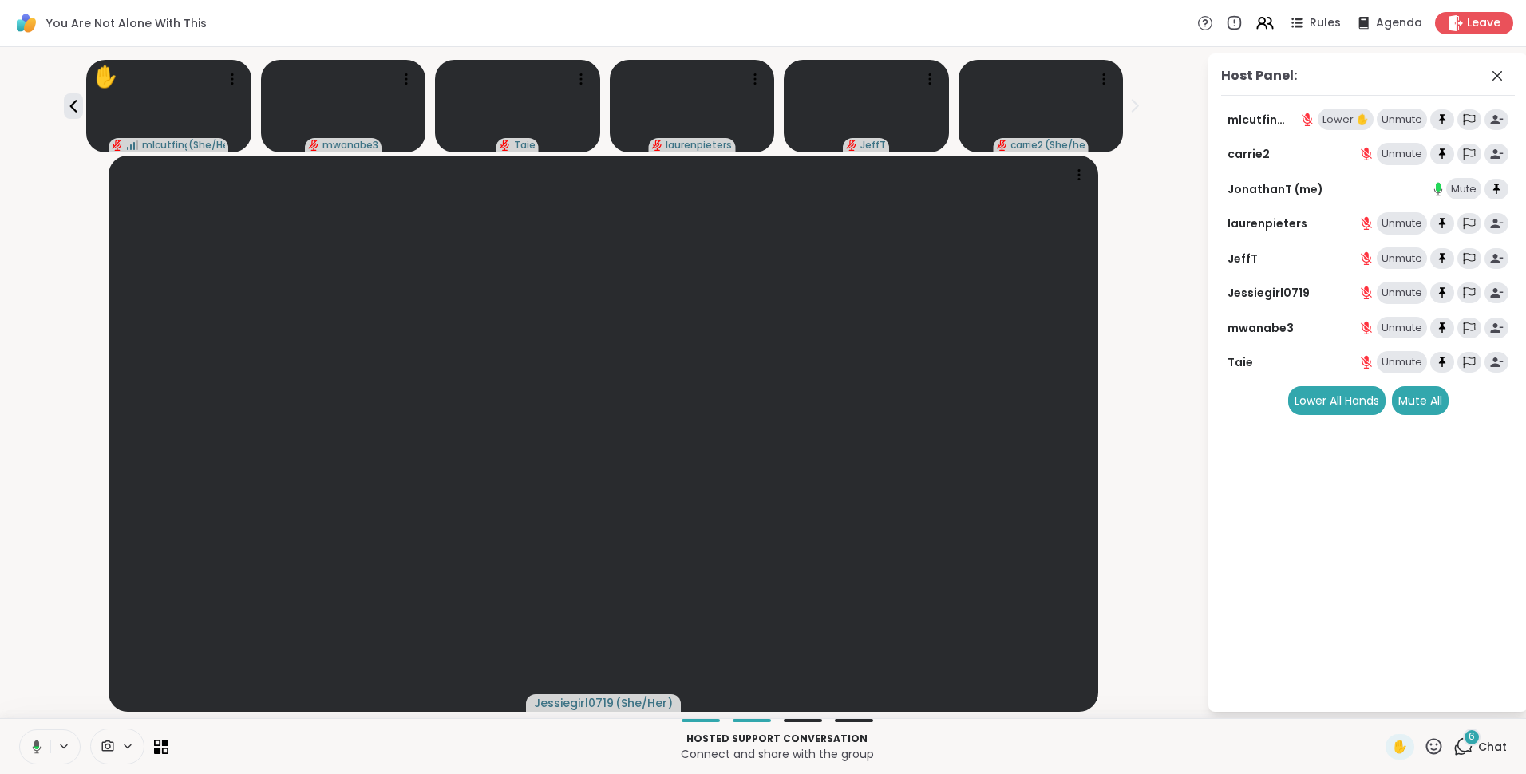
click at [1407, 118] on div "Unmute" at bounding box center [1402, 120] width 50 height 22
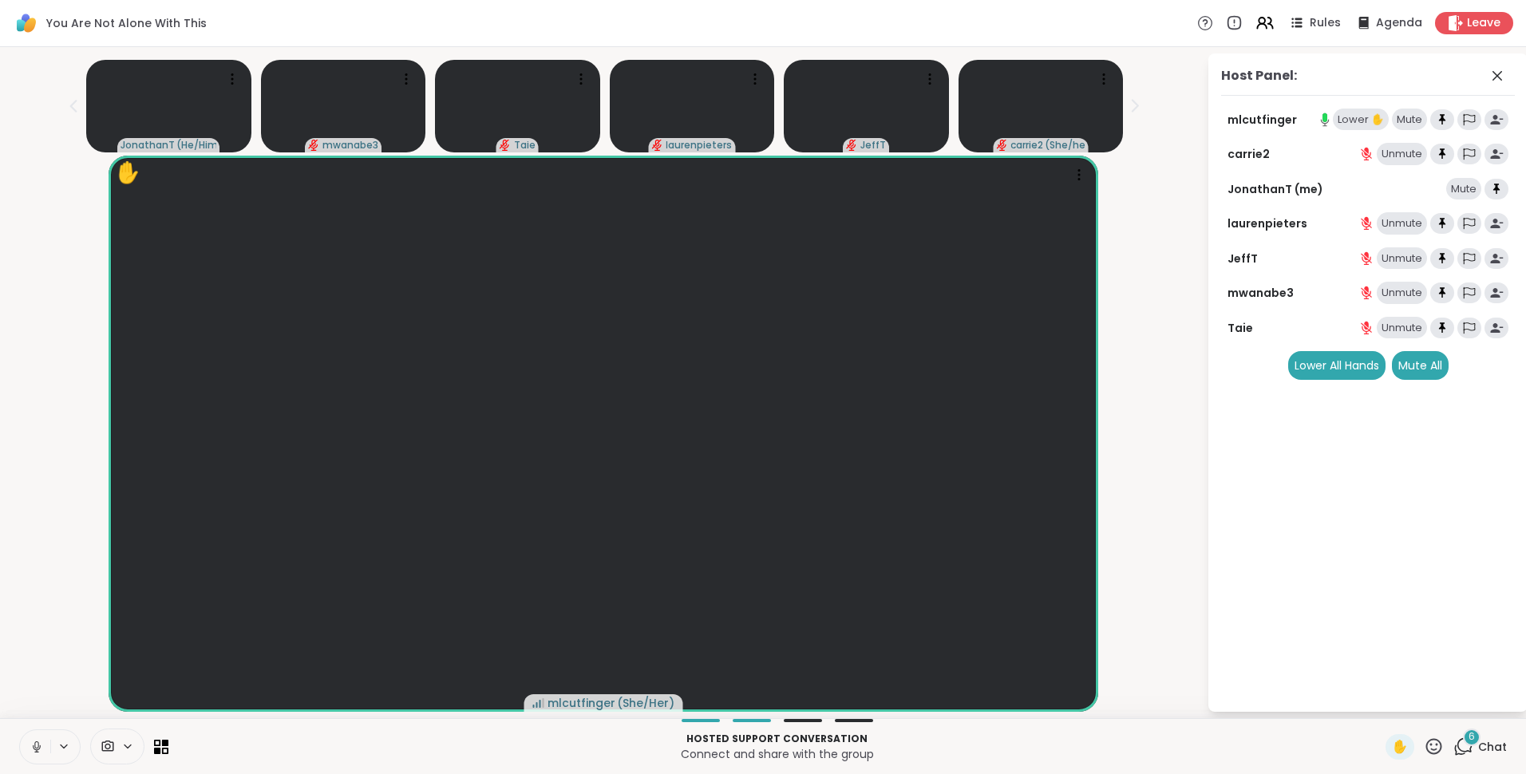
click at [1354, 116] on div "Lower ✋" at bounding box center [1361, 120] width 56 height 22
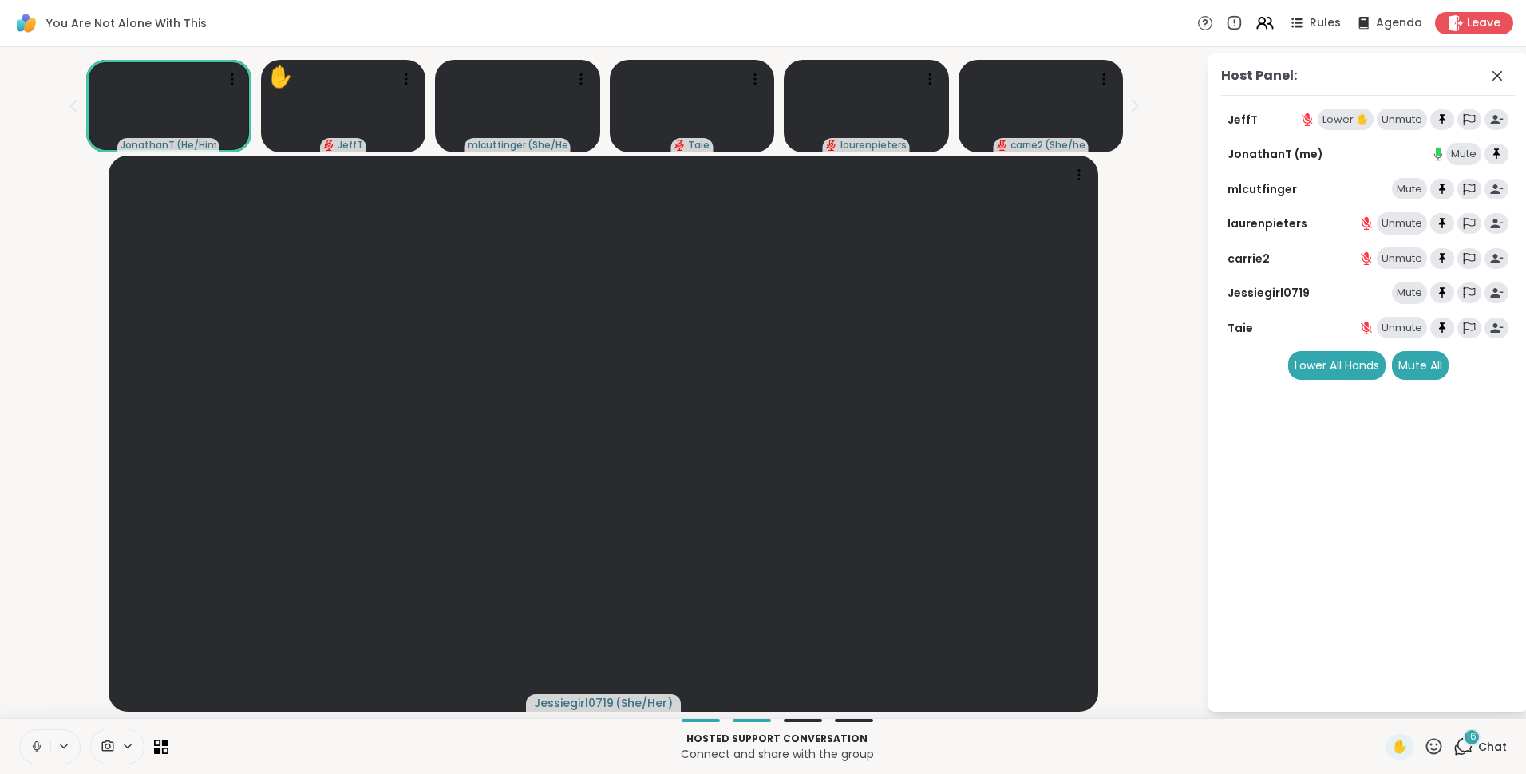
click at [1399, 119] on div "Unmute" at bounding box center [1402, 120] width 50 height 22
click at [1407, 121] on div "Mute" at bounding box center [1409, 120] width 35 height 22
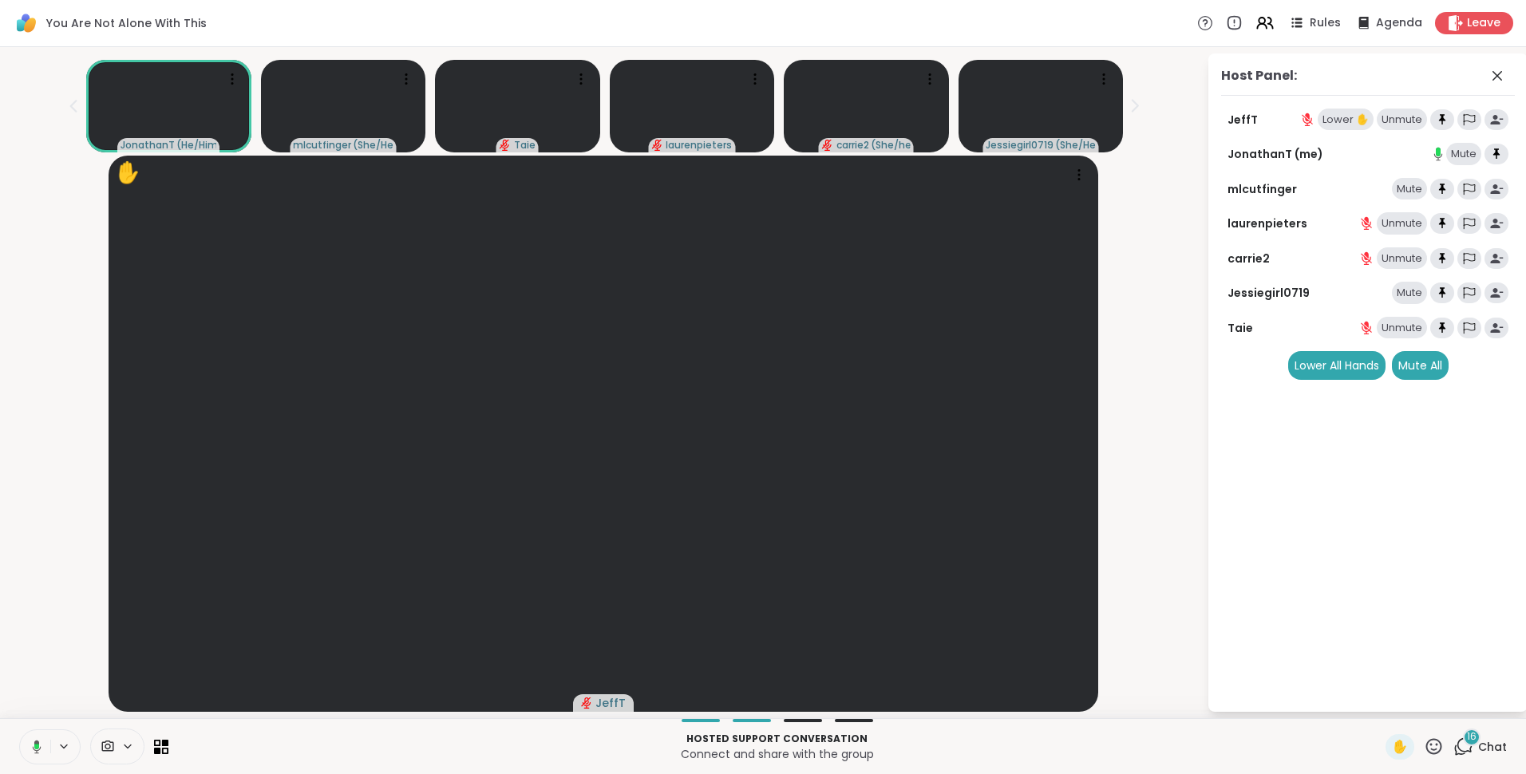
click at [1407, 121] on div "Unmute" at bounding box center [1402, 120] width 50 height 22
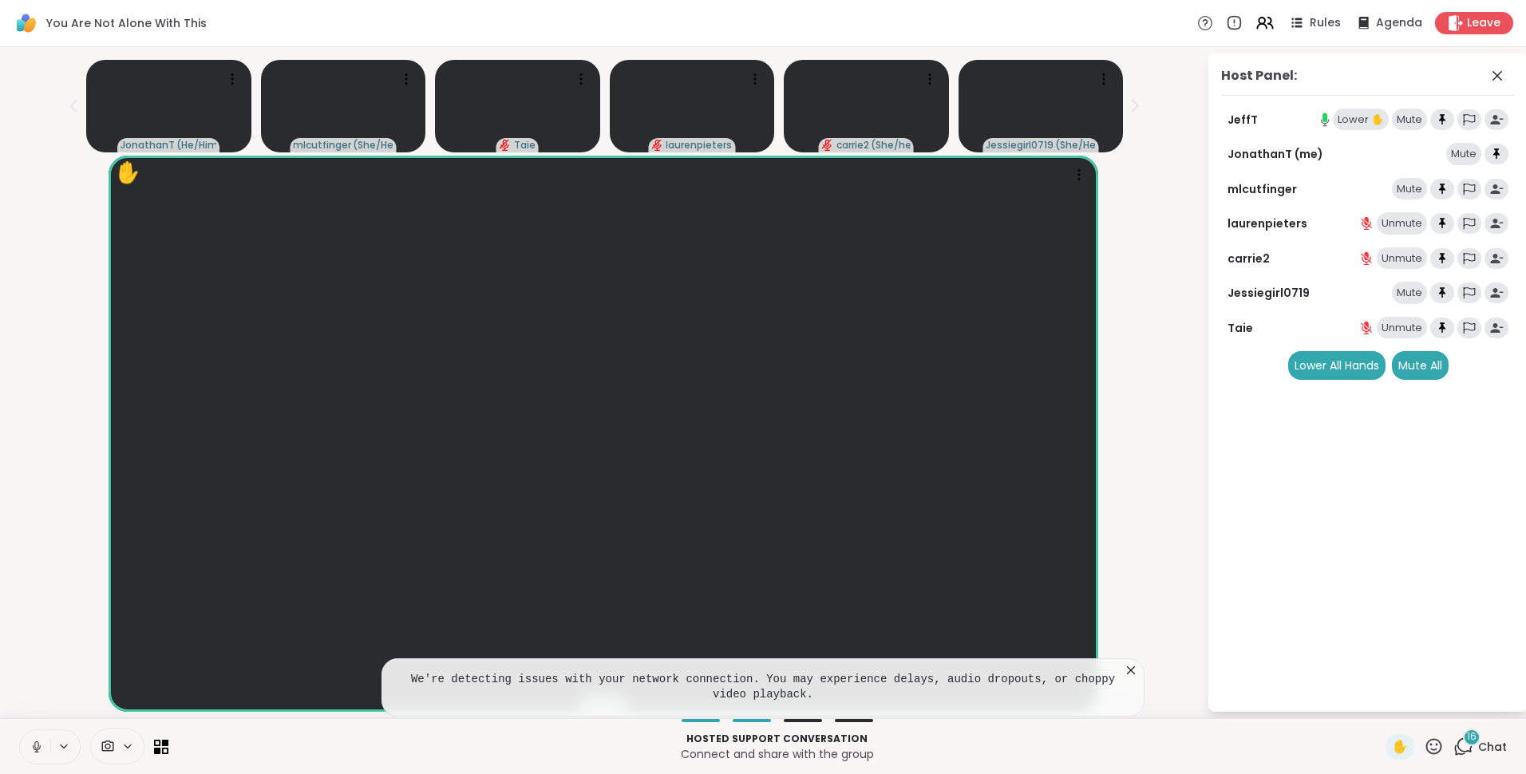
click at [1339, 128] on div "Lower ✋" at bounding box center [1361, 120] width 56 height 22
click at [1136, 665] on icon at bounding box center [1131, 670] width 16 height 16
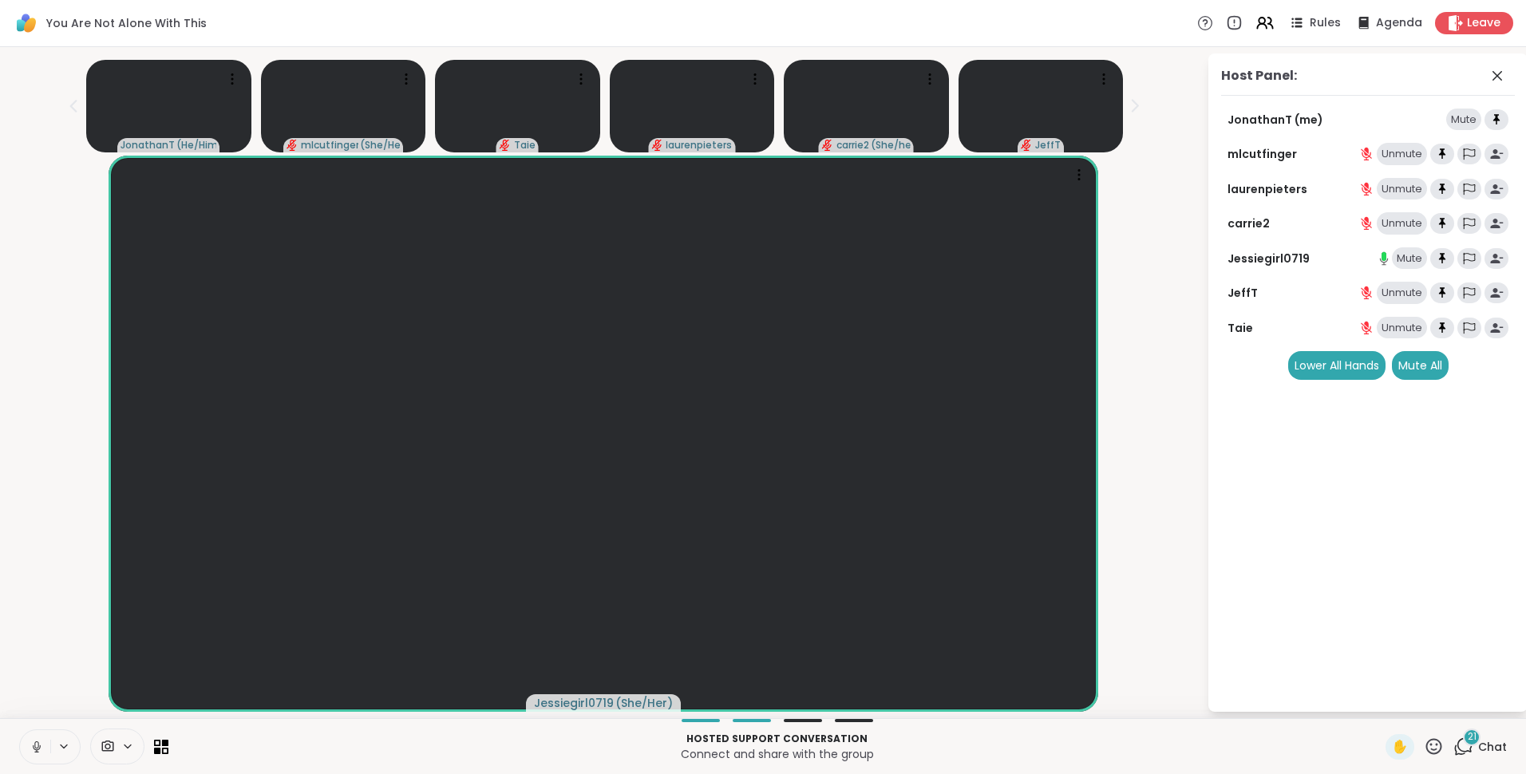
click at [1468, 740] on span "21" at bounding box center [1472, 737] width 9 height 14
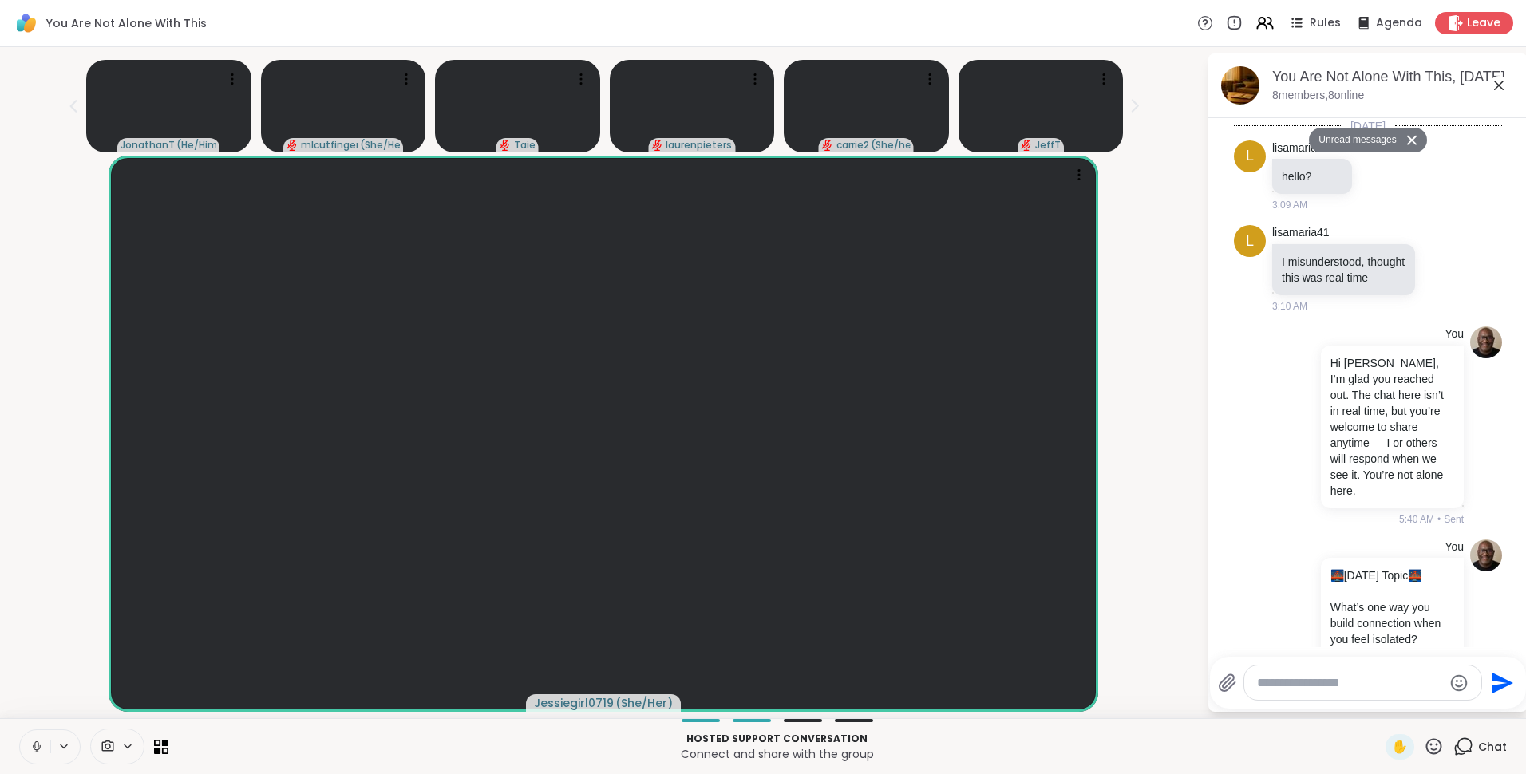
scroll to position [13538, 0]
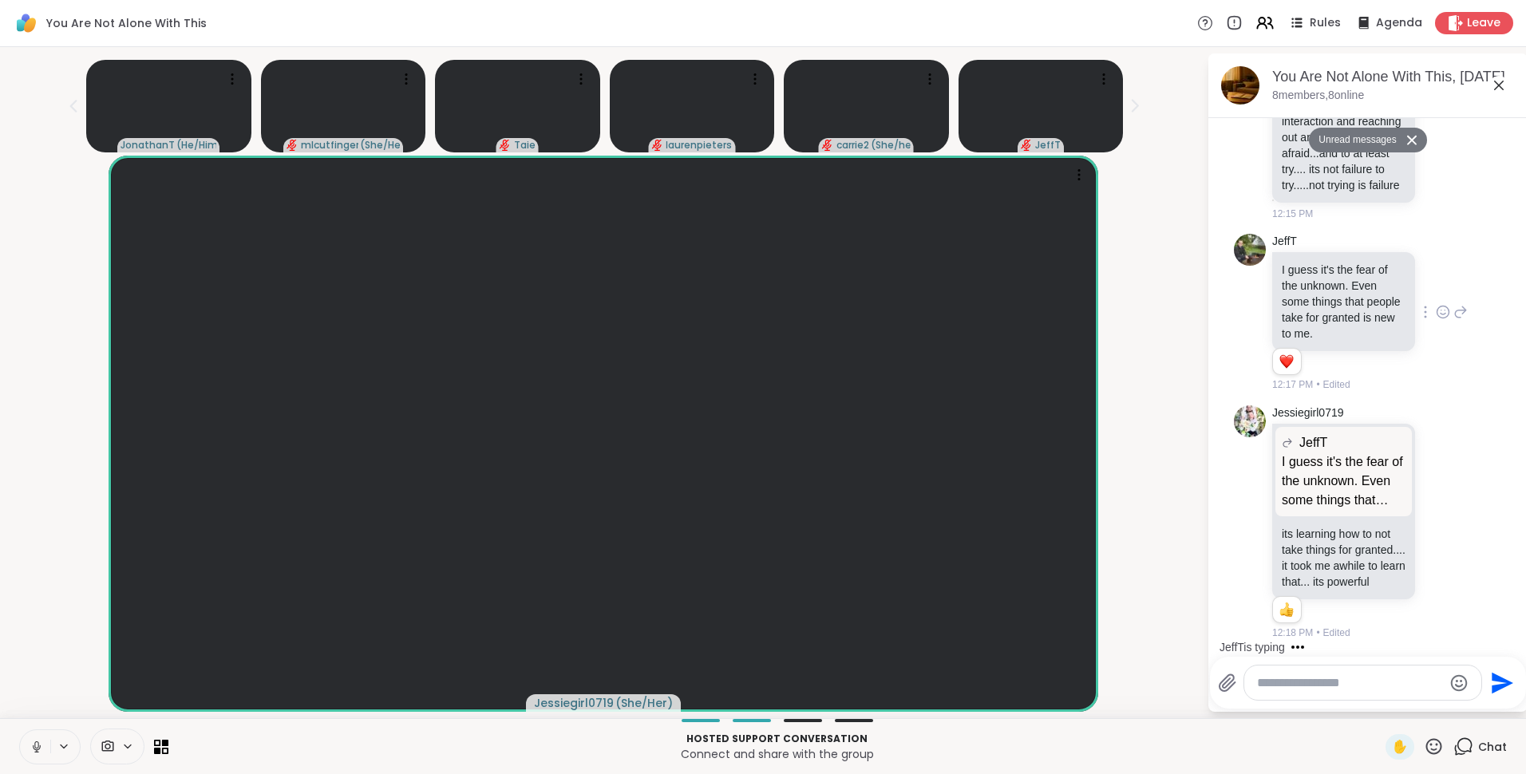
click at [1436, 304] on icon at bounding box center [1443, 312] width 14 height 16
click at [1427, 271] on button "Select Reaction: Heart" at bounding box center [1443, 287] width 32 height 32
click at [1369, 137] on button "Unread messages" at bounding box center [1355, 141] width 92 height 26
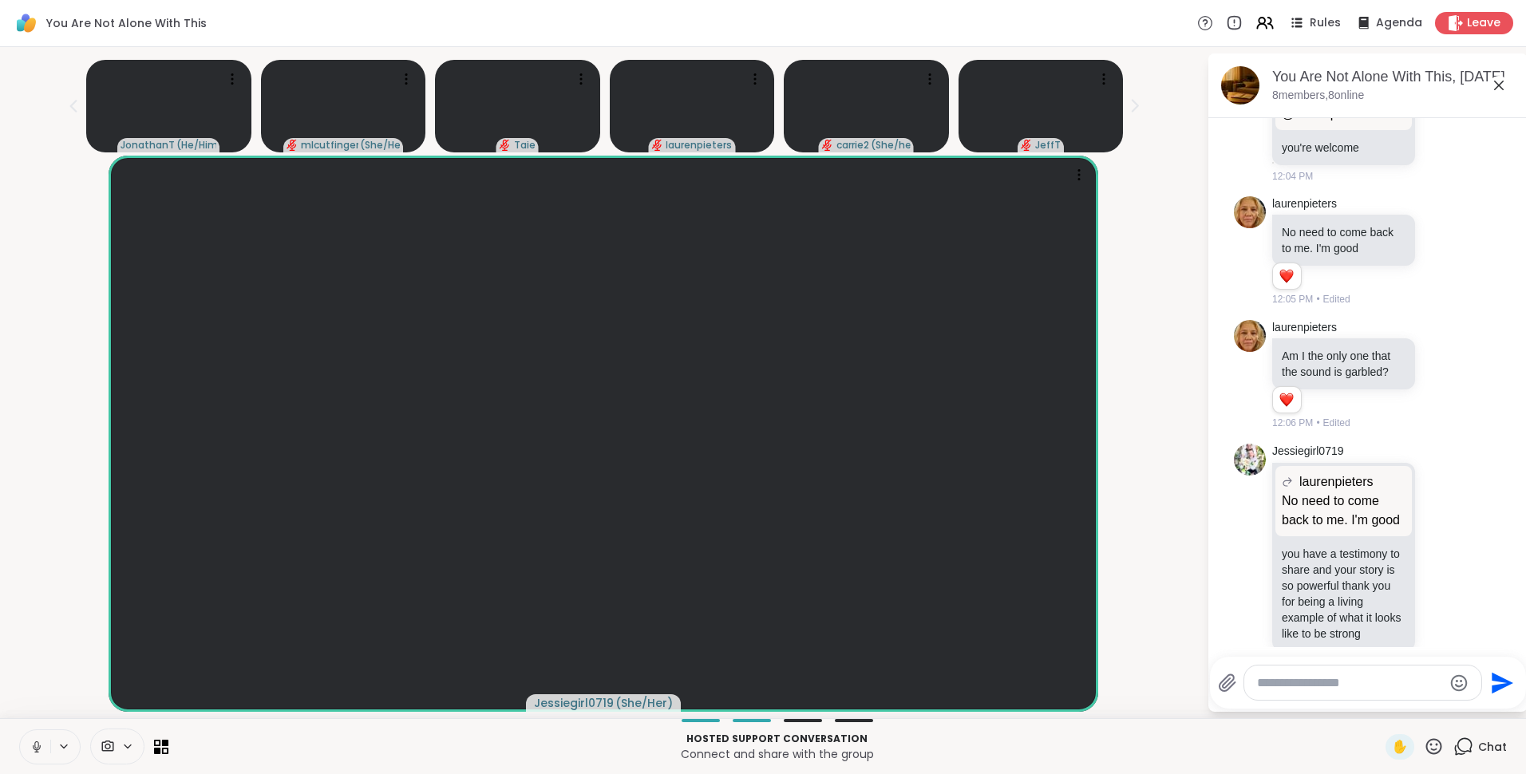
click at [1513, 476] on html "You Are Not Alone With This Rules Agenda Leave JonathanT ( He/Him ) mlcutfinger…" at bounding box center [763, 387] width 1526 height 774
drag, startPoint x: 1513, startPoint y: 476, endPoint x: 1480, endPoint y: 486, distance: 34.3
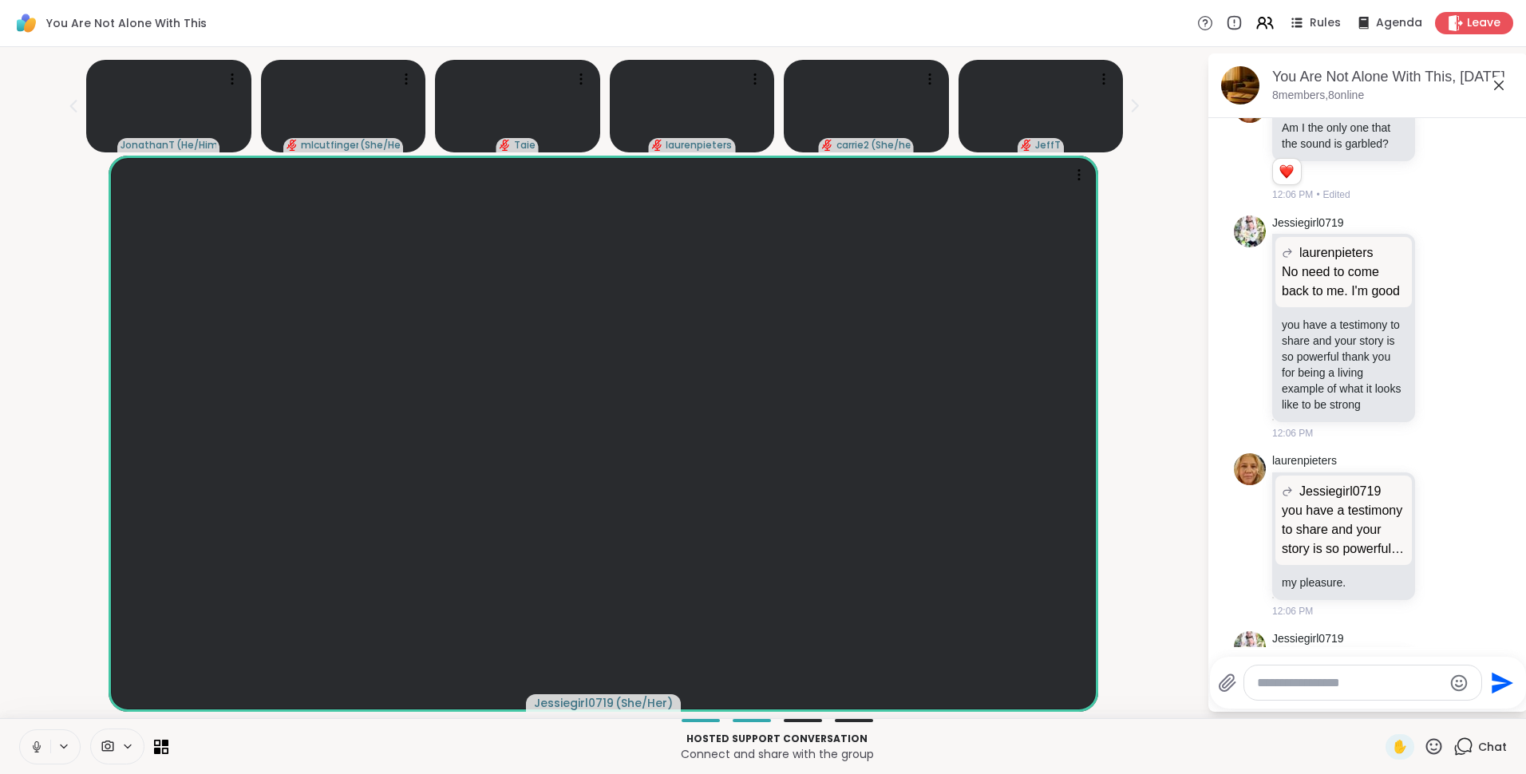
scroll to position [9810, 0]
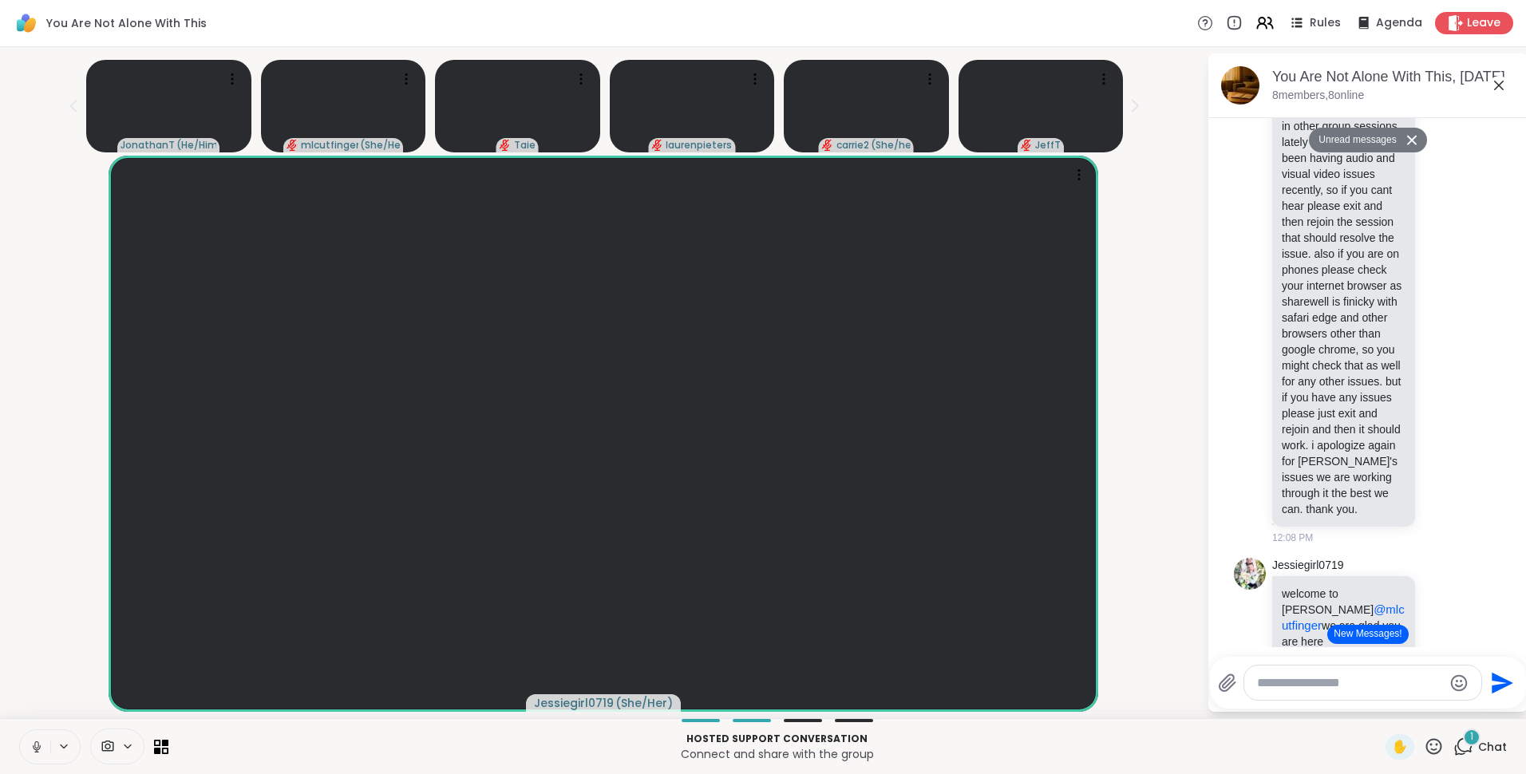
scroll to position [10987, 0]
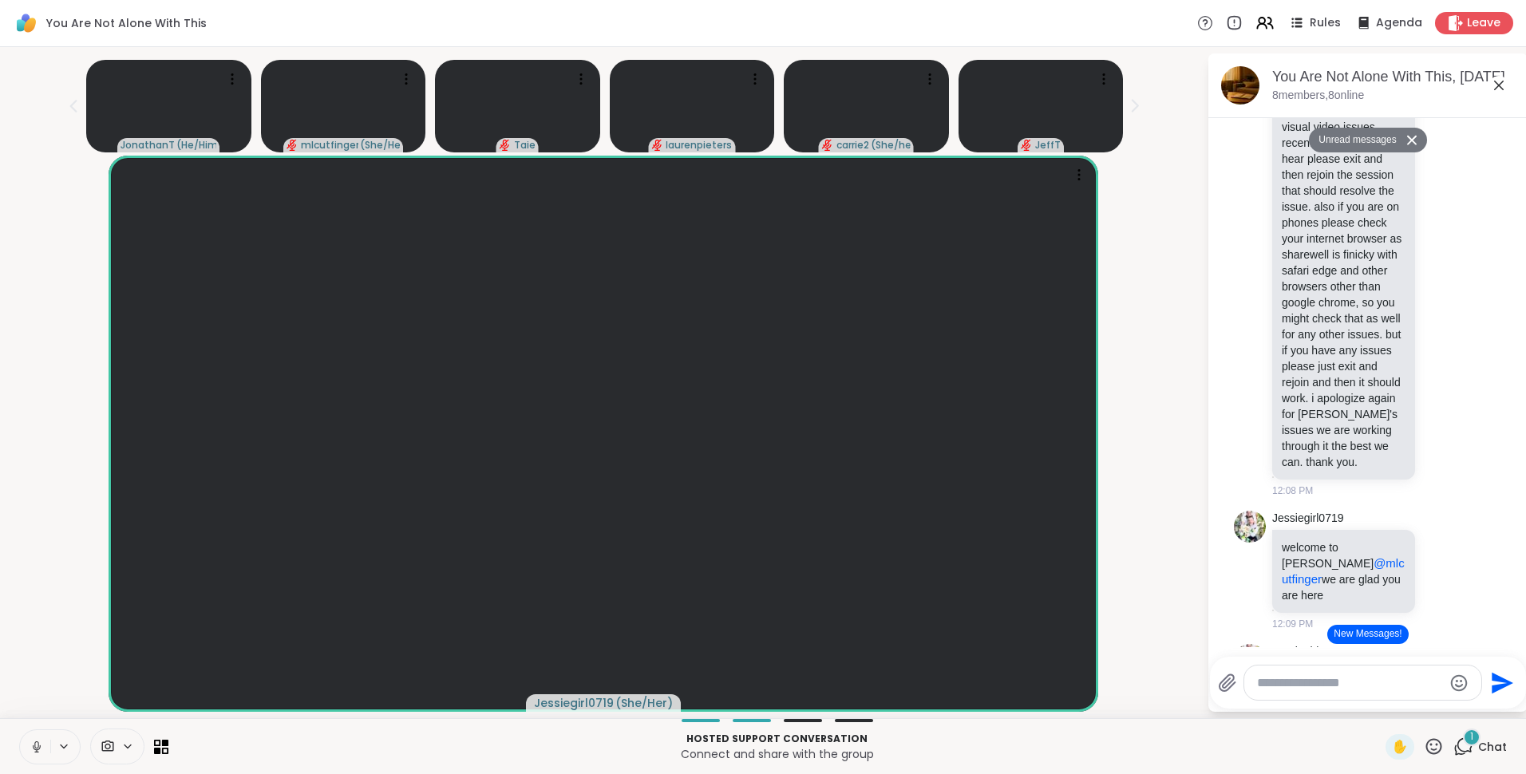
click at [1356, 641] on button "New Messages!" at bounding box center [1367, 634] width 81 height 19
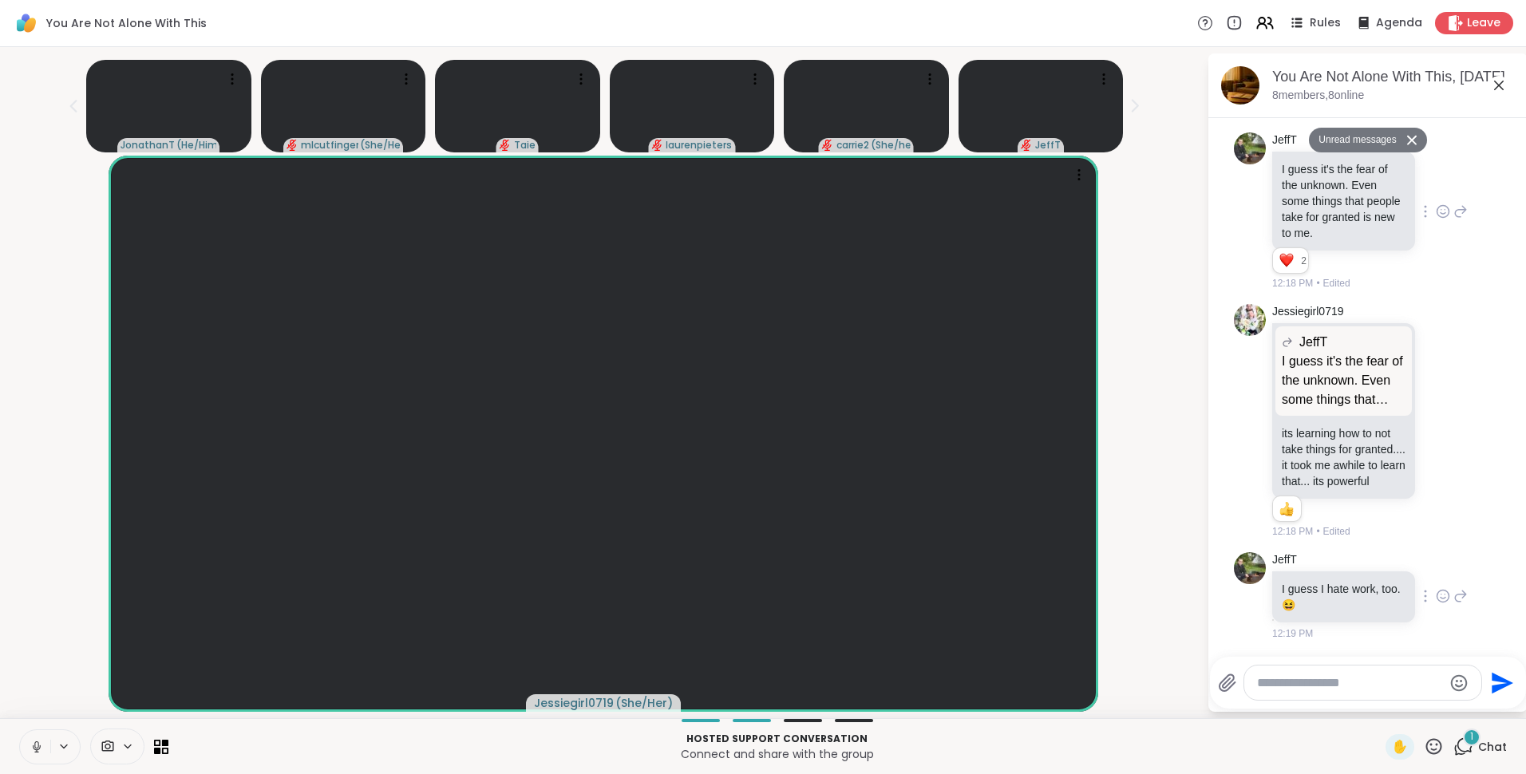
click at [1436, 594] on icon at bounding box center [1443, 596] width 14 height 16
click at [1365, 571] on div "Select Reaction: Joy" at bounding box center [1372, 570] width 14 height 14
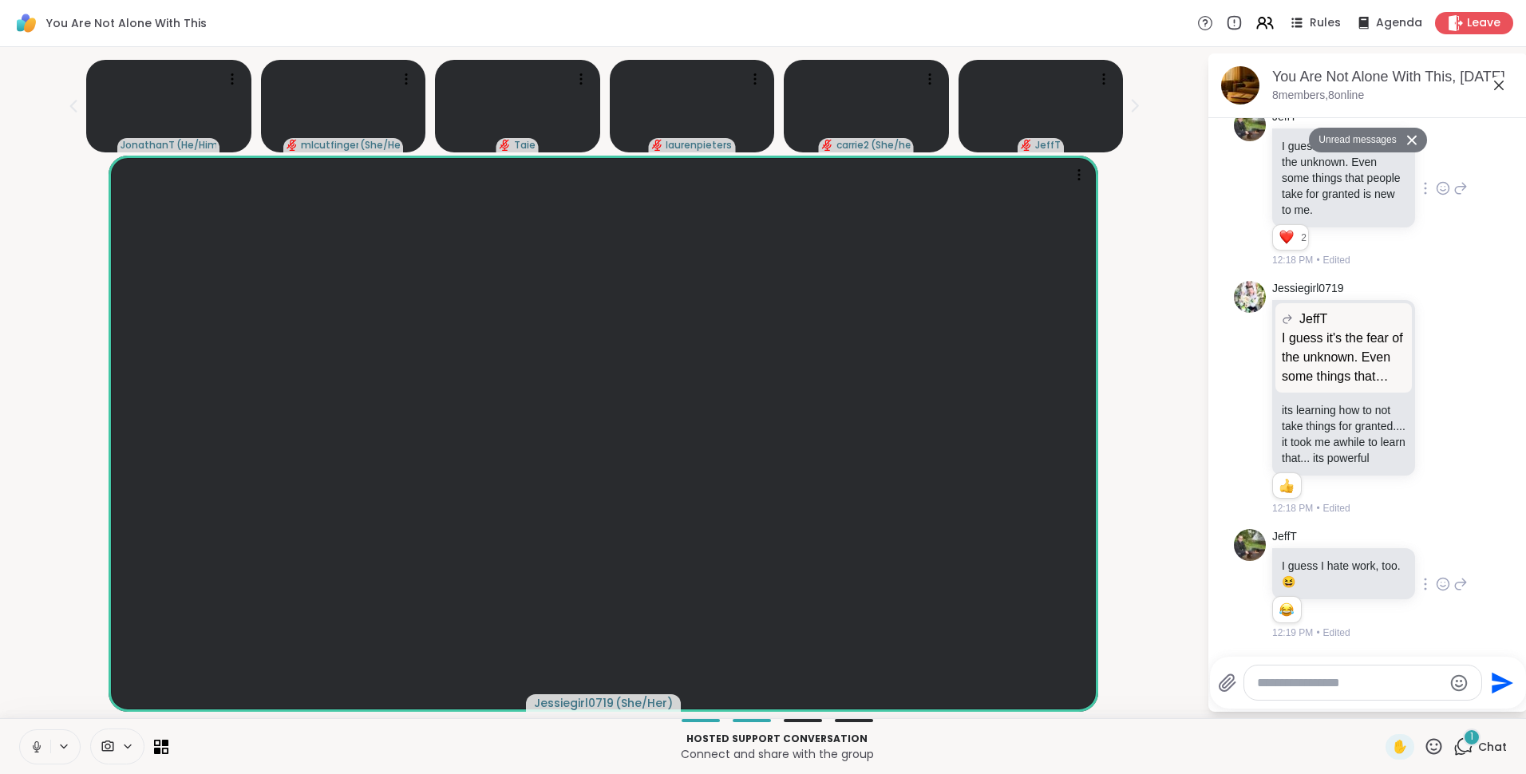
scroll to position [13753, 0]
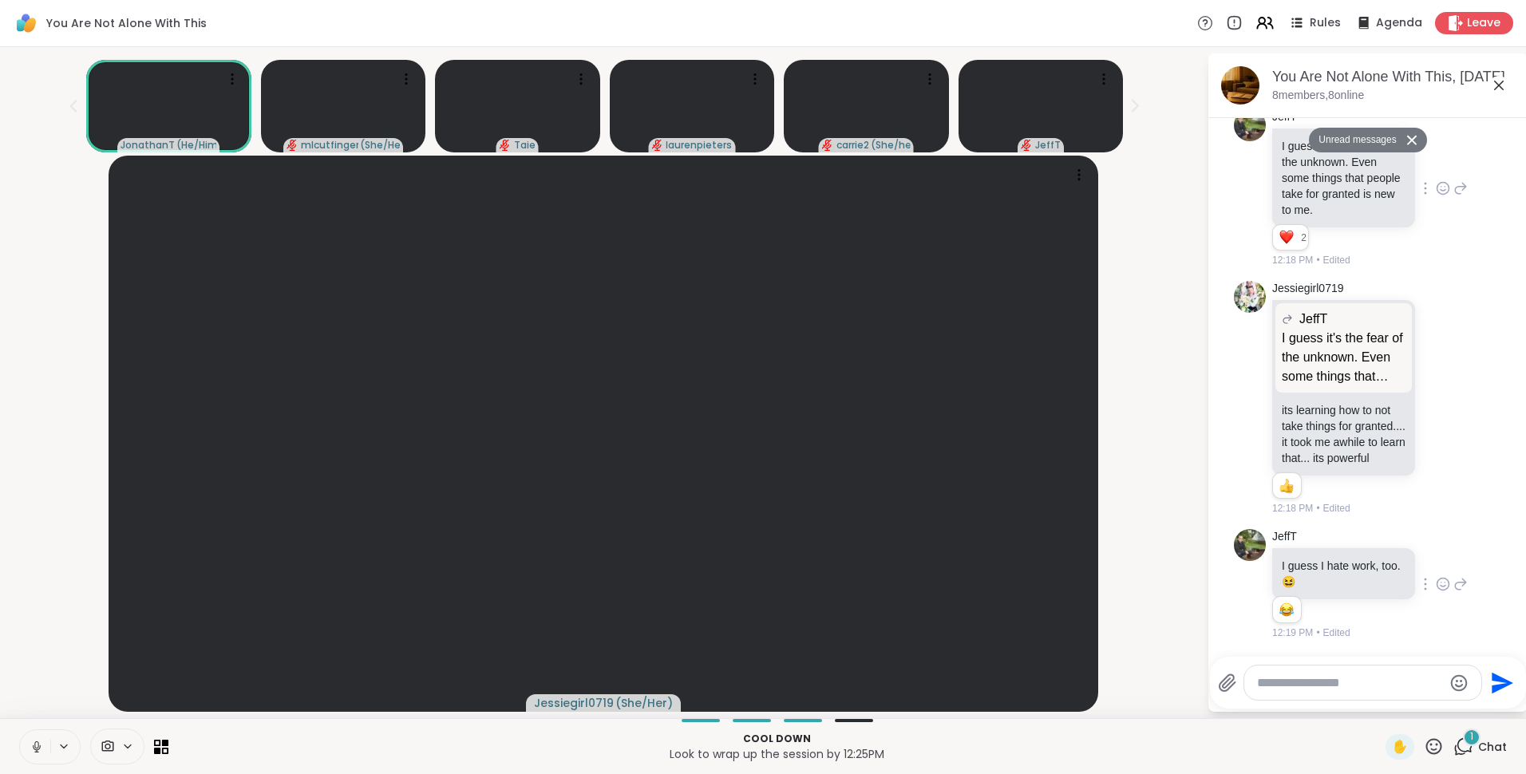
click at [1362, 137] on button "Unread messages" at bounding box center [1355, 141] width 92 height 26
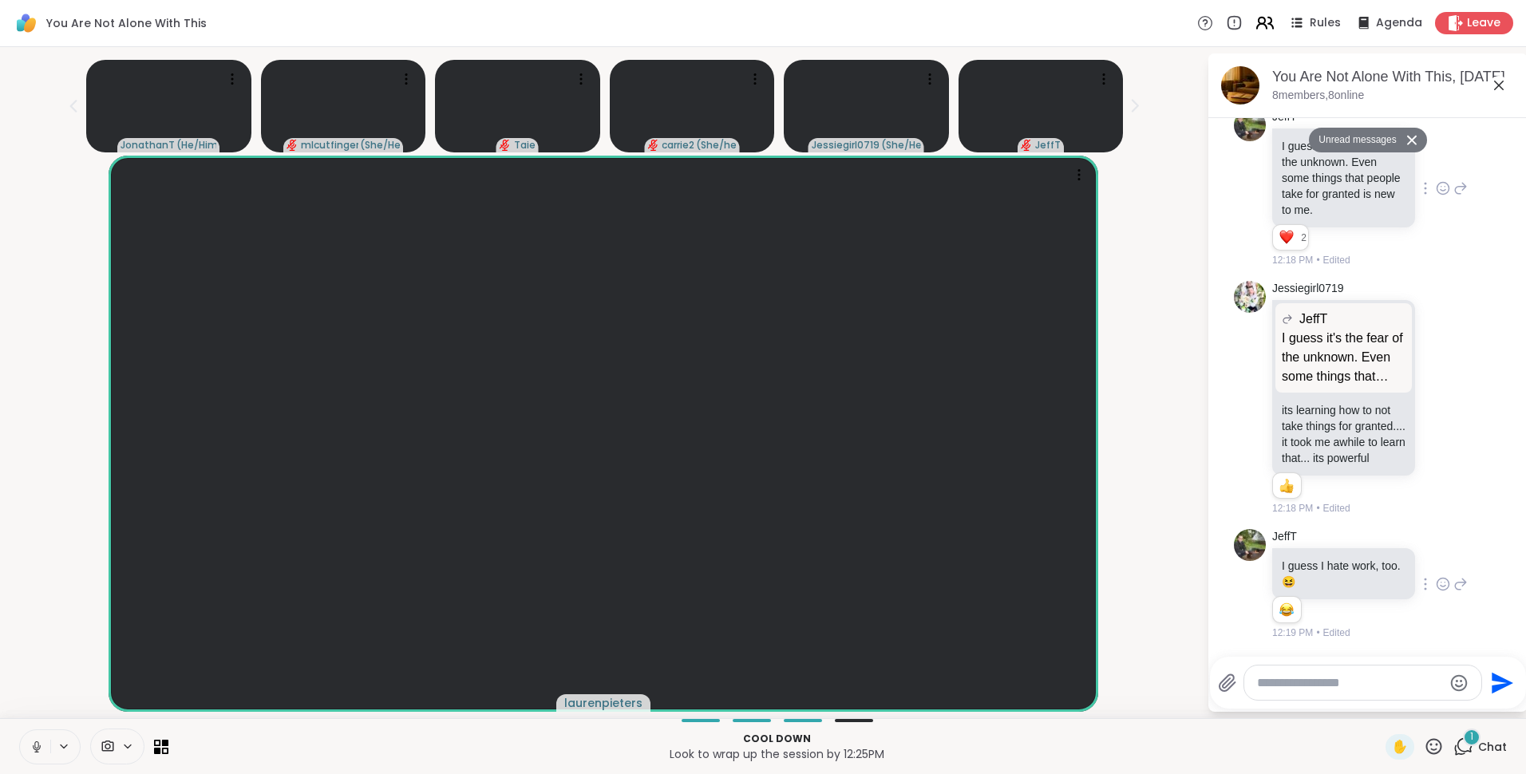
click at [1258, 18] on icon at bounding box center [1261, 21] width 6 height 6
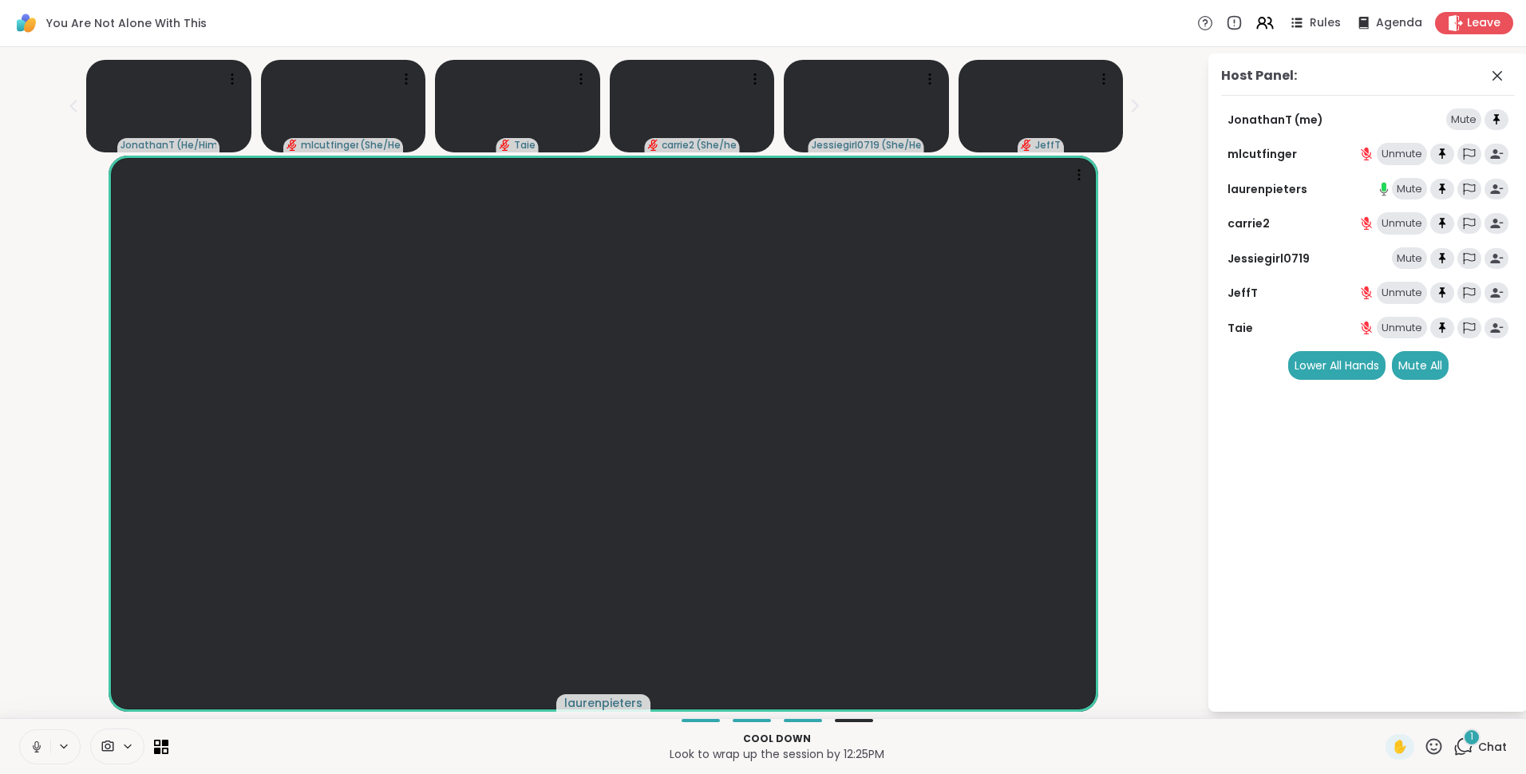
click at [1396, 259] on div "Mute" at bounding box center [1409, 258] width 35 height 22
click at [1426, 745] on icon at bounding box center [1434, 746] width 16 height 16
click at [1379, 700] on span "❤️" at bounding box center [1387, 704] width 16 height 19
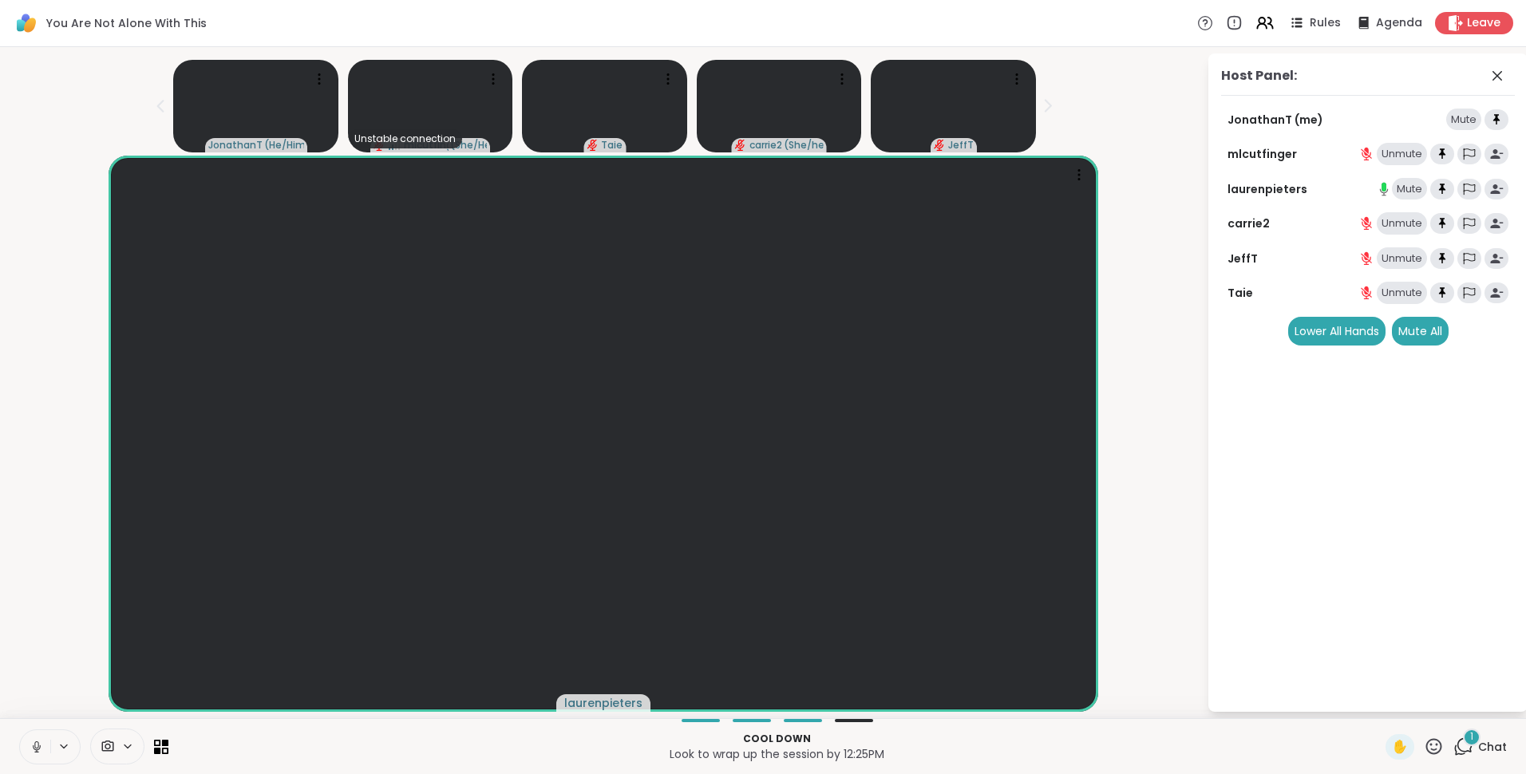
click at [1426, 751] on icon at bounding box center [1434, 747] width 20 height 20
click at [1449, 713] on span "🌟" at bounding box center [1457, 704] width 16 height 19
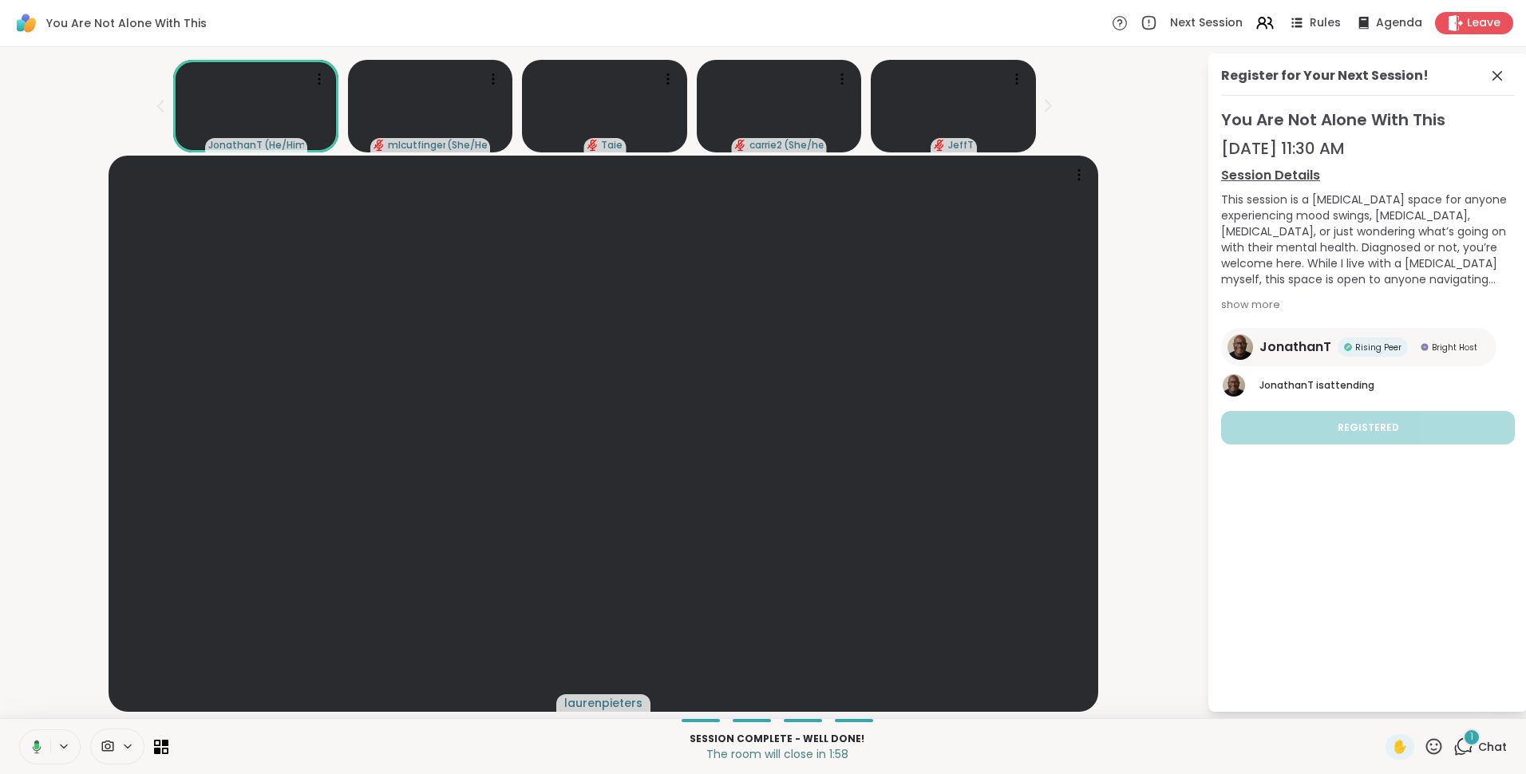
click at [1470, 737] on span "1" at bounding box center [1471, 737] width 3 height 14
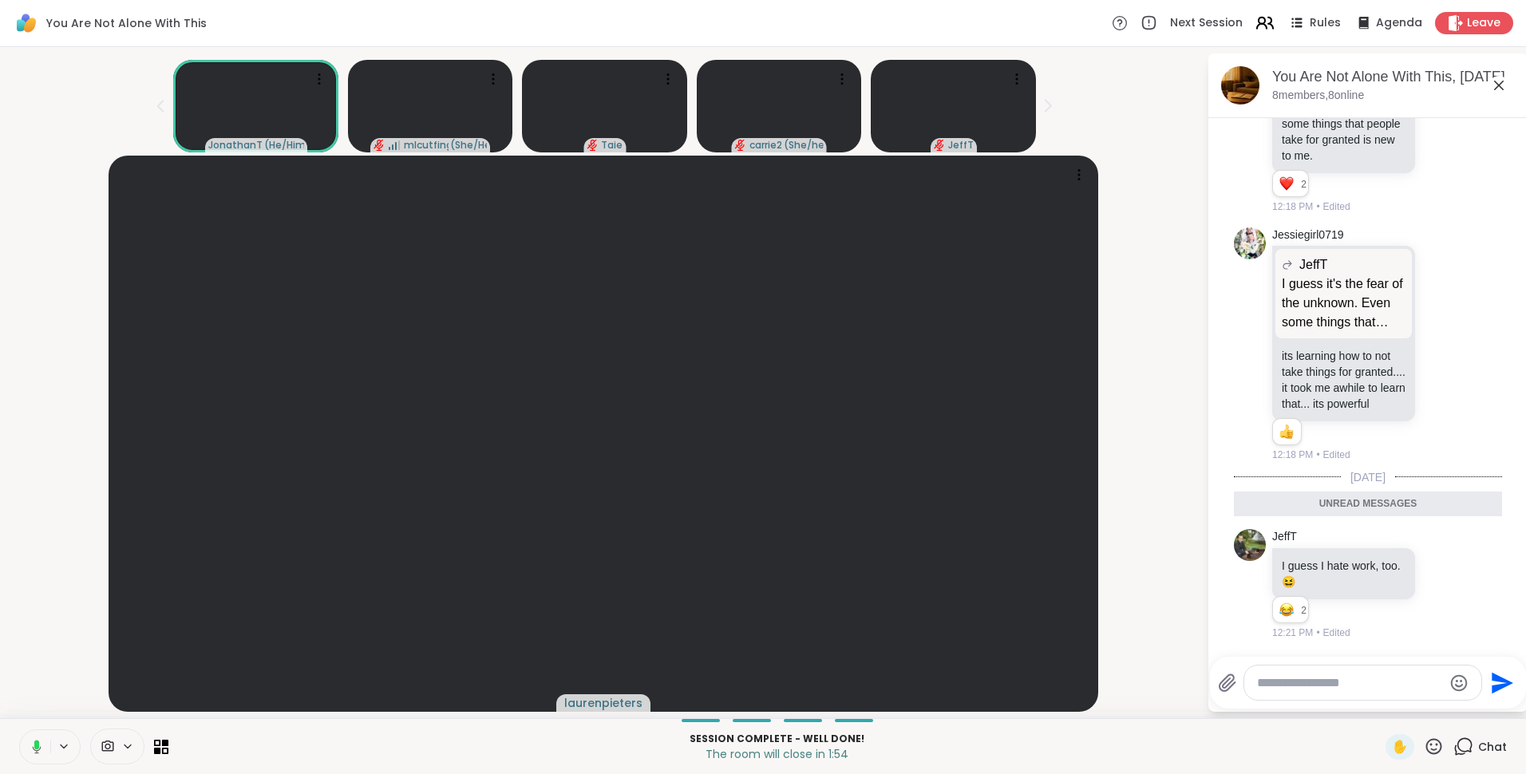
click at [1258, 22] on icon at bounding box center [1261, 21] width 6 height 6
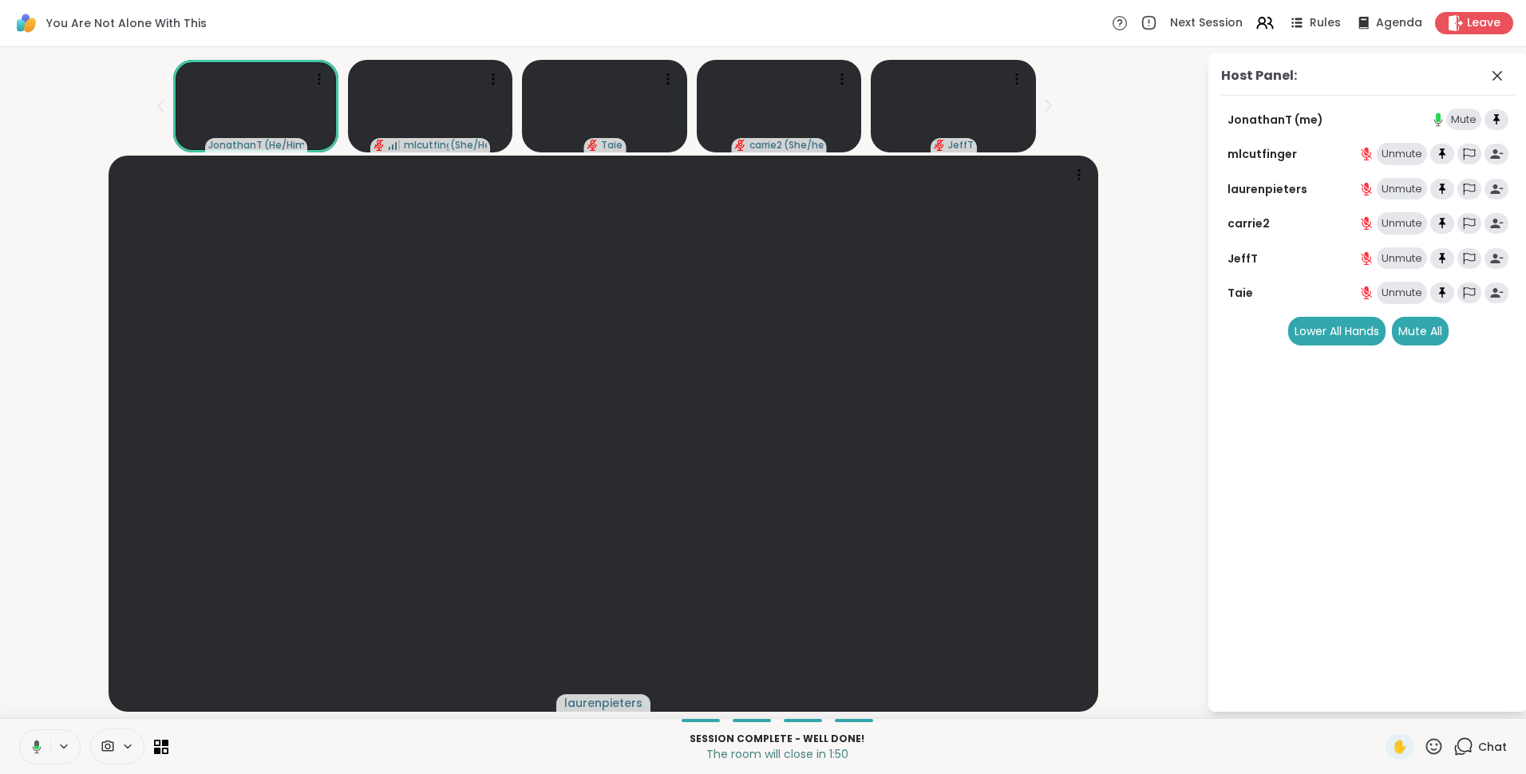
click at [1456, 745] on icon at bounding box center [1463, 747] width 20 height 20
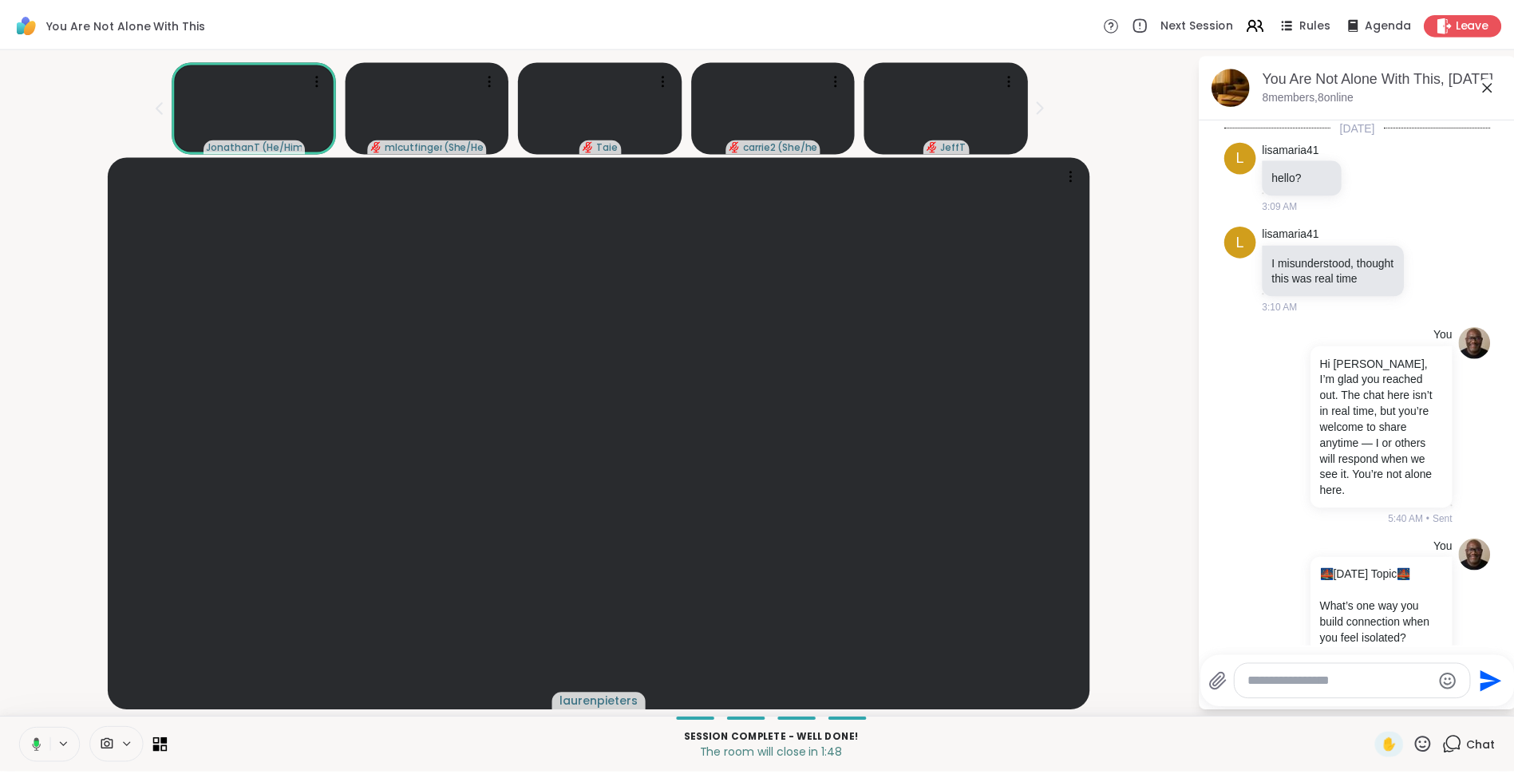
scroll to position [13699, 0]
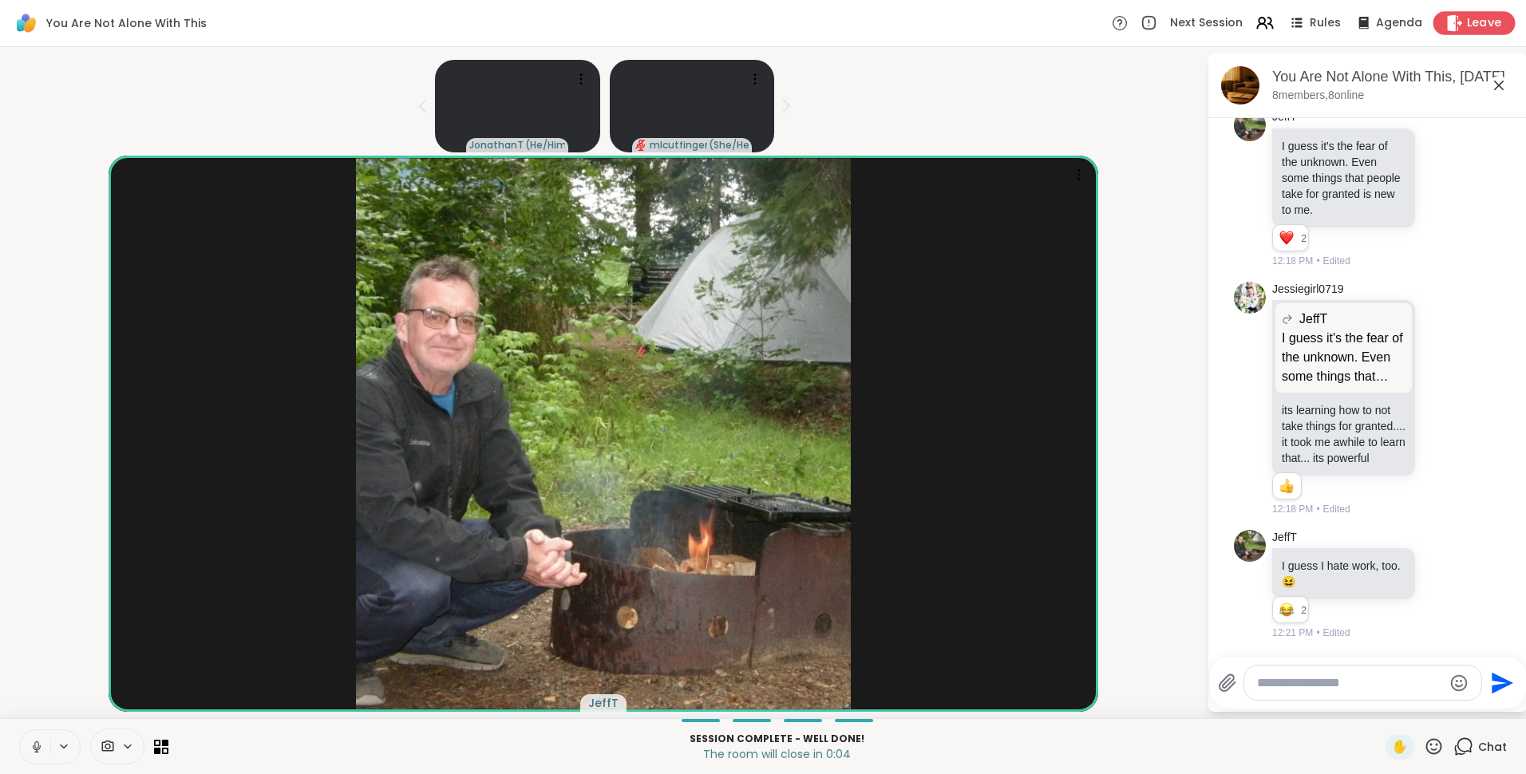
click at [1481, 14] on div "Leave" at bounding box center [1474, 22] width 82 height 23
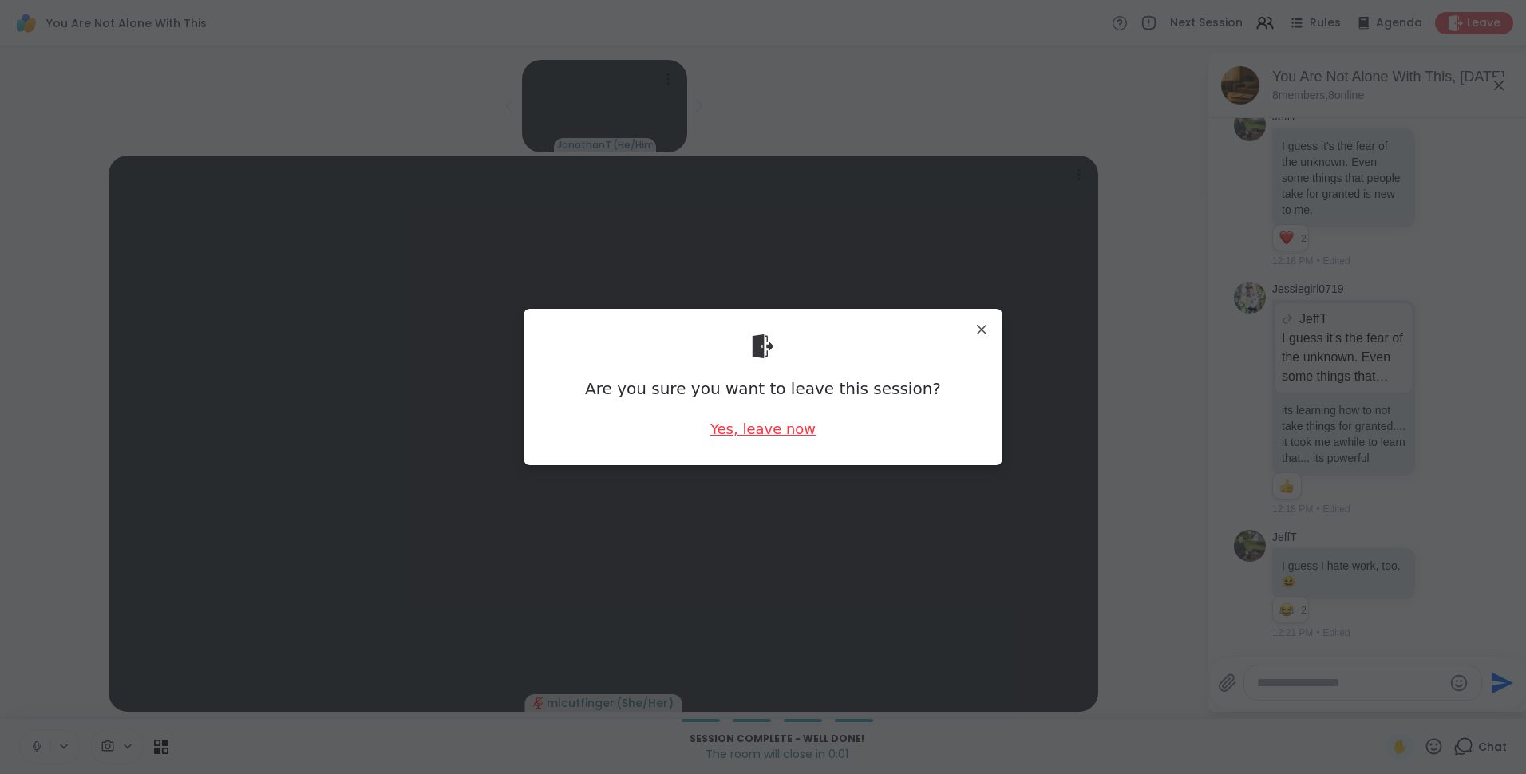
click at [787, 426] on div "Yes, leave now" at bounding box center [762, 429] width 105 height 20
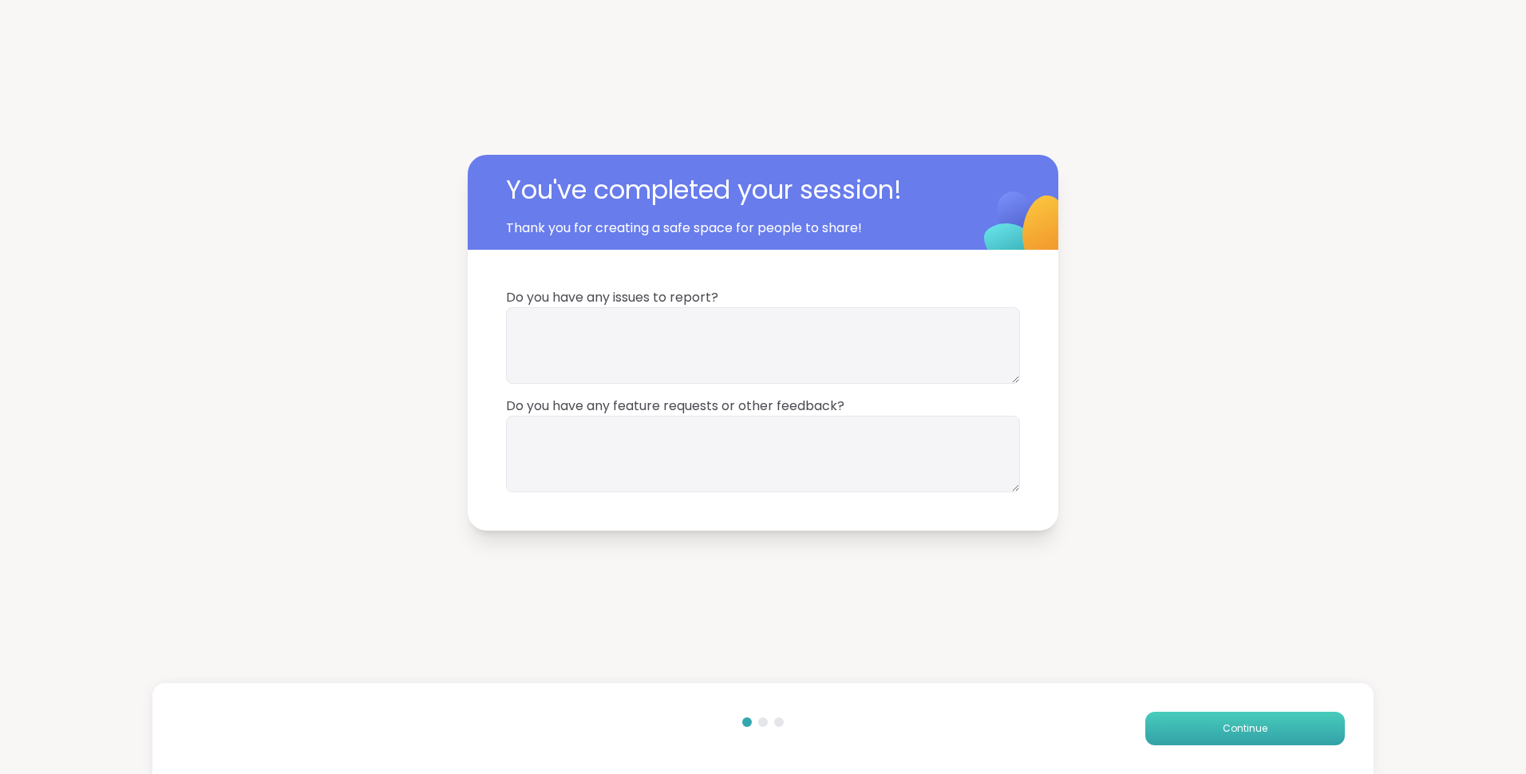
click at [1294, 727] on button "Continue" at bounding box center [1244, 729] width 199 height 34
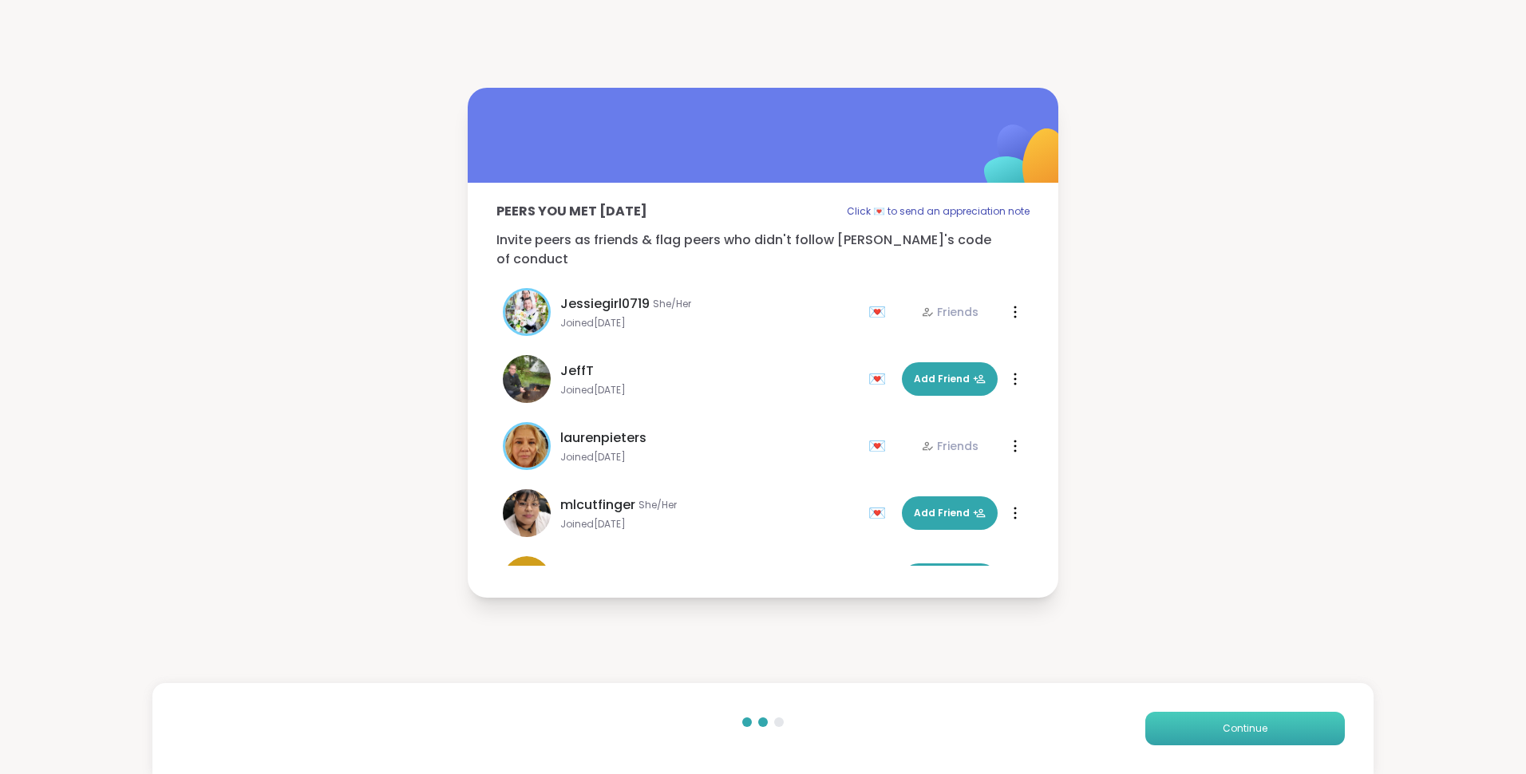
click at [1220, 713] on button "Continue" at bounding box center [1244, 729] width 199 height 34
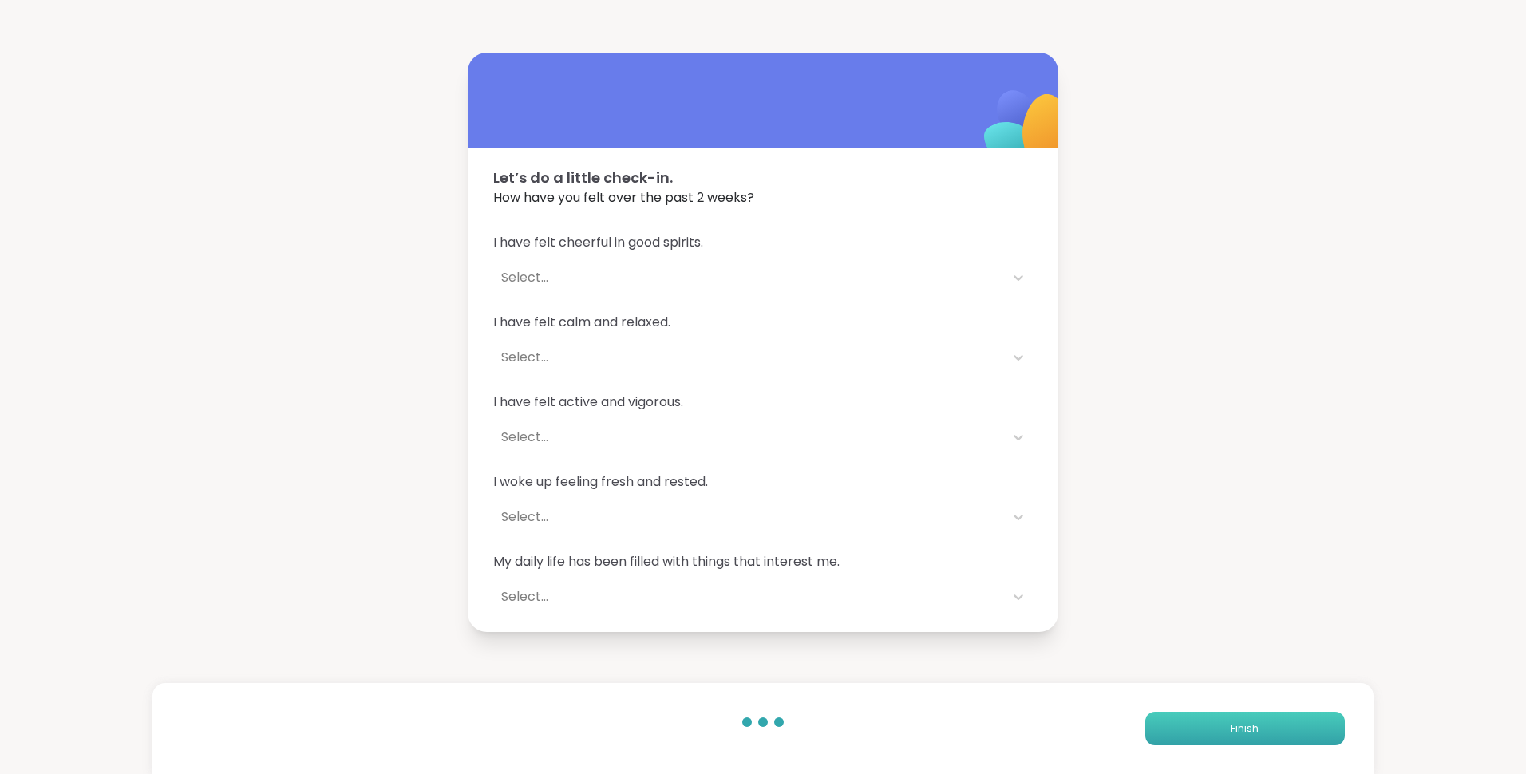
click at [1220, 713] on button "Finish" at bounding box center [1244, 729] width 199 height 34
